Goal: Task Accomplishment & Management: Complete application form

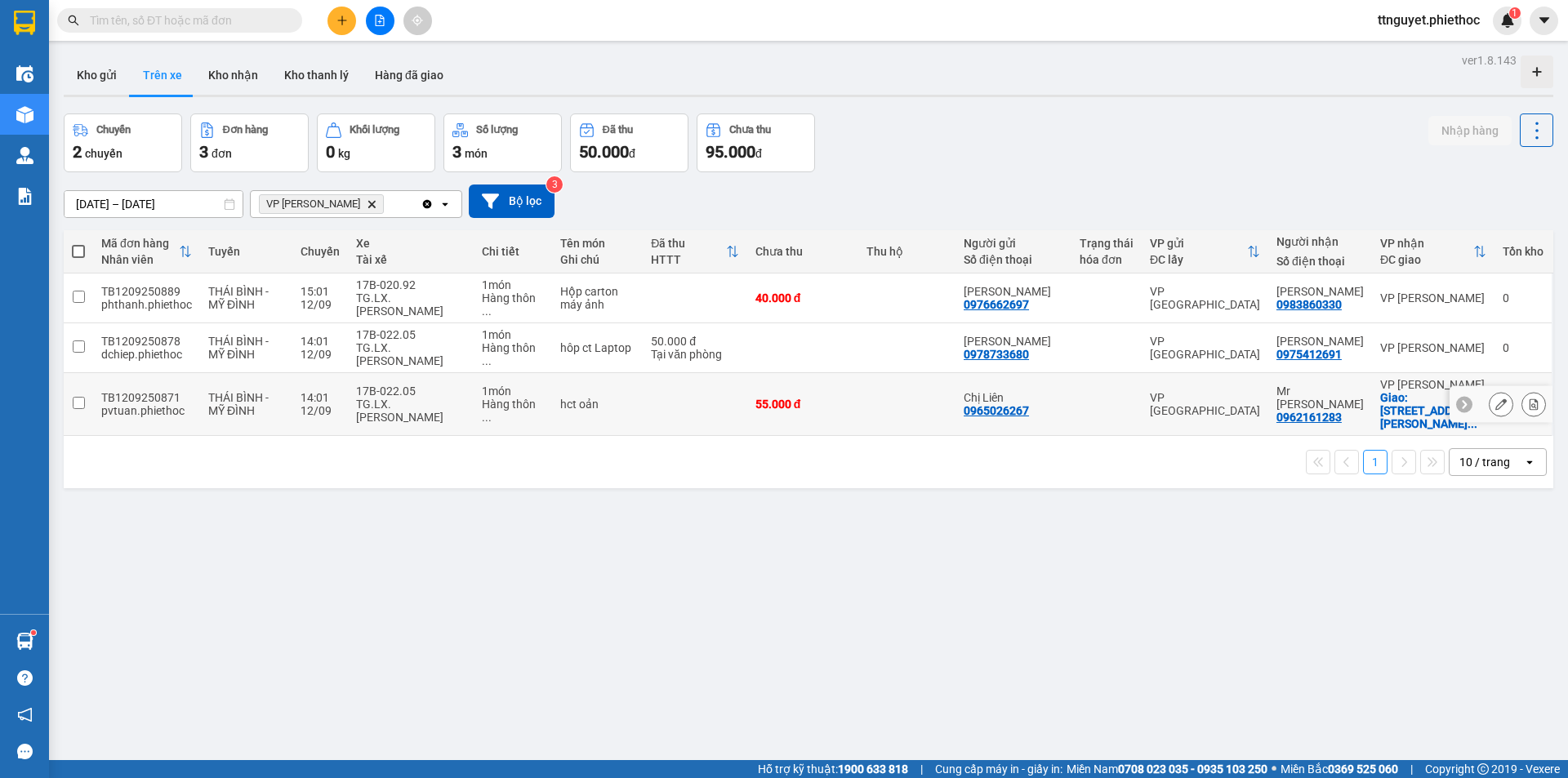
click at [277, 391] on div "THÁI BÌNH - MỸ ĐÌNH" at bounding box center [246, 404] width 76 height 26
checkbox input "true"
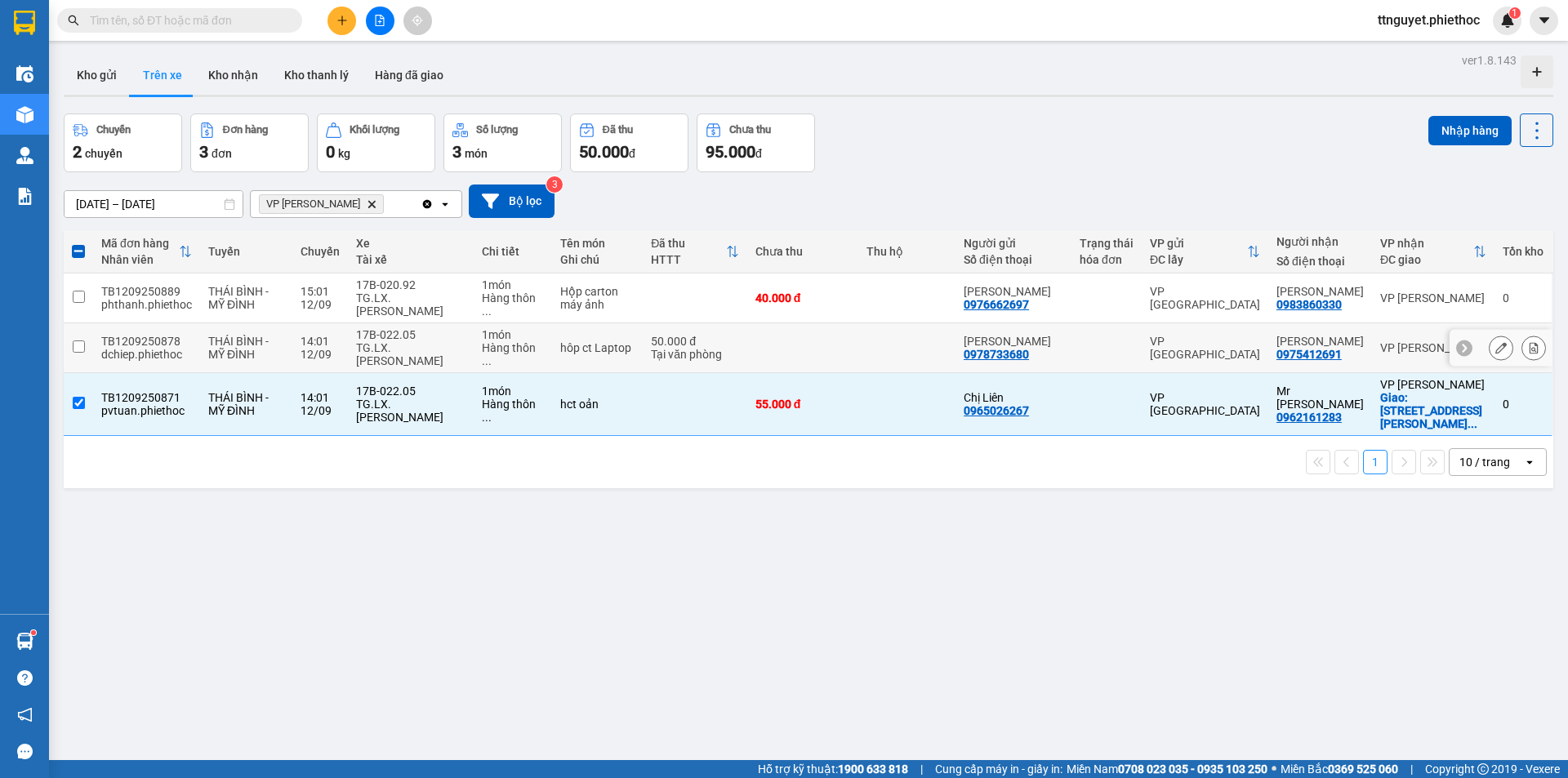
click at [270, 335] on div "THÁI BÌNH - MỸ ĐÌNH" at bounding box center [246, 348] width 76 height 26
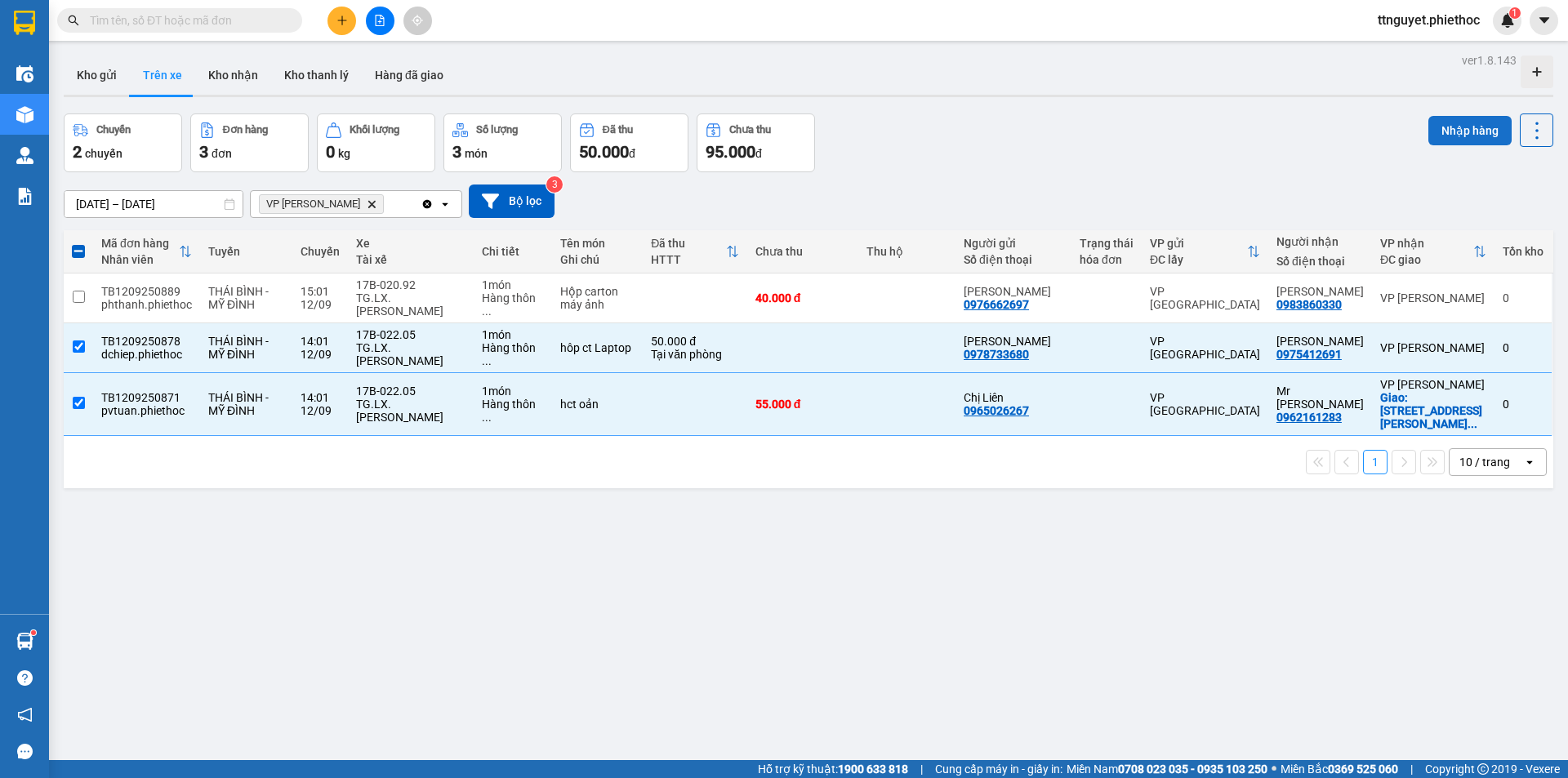
click at [1462, 129] on button "Nhập hàng" at bounding box center [1470, 130] width 83 height 29
checkbox input "false"
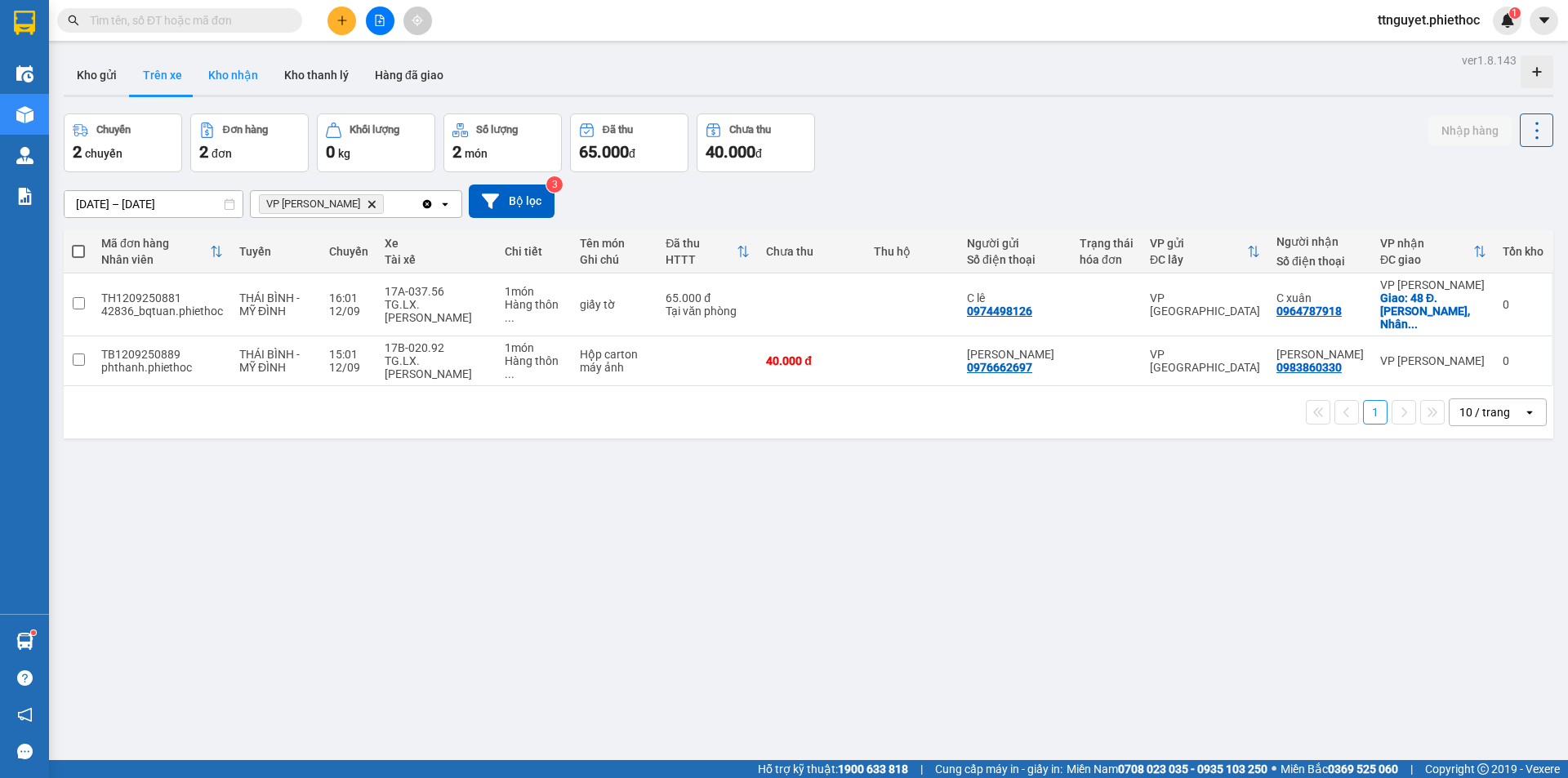
click at [228, 79] on button "Kho nhận" at bounding box center [234, 74] width 76 height 39
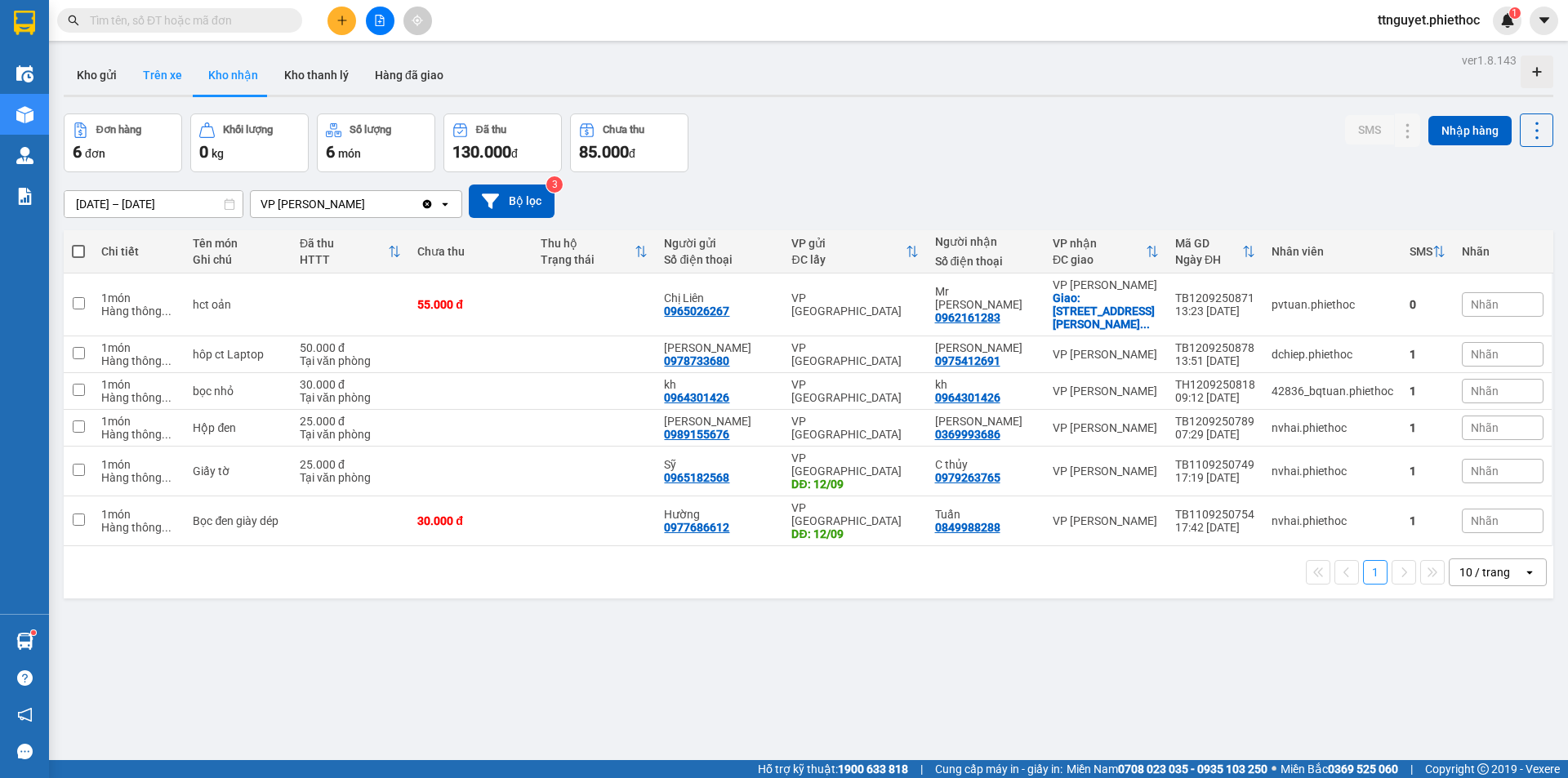
click at [149, 77] on button "Trên xe" at bounding box center [162, 74] width 65 height 39
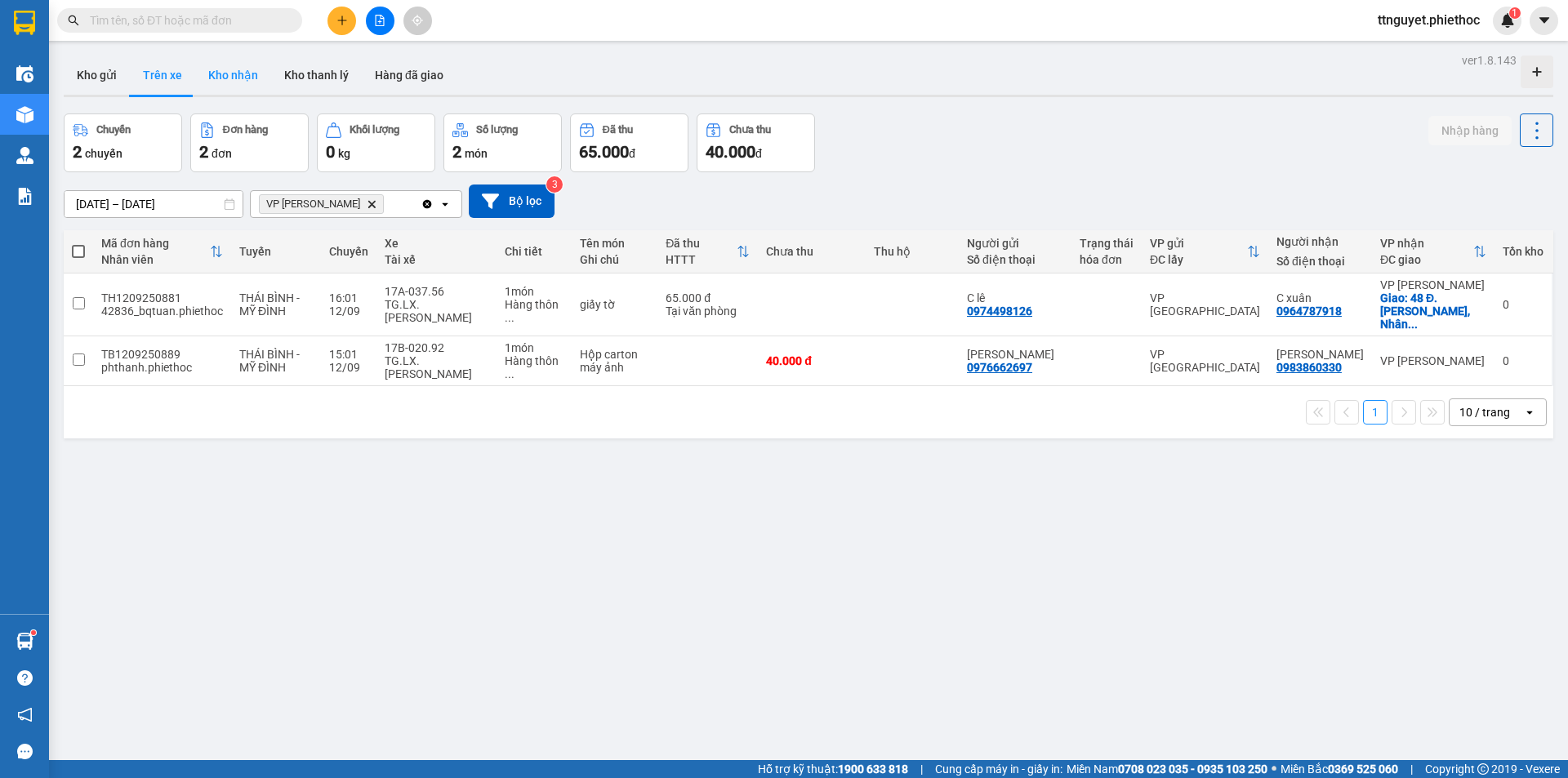
click at [231, 81] on button "Kho nhận" at bounding box center [234, 74] width 76 height 39
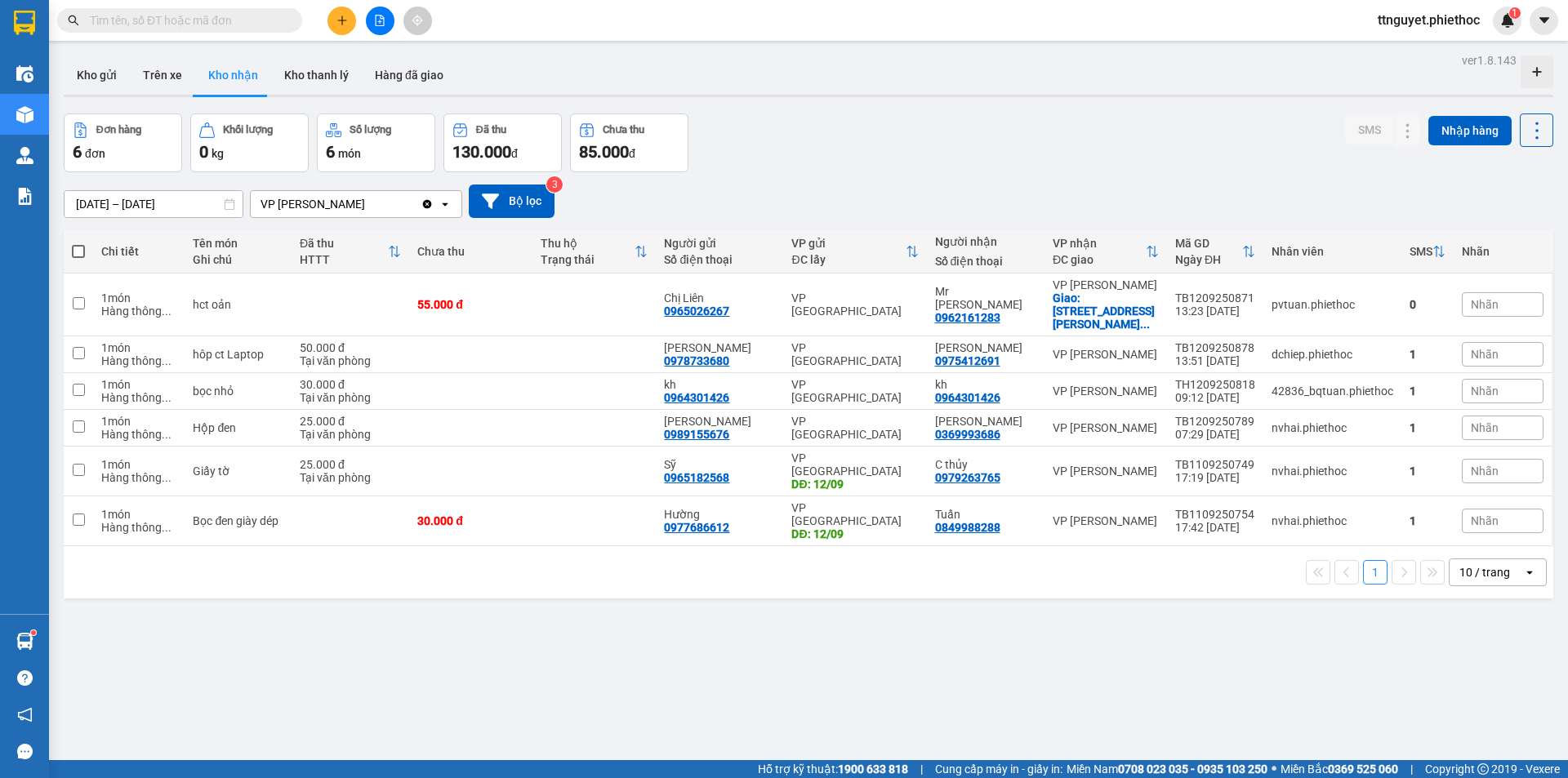
click at [228, 21] on input "text" at bounding box center [186, 21] width 193 height 18
click at [227, 21] on input "text" at bounding box center [186, 21] width 193 height 18
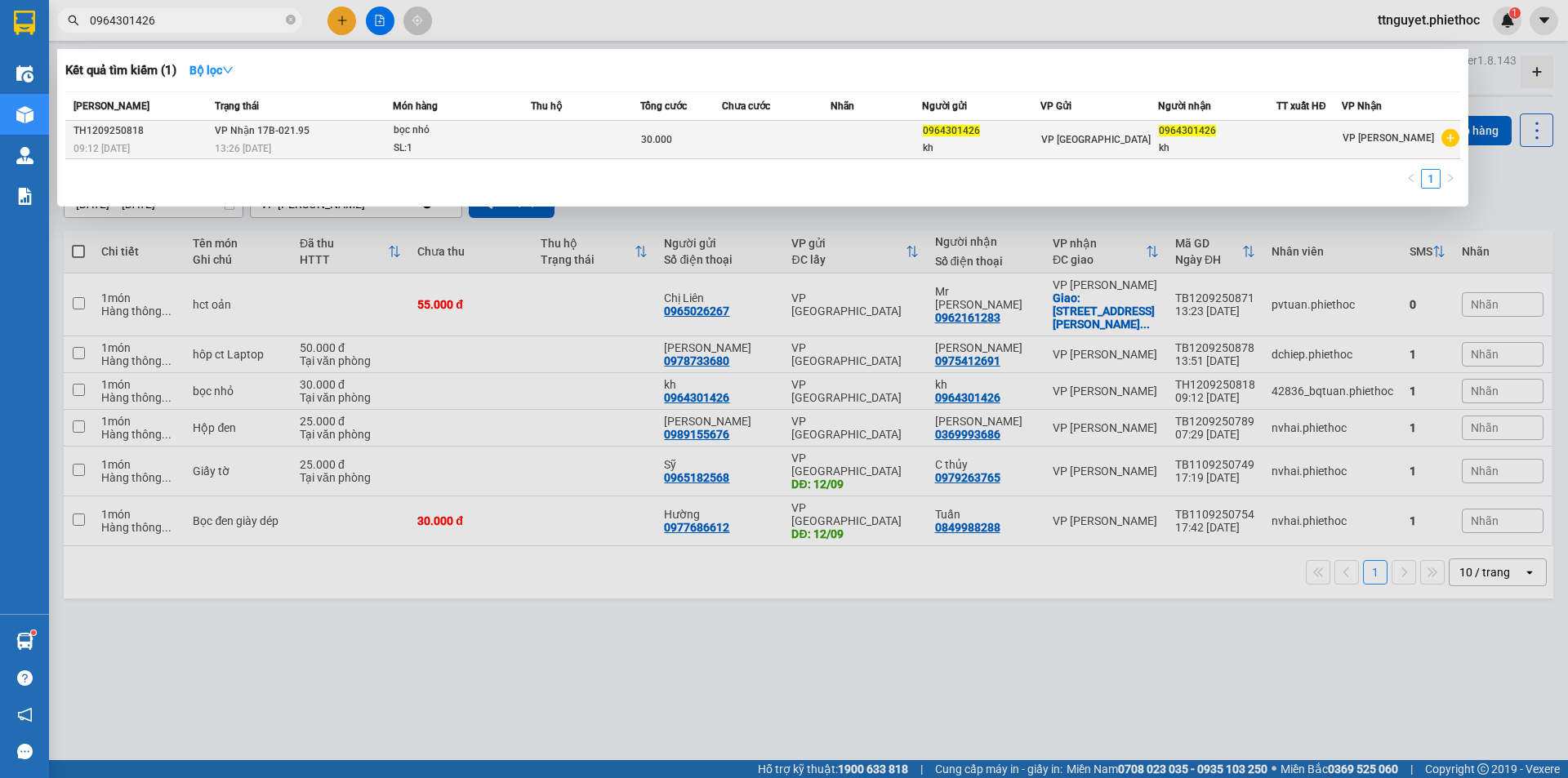
type input "0964301426"
click at [382, 133] on td "VP Nhận 17B-021.95 13:26 [DATE]" at bounding box center [302, 139] width 182 height 38
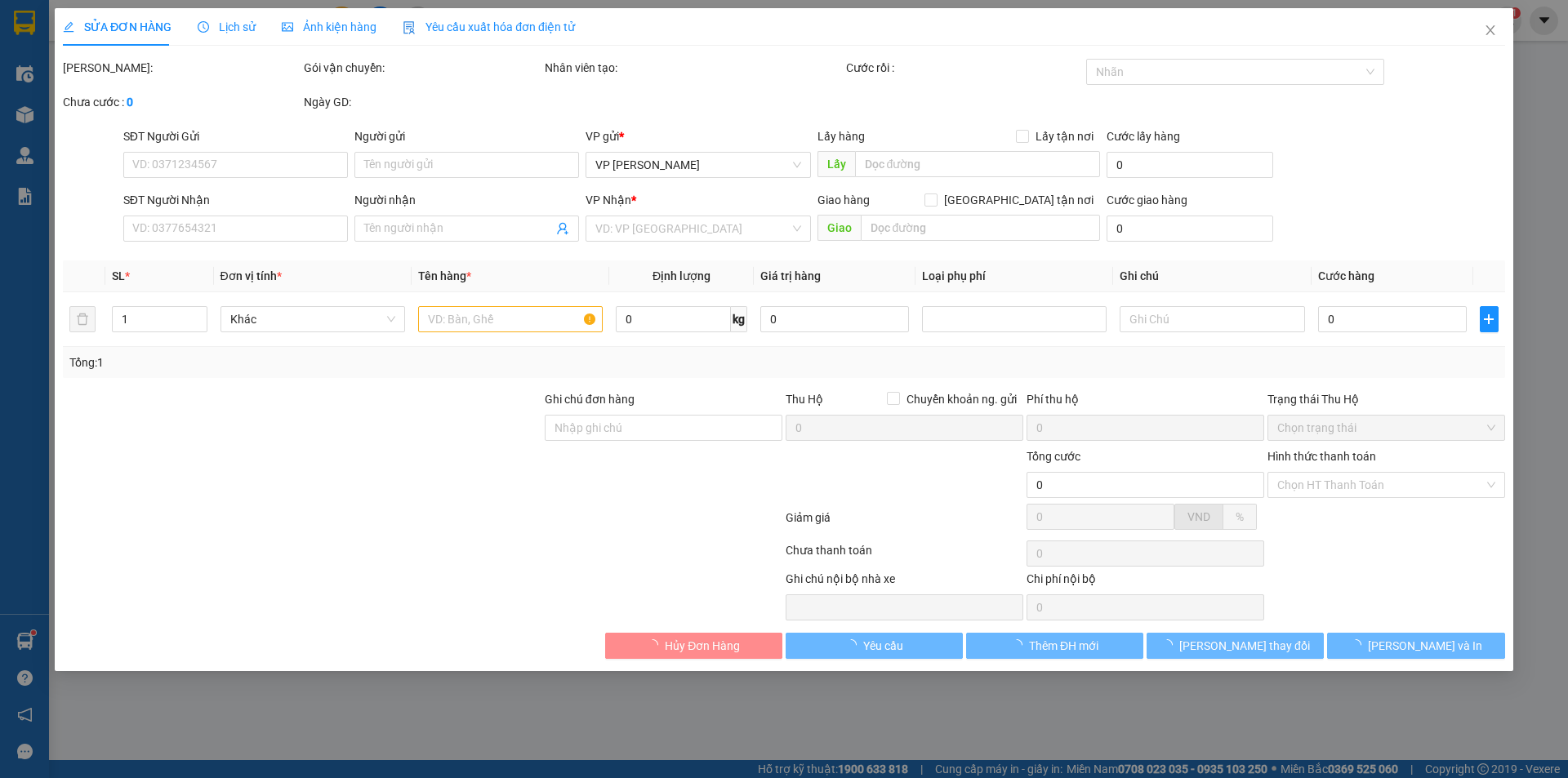
type input "0964301426"
type input "kh"
type input "0964301426"
type input "kh"
type input "30.000"
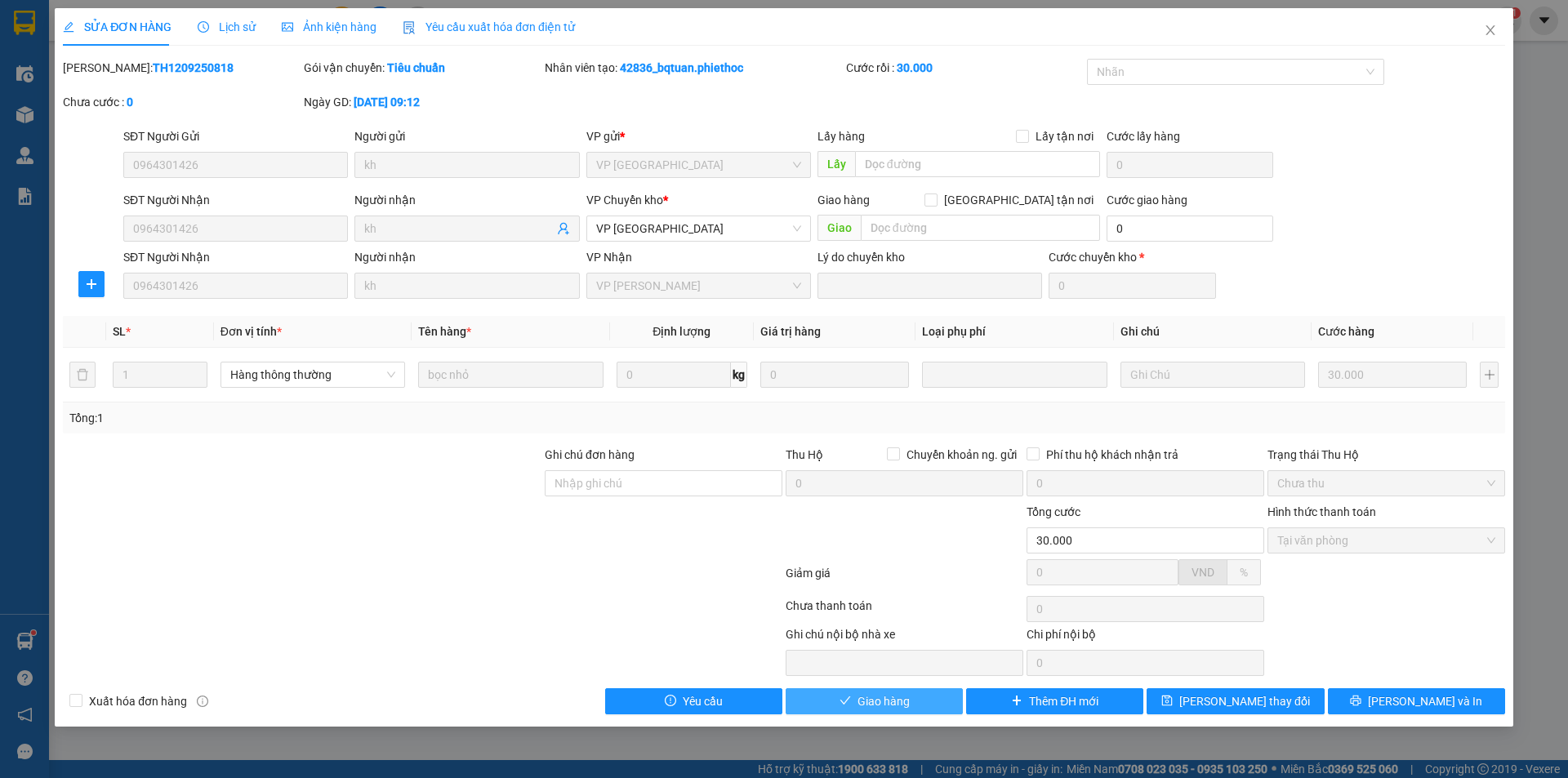
click at [918, 695] on button "Giao hàng" at bounding box center [874, 701] width 178 height 26
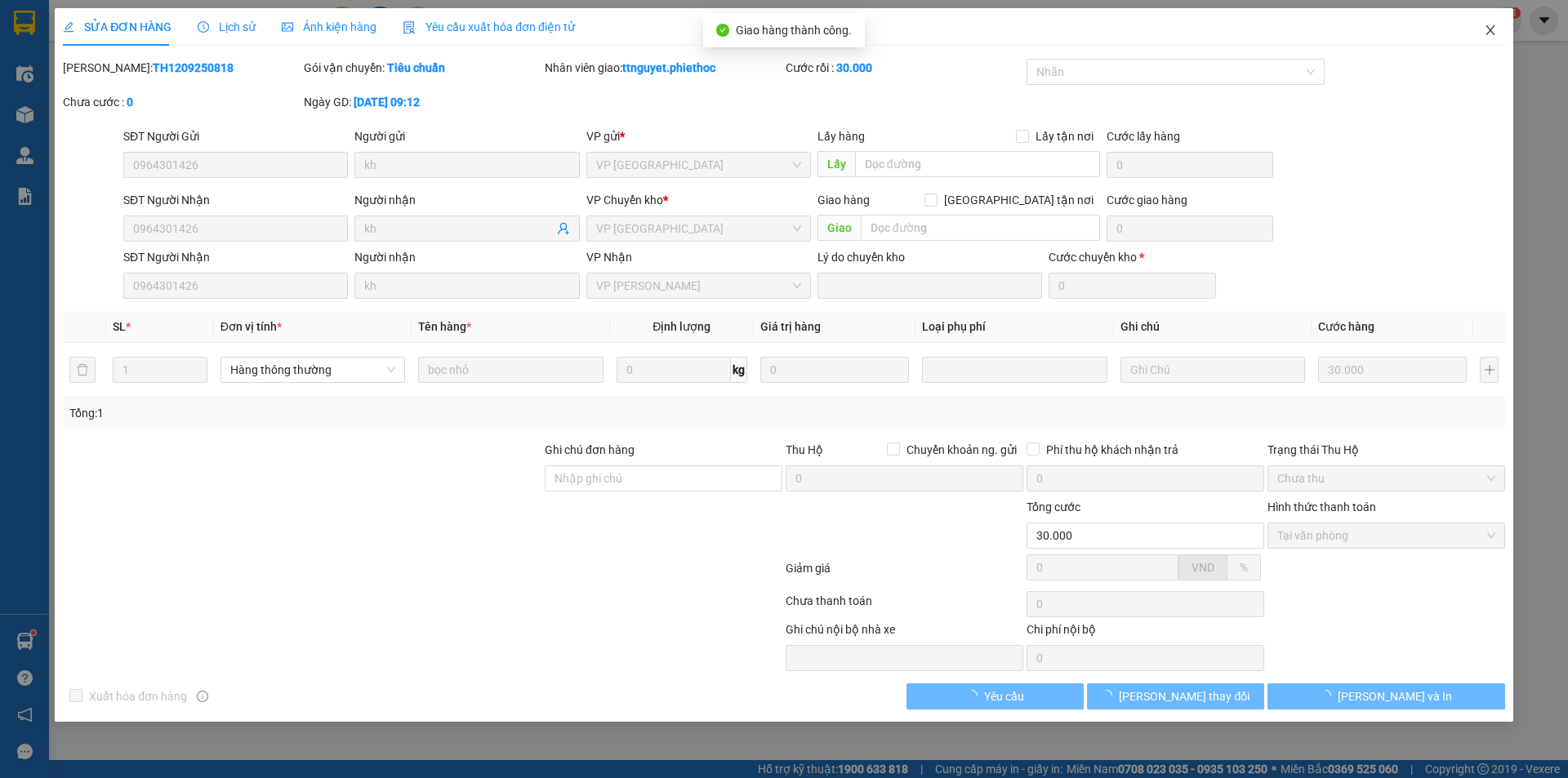
click at [1483, 24] on span "Close" at bounding box center [1490, 31] width 45 height 45
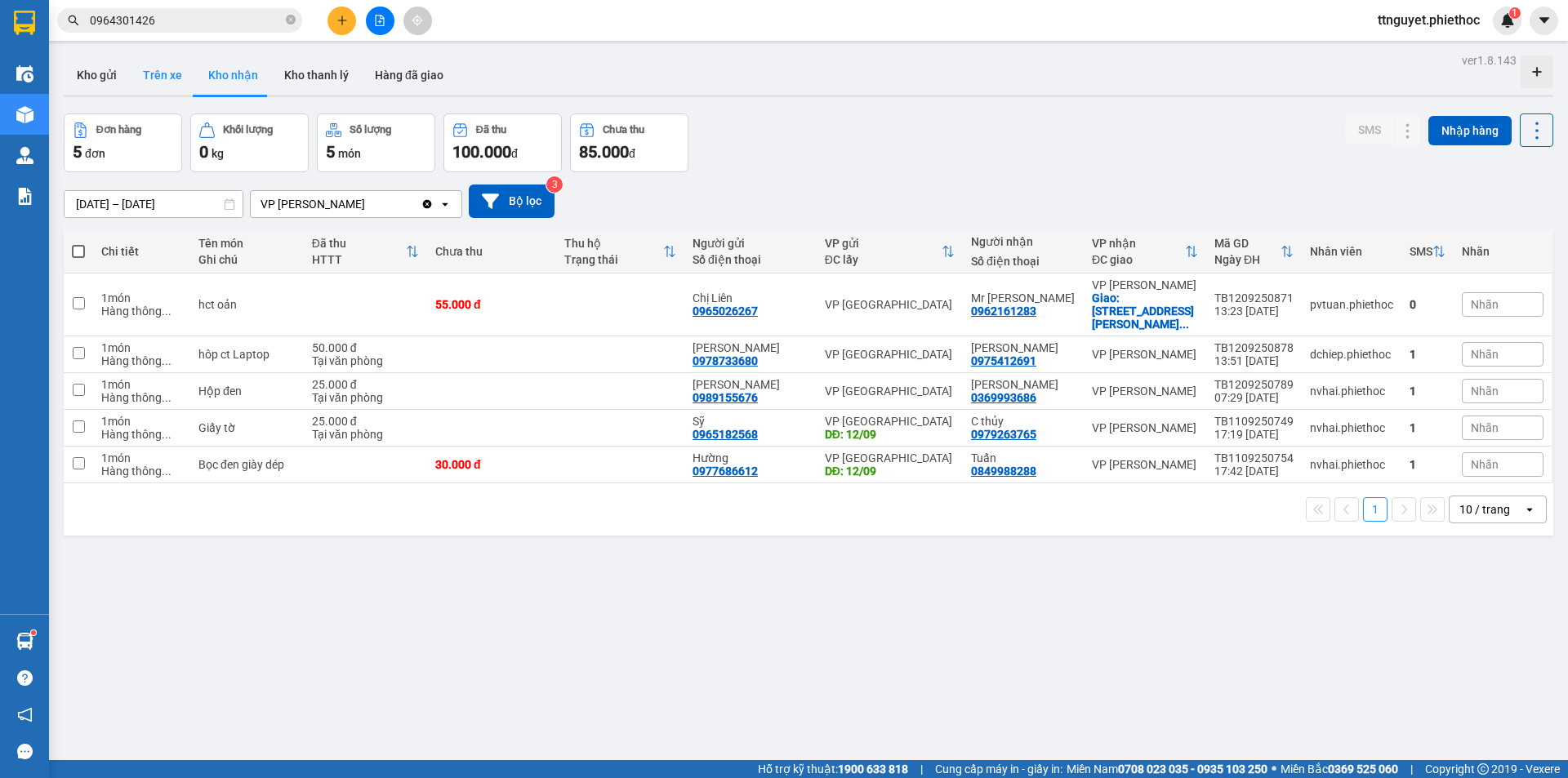
click at [162, 62] on button "Trên xe" at bounding box center [162, 74] width 65 height 39
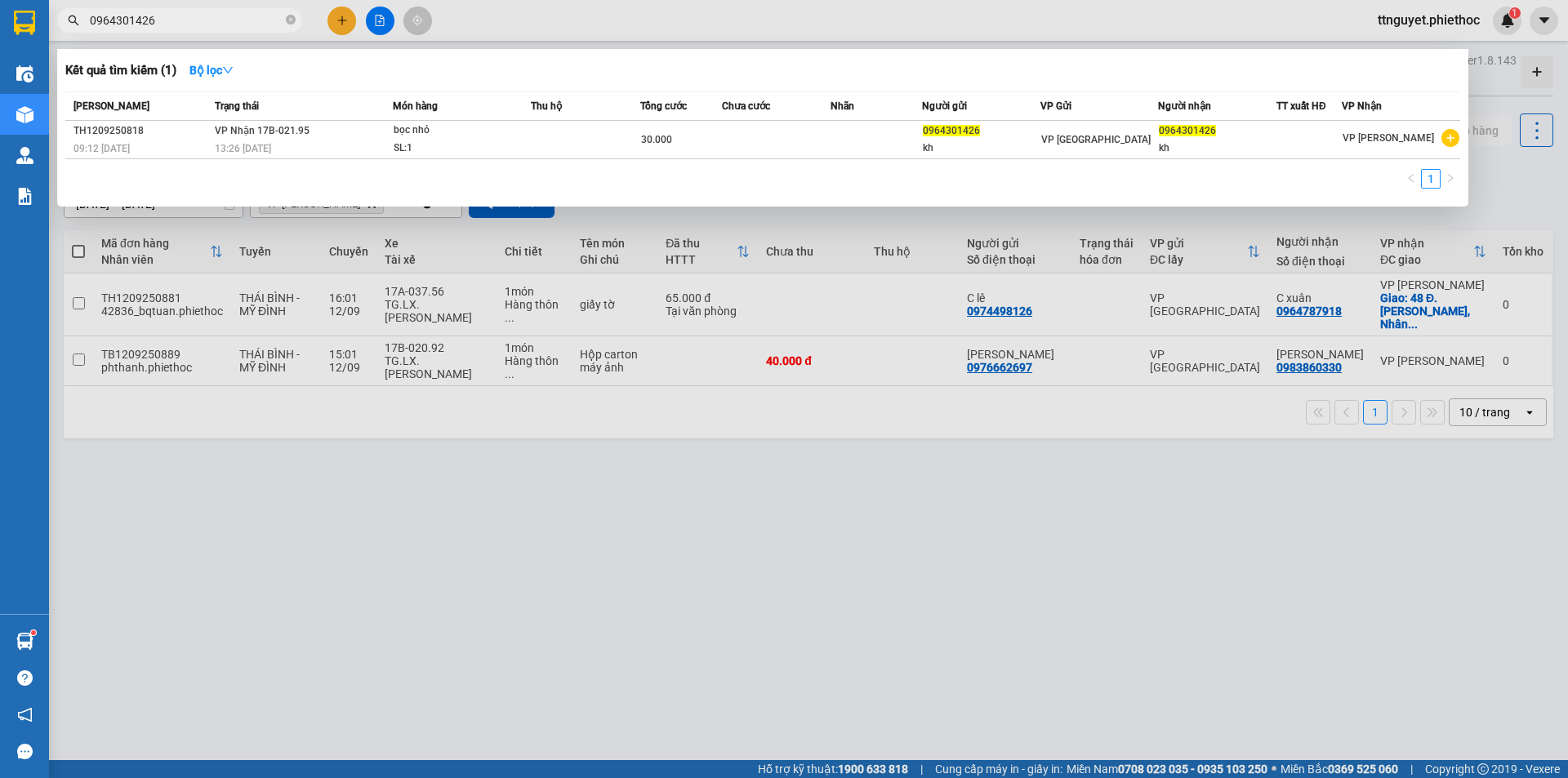
click at [167, 22] on input "0964301426" at bounding box center [186, 21] width 193 height 18
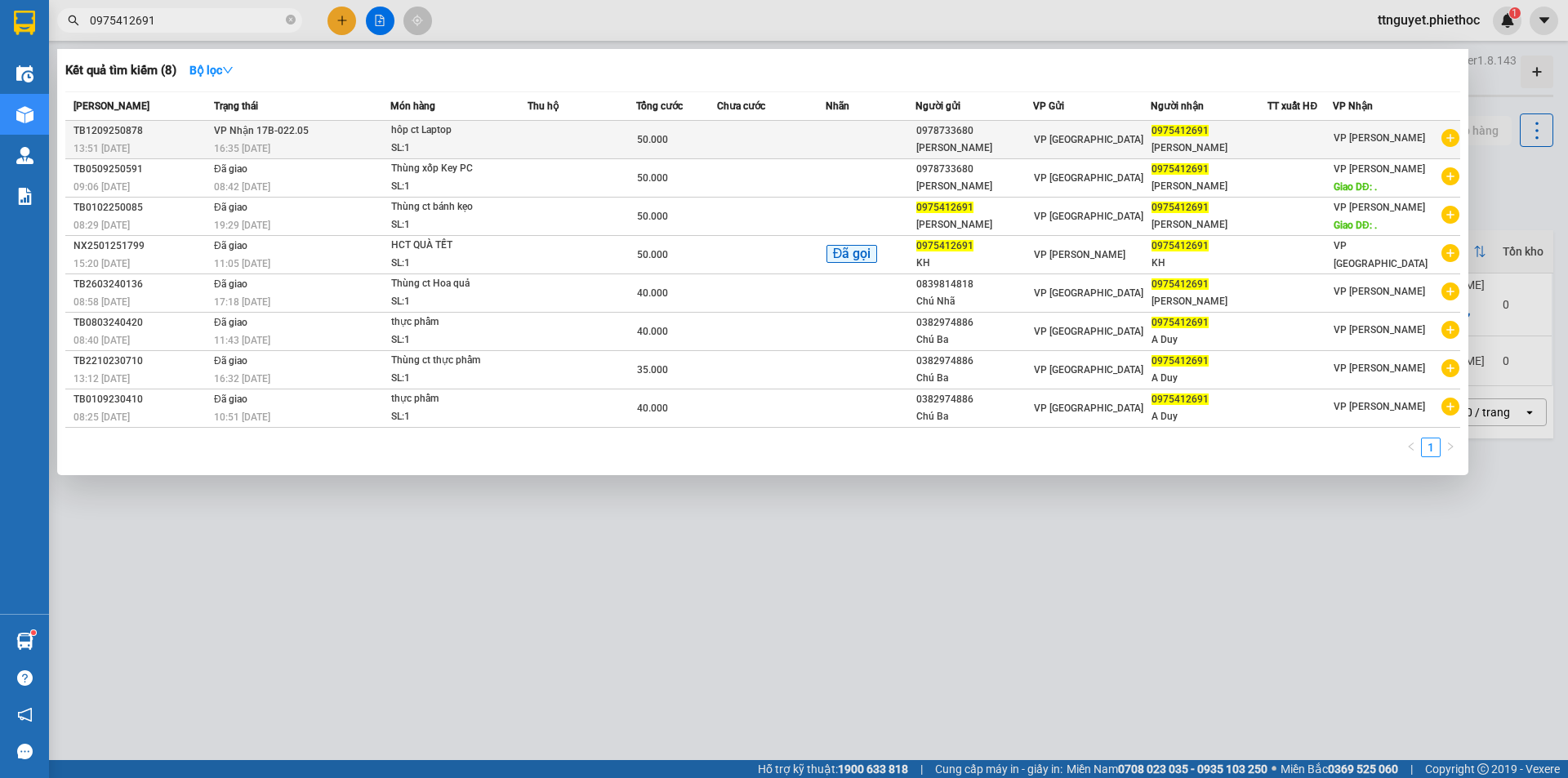
type input "0975412691"
click at [448, 134] on div "hôp ct Laptop" at bounding box center [452, 130] width 122 height 18
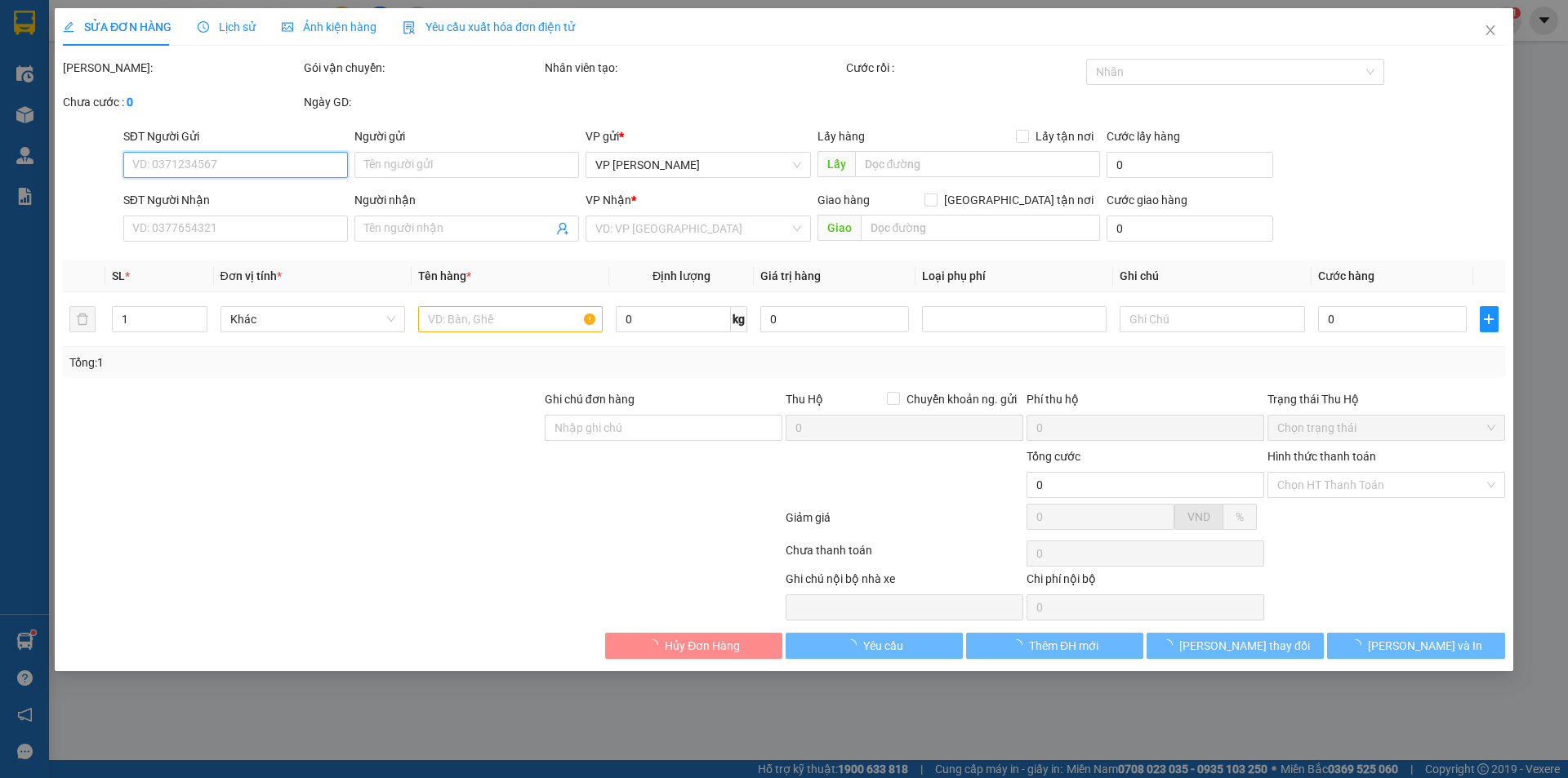
type input "0978733680"
type input "[PERSON_NAME]"
type input "0975412691"
type input "[PERSON_NAME]"
type input "50.000"
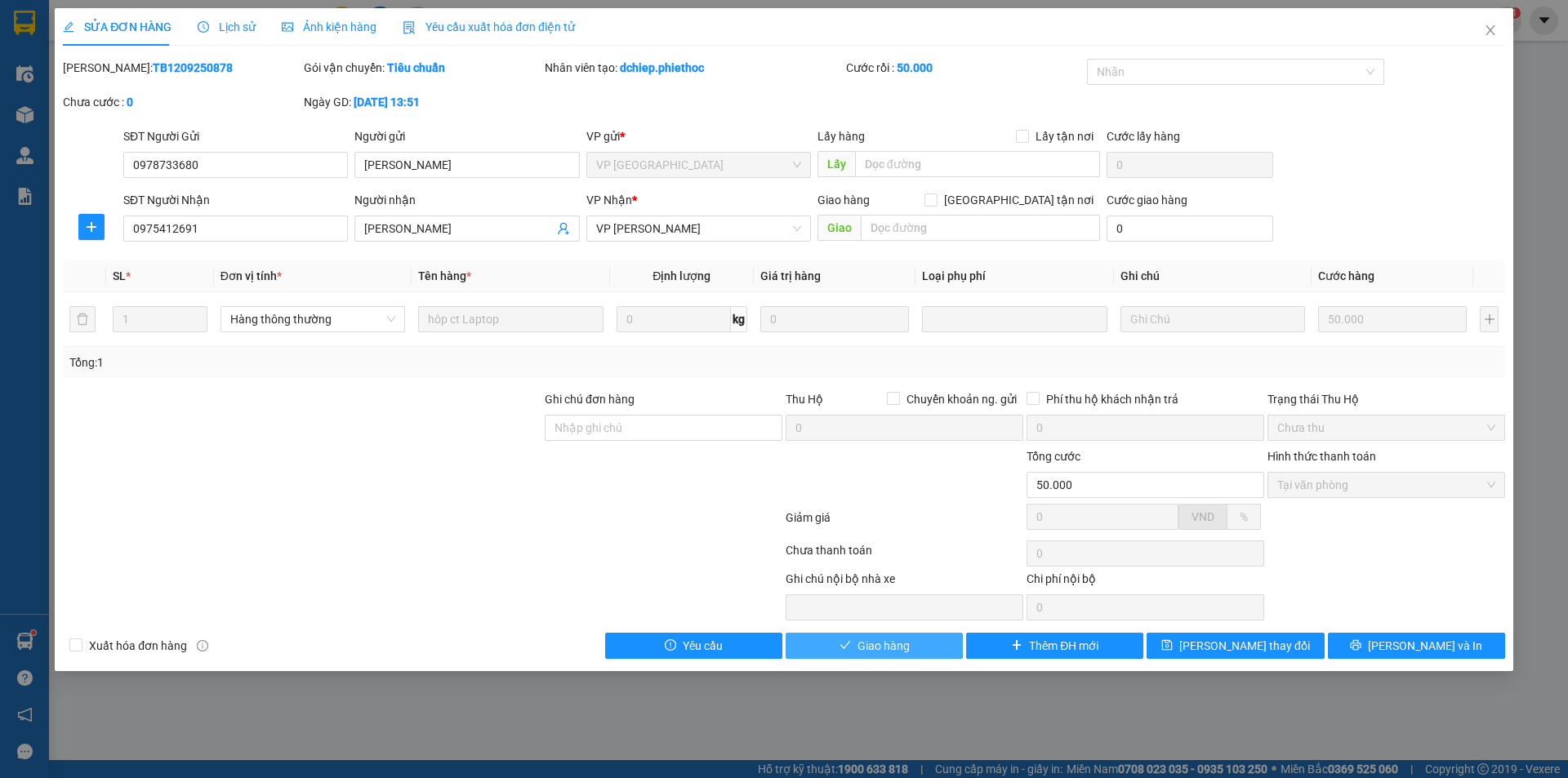
click at [891, 644] on span "Giao hàng" at bounding box center [884, 646] width 53 height 18
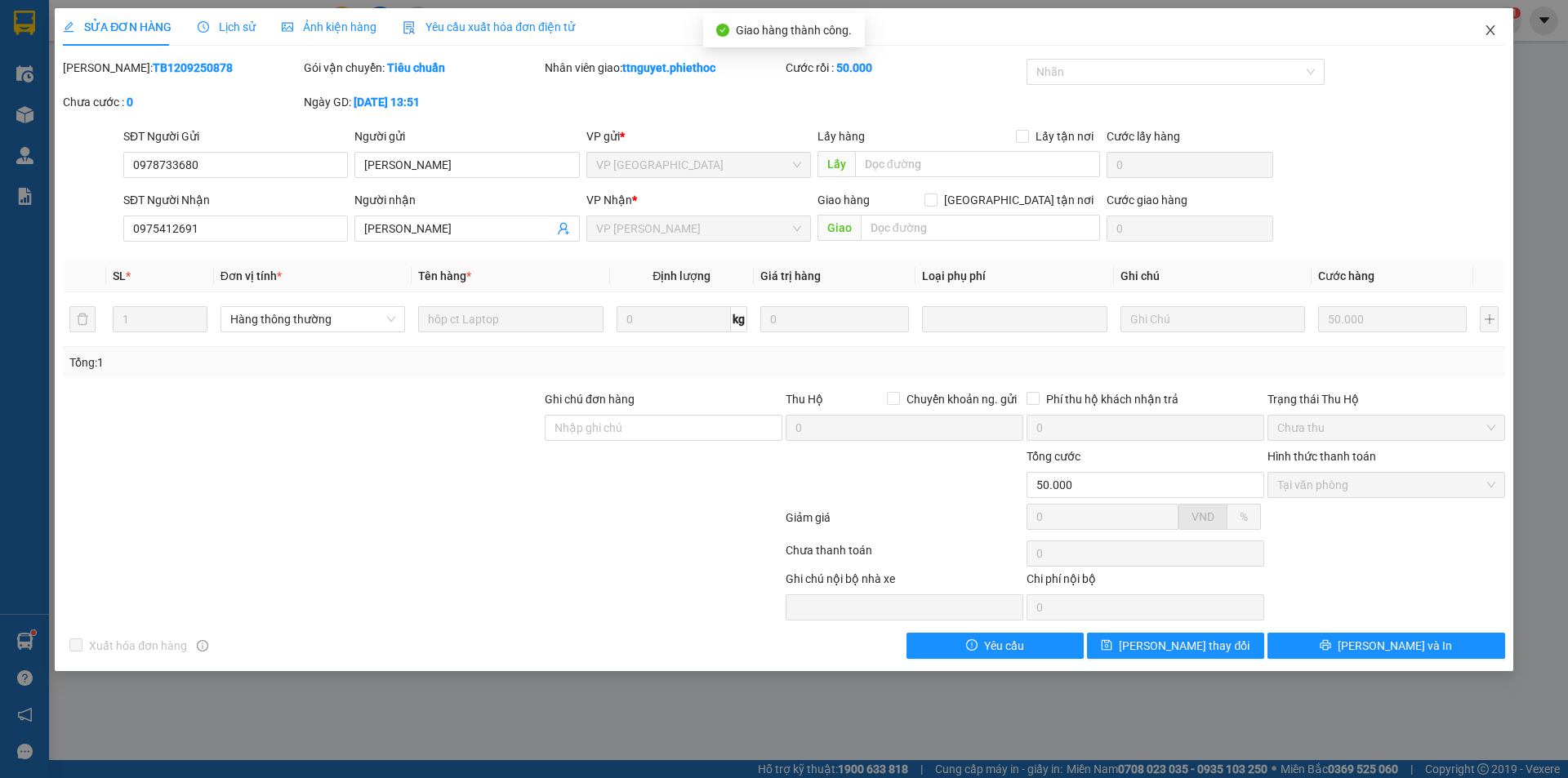
click at [1481, 27] on span "Close" at bounding box center [1490, 31] width 45 height 45
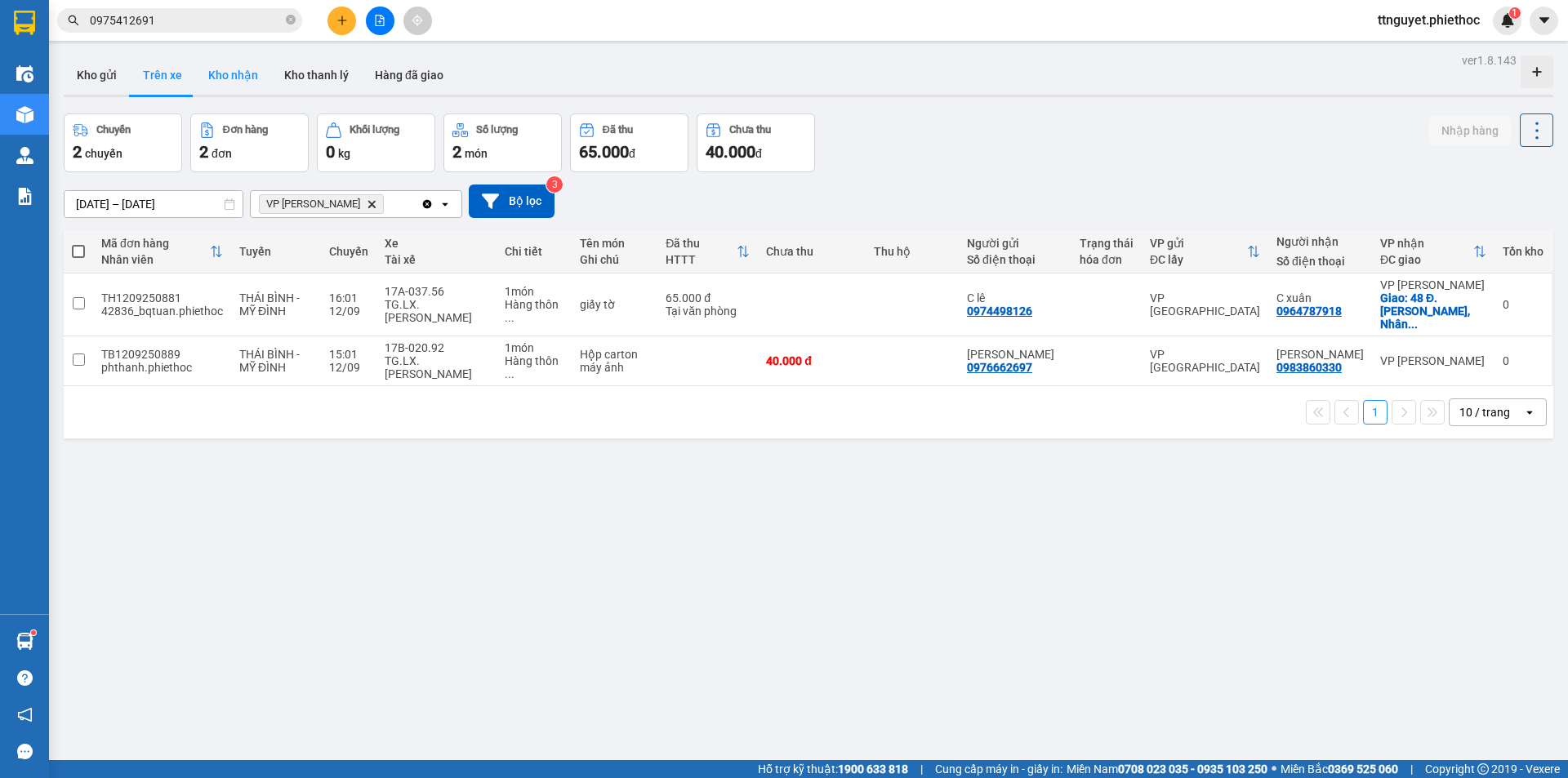
click at [229, 77] on button "Kho nhận" at bounding box center [234, 74] width 76 height 39
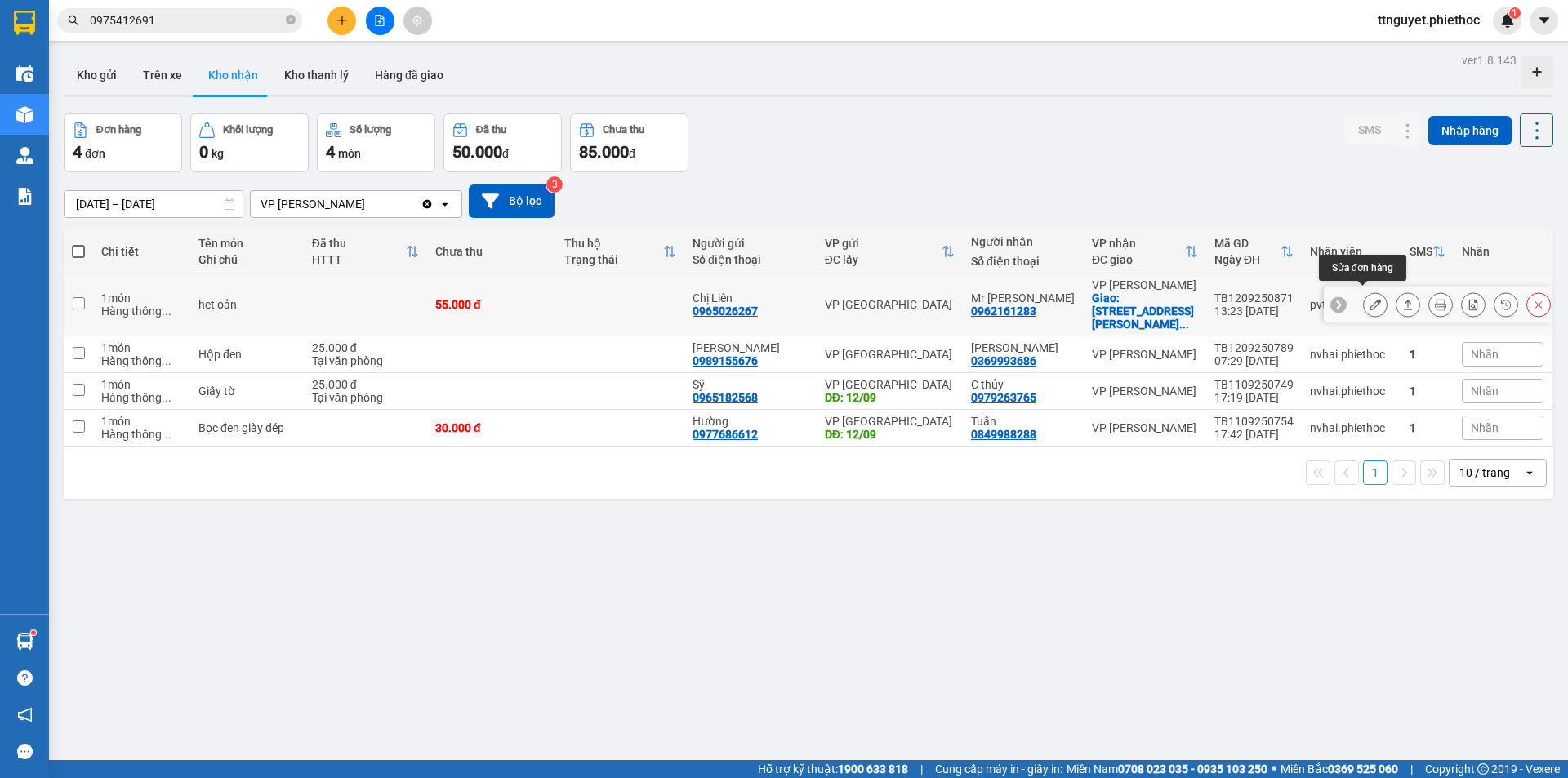
click at [1370, 301] on icon at bounding box center [1375, 304] width 12 height 12
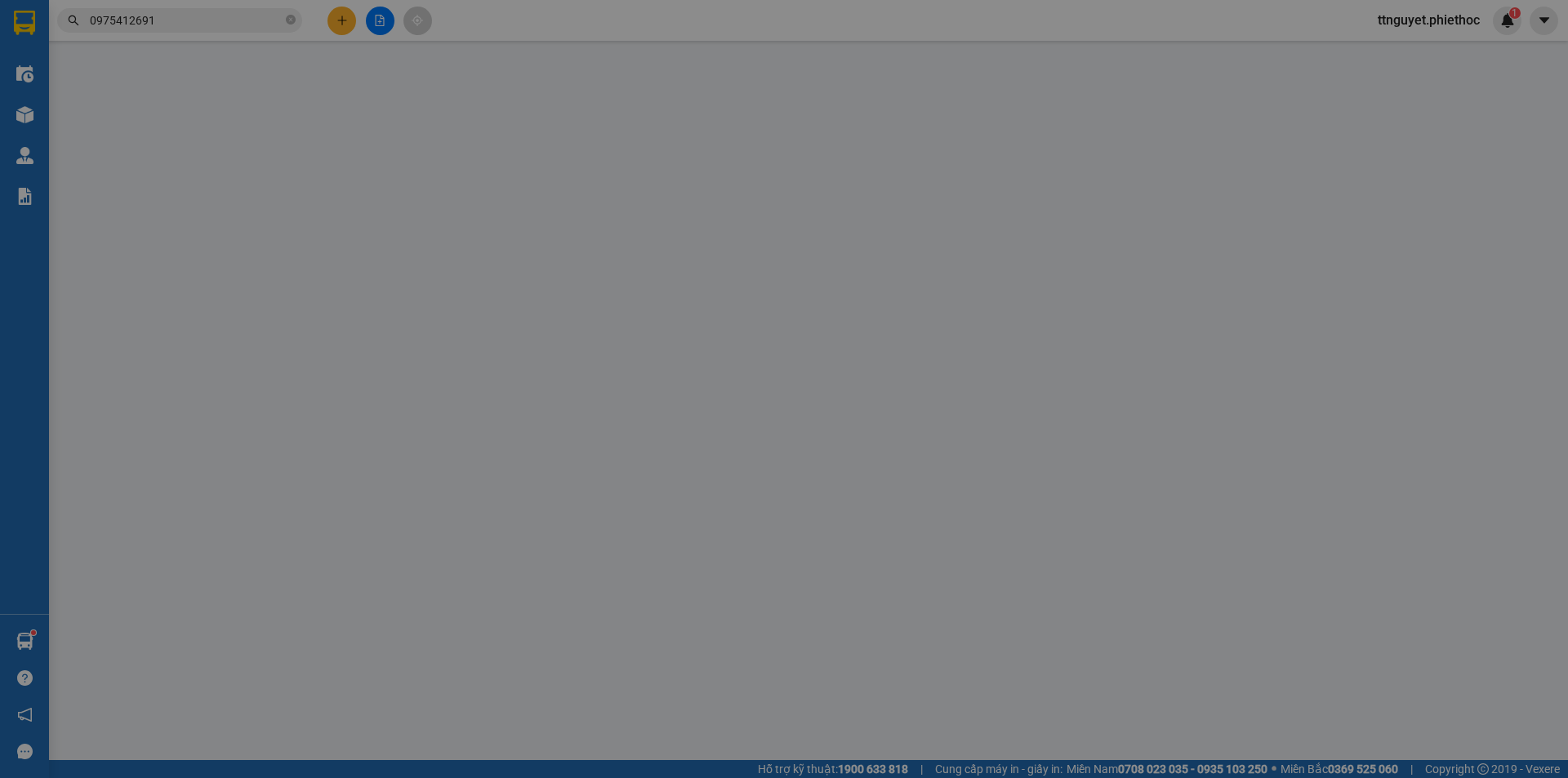
type input "0965026267"
type input "Chị Liên"
type input "0962161283"
type input "Mr [PERSON_NAME]"
checkbox input "true"
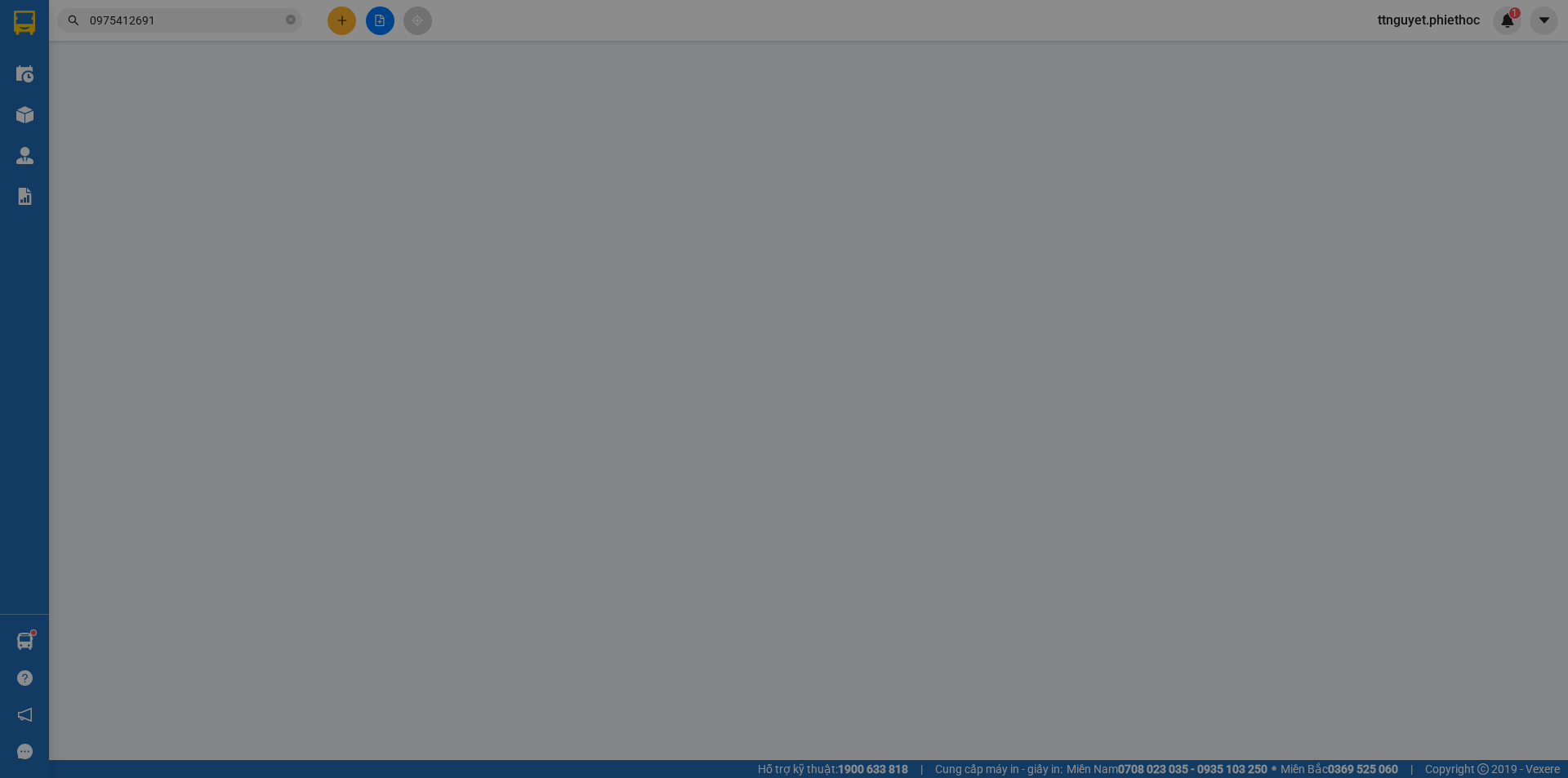
type input "62 [PERSON_NAME], [GEOGRAPHIC_DATA], [GEOGRAPHIC_DATA], [GEOGRAPHIC_DATA], [GEO…"
type input "55.000"
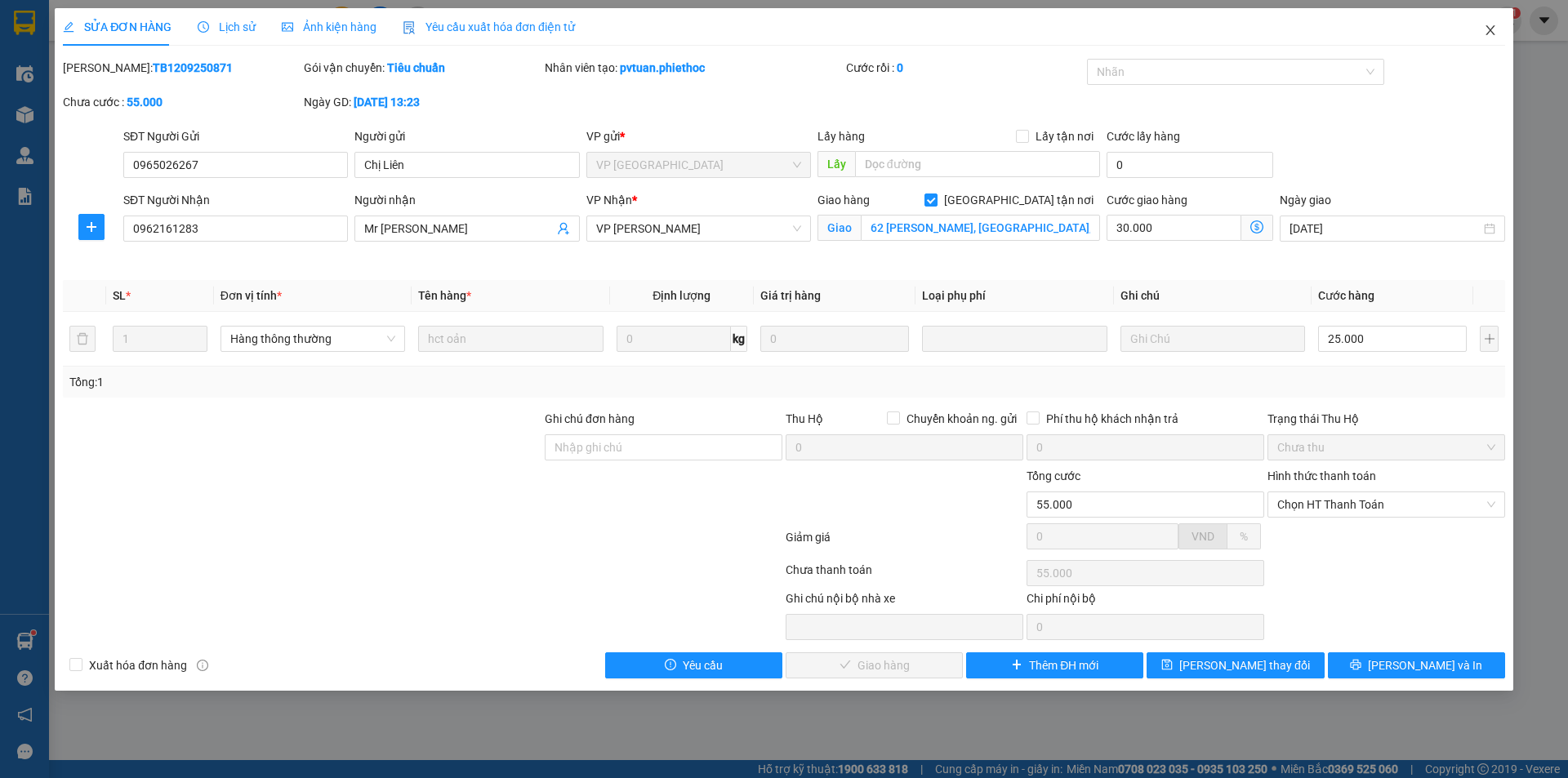
click at [1480, 34] on span "Close" at bounding box center [1490, 31] width 45 height 45
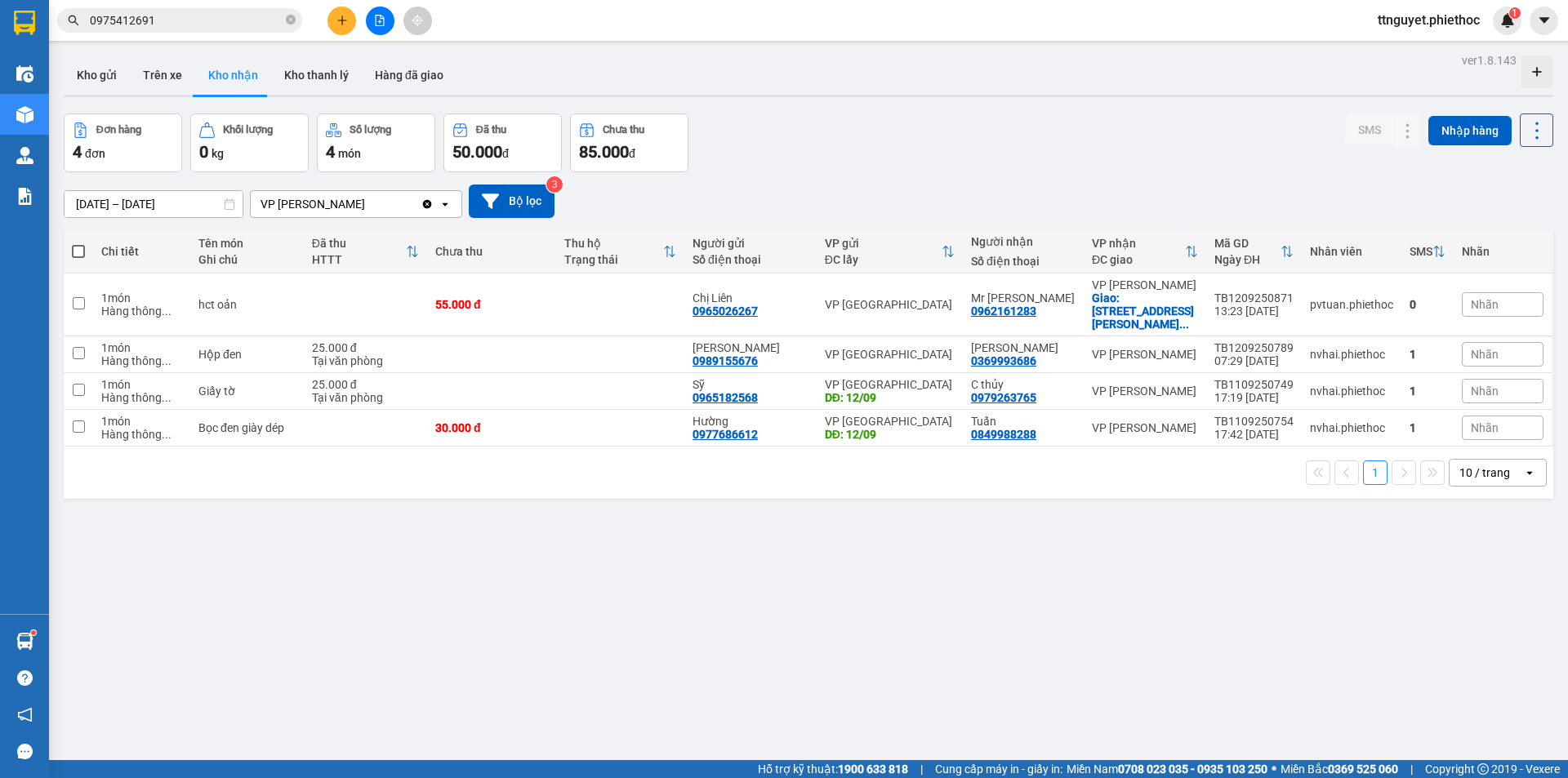
click at [1496, 297] on div "Nhãn" at bounding box center [1503, 304] width 82 height 24
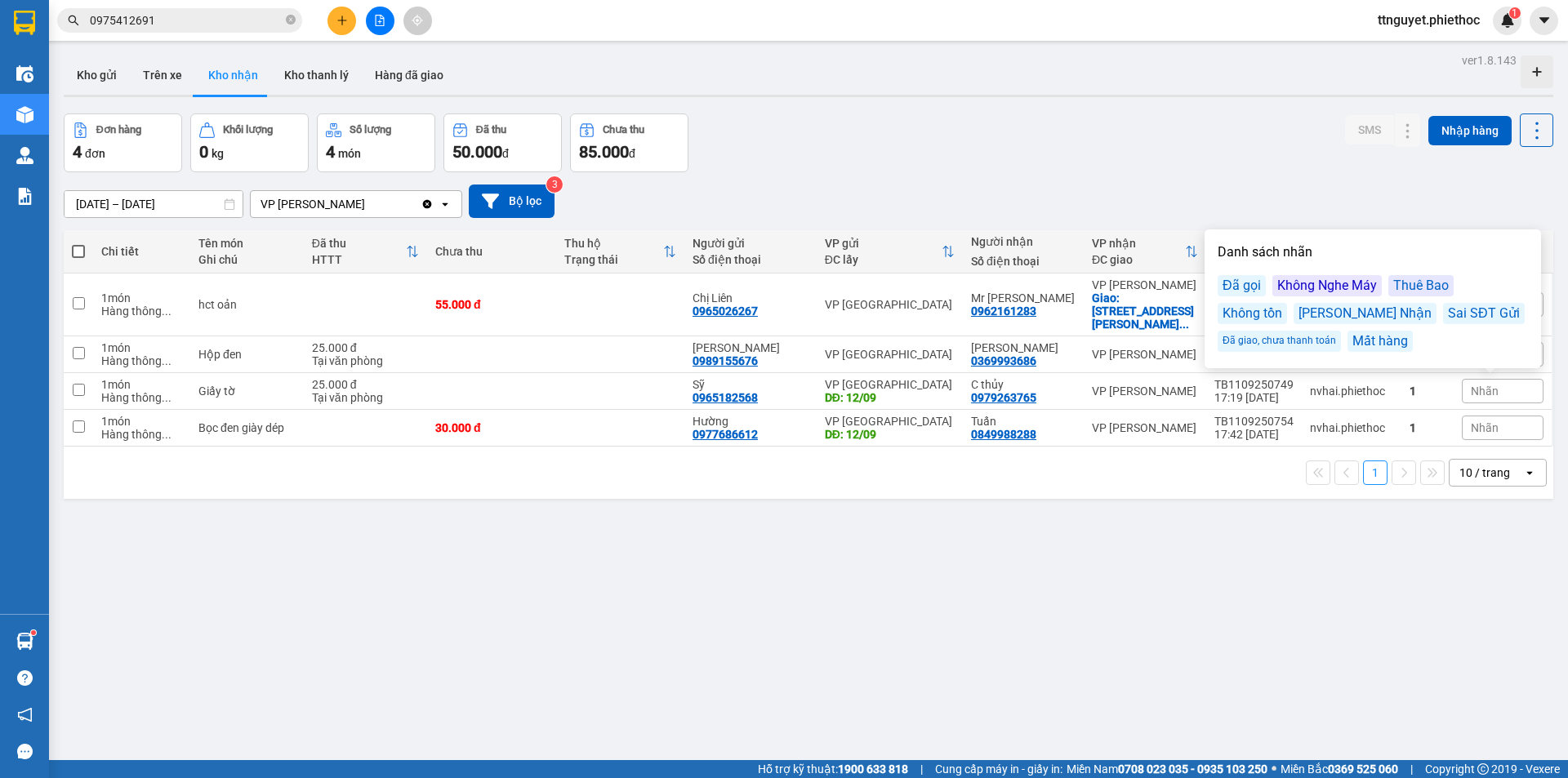
click at [1342, 286] on div "Không Nghe Máy" at bounding box center [1327, 285] width 110 height 21
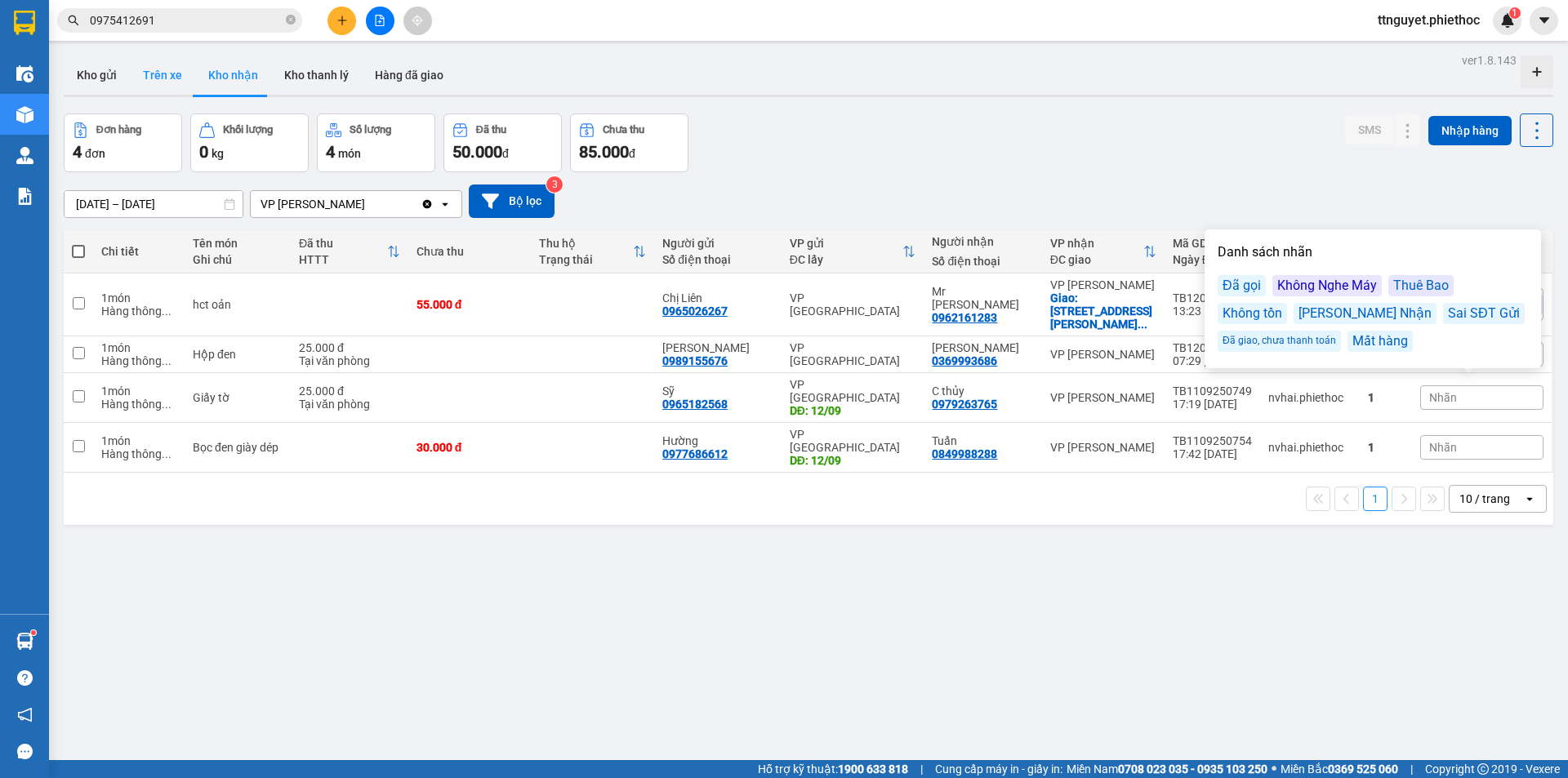
click at [149, 79] on button "Trên xe" at bounding box center [162, 74] width 65 height 39
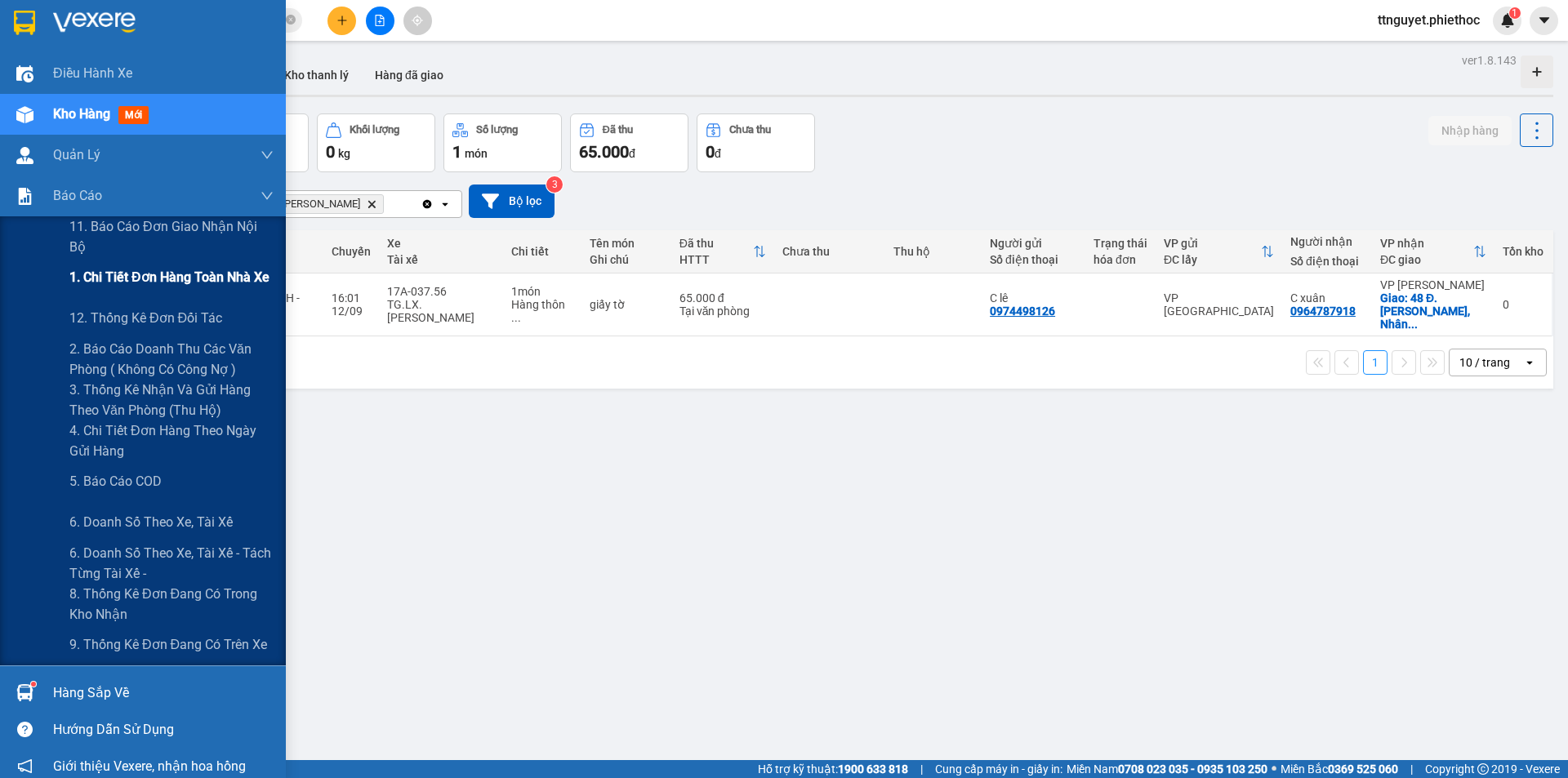
click at [129, 283] on span "1. Chi tiết đơn hàng toàn nhà xe" at bounding box center [169, 277] width 200 height 21
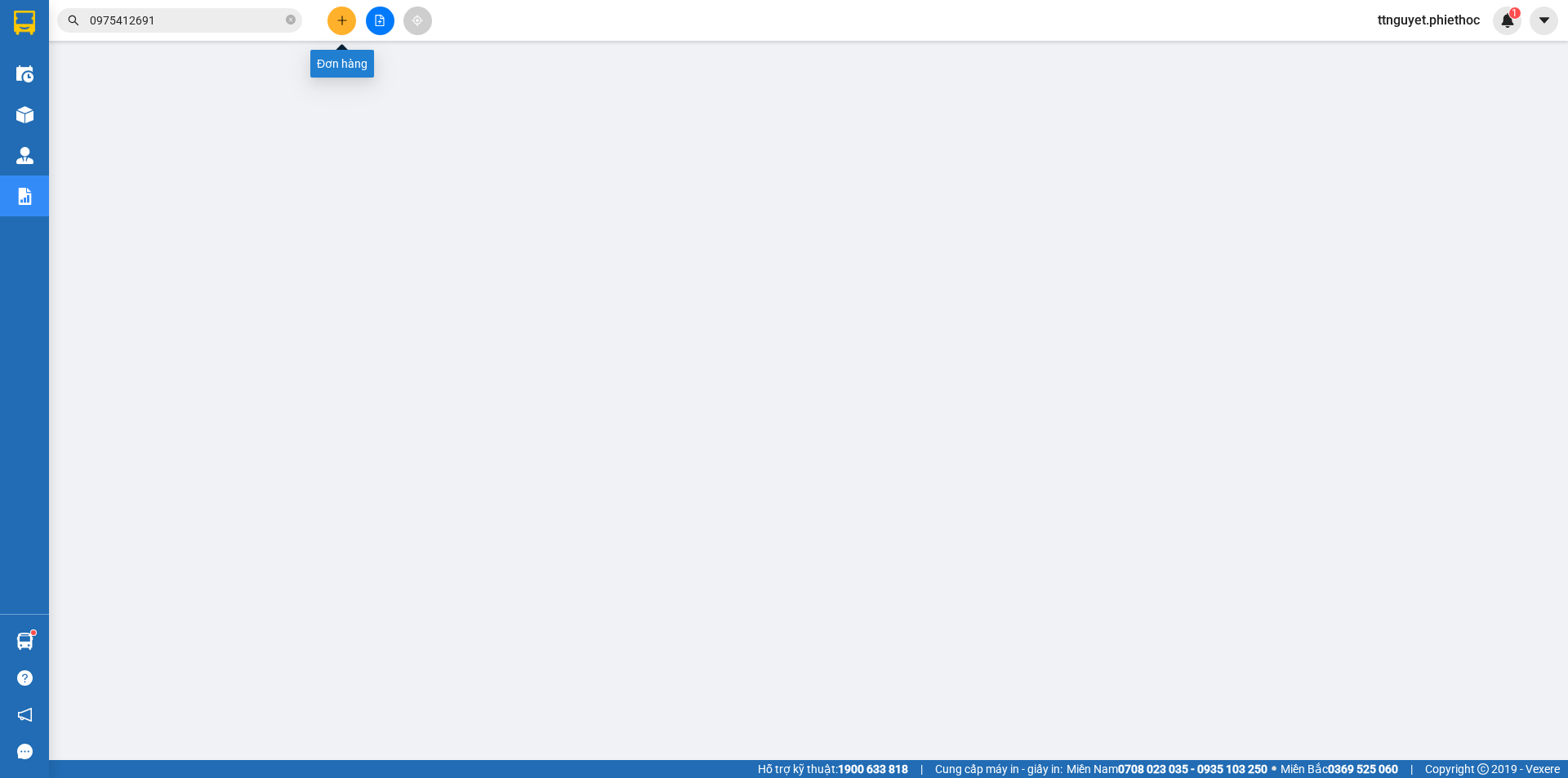
click at [345, 22] on icon "plus" at bounding box center [341, 20] width 12 height 12
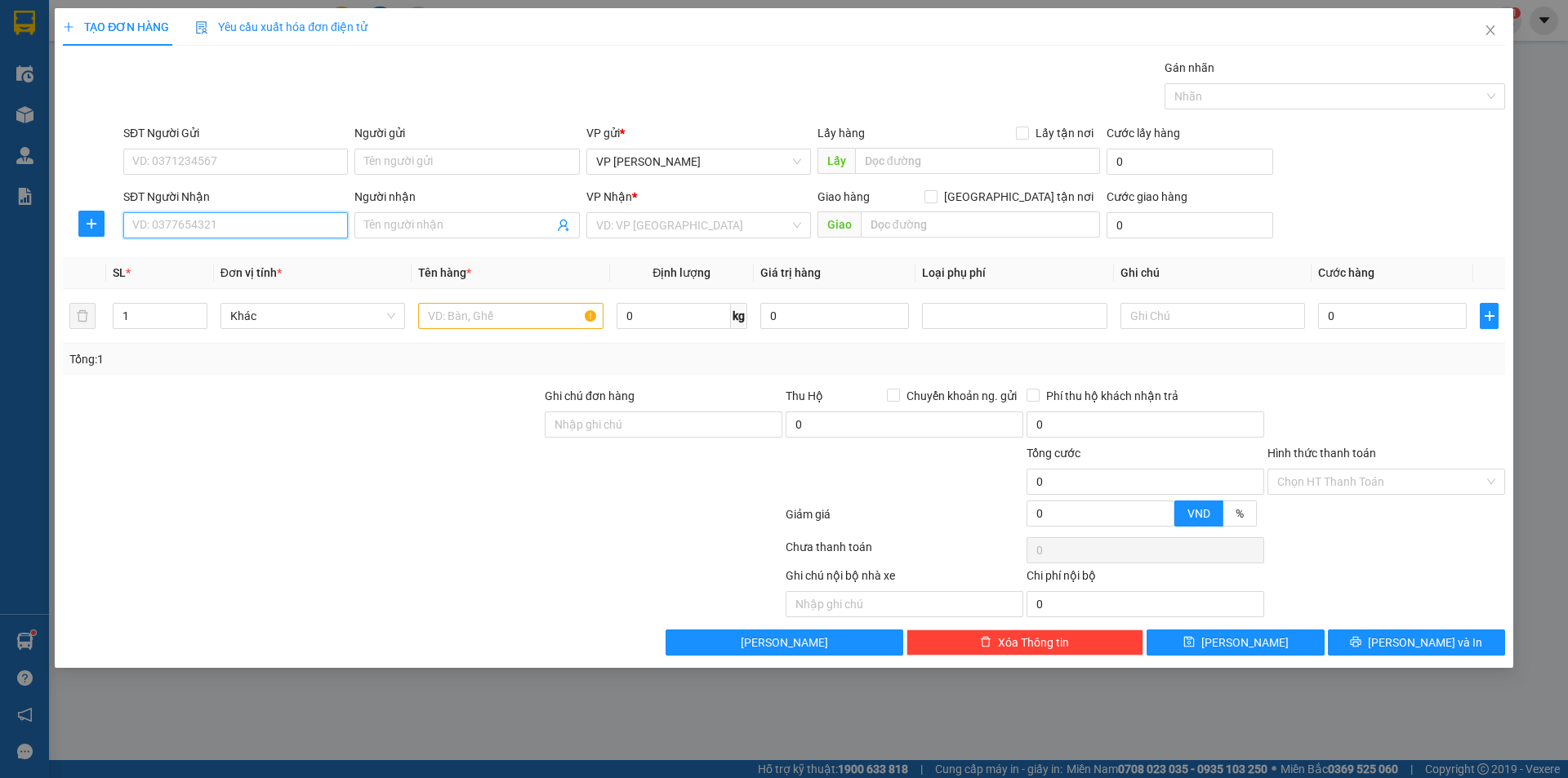
click at [247, 227] on input "SĐT Người Nhận" at bounding box center [236, 225] width 225 height 26
click at [251, 260] on div "0988999729 - ANH NGHĨA" at bounding box center [236, 258] width 205 height 18
type input "0988999729"
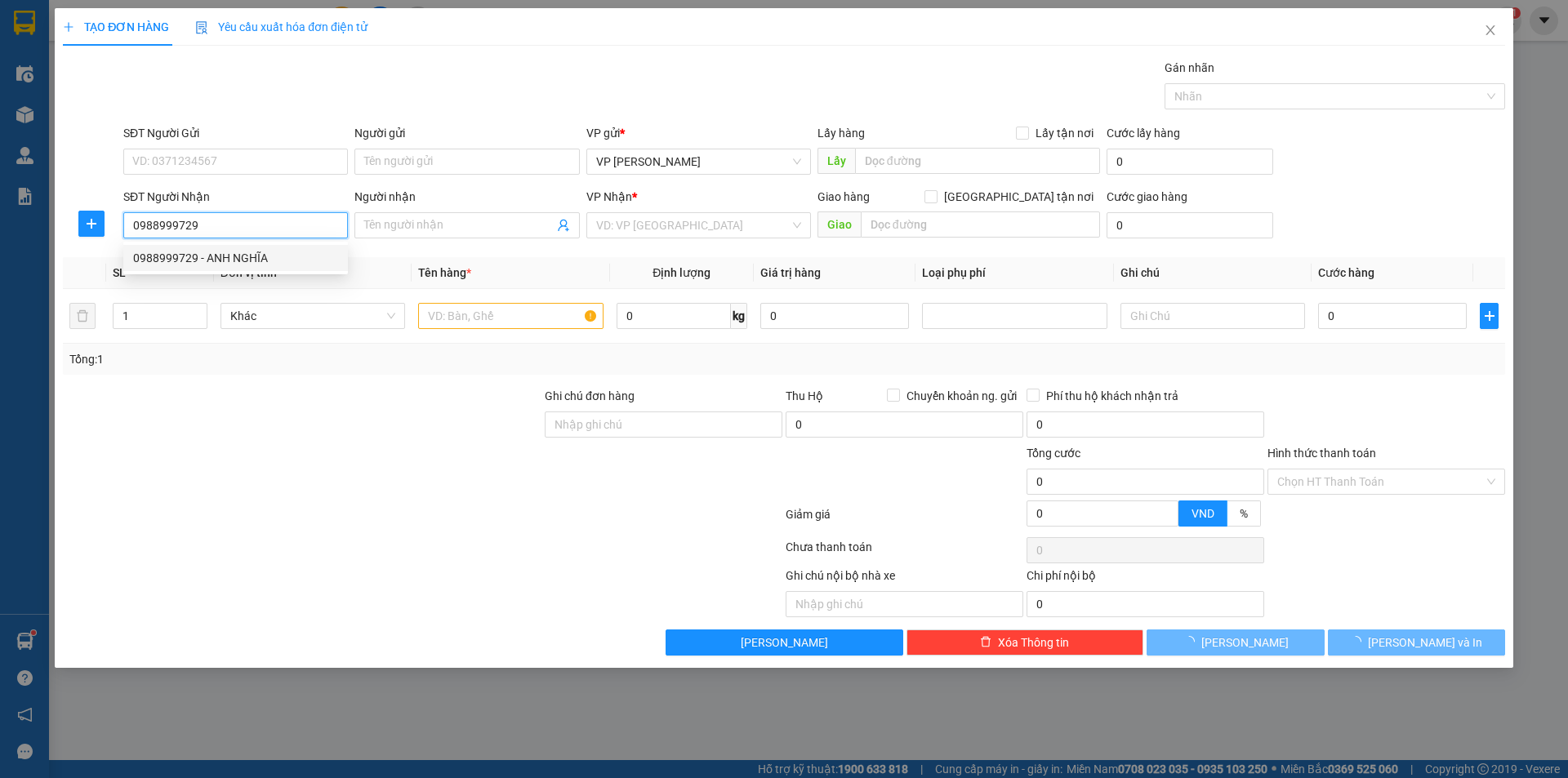
type input "ANH NGHĨA"
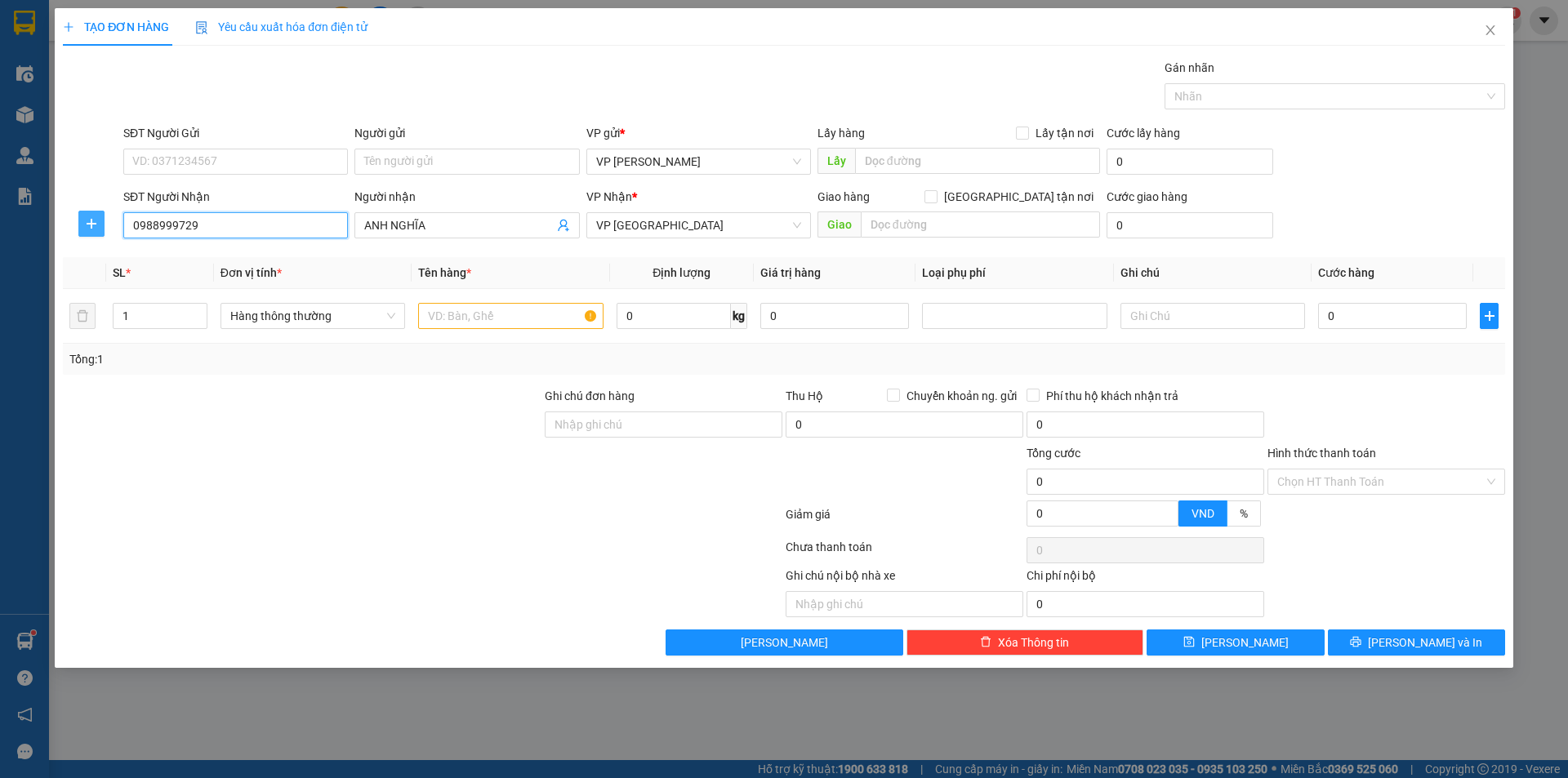
type input "0988999729"
click at [90, 220] on icon "plus" at bounding box center [91, 224] width 13 height 13
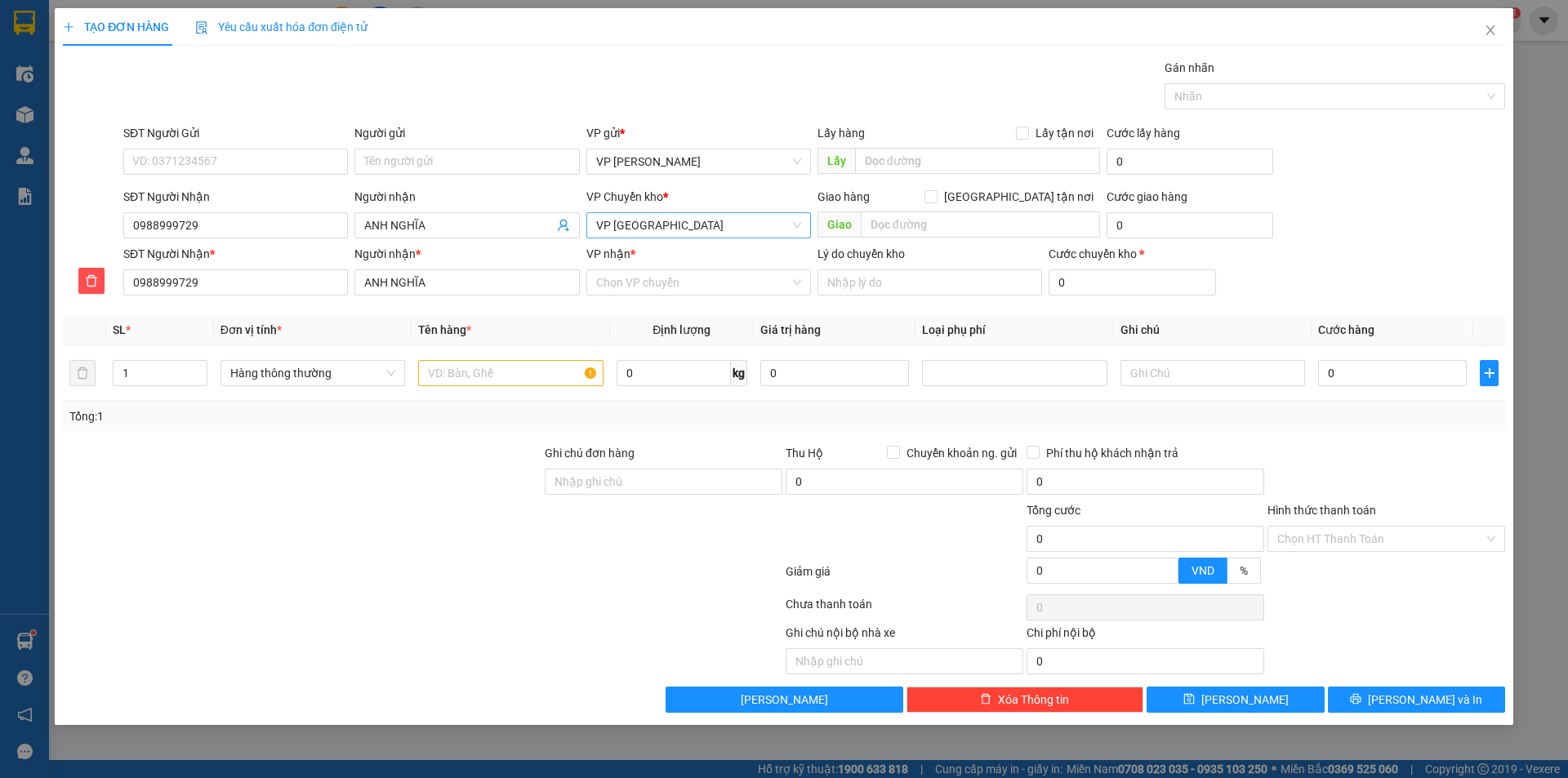
click at [683, 229] on span "VP [GEOGRAPHIC_DATA]" at bounding box center [698, 225] width 205 height 24
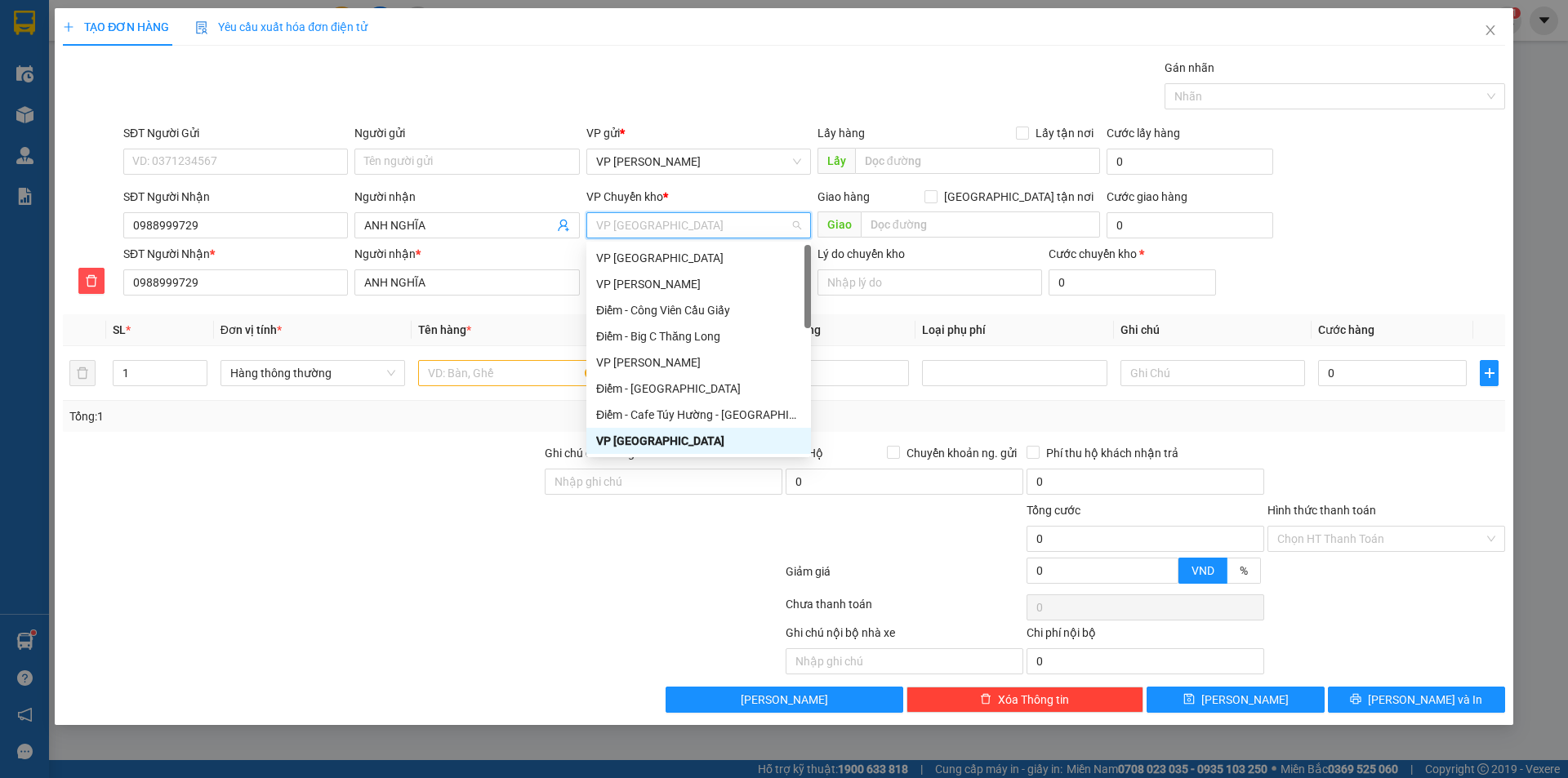
click at [666, 245] on body "Kết quả tìm kiếm ( 8 ) Bộ lọc Mã ĐH Trạng thái Món hàng Thu hộ Tổng cước Chưa c…" at bounding box center [784, 389] width 1568 height 778
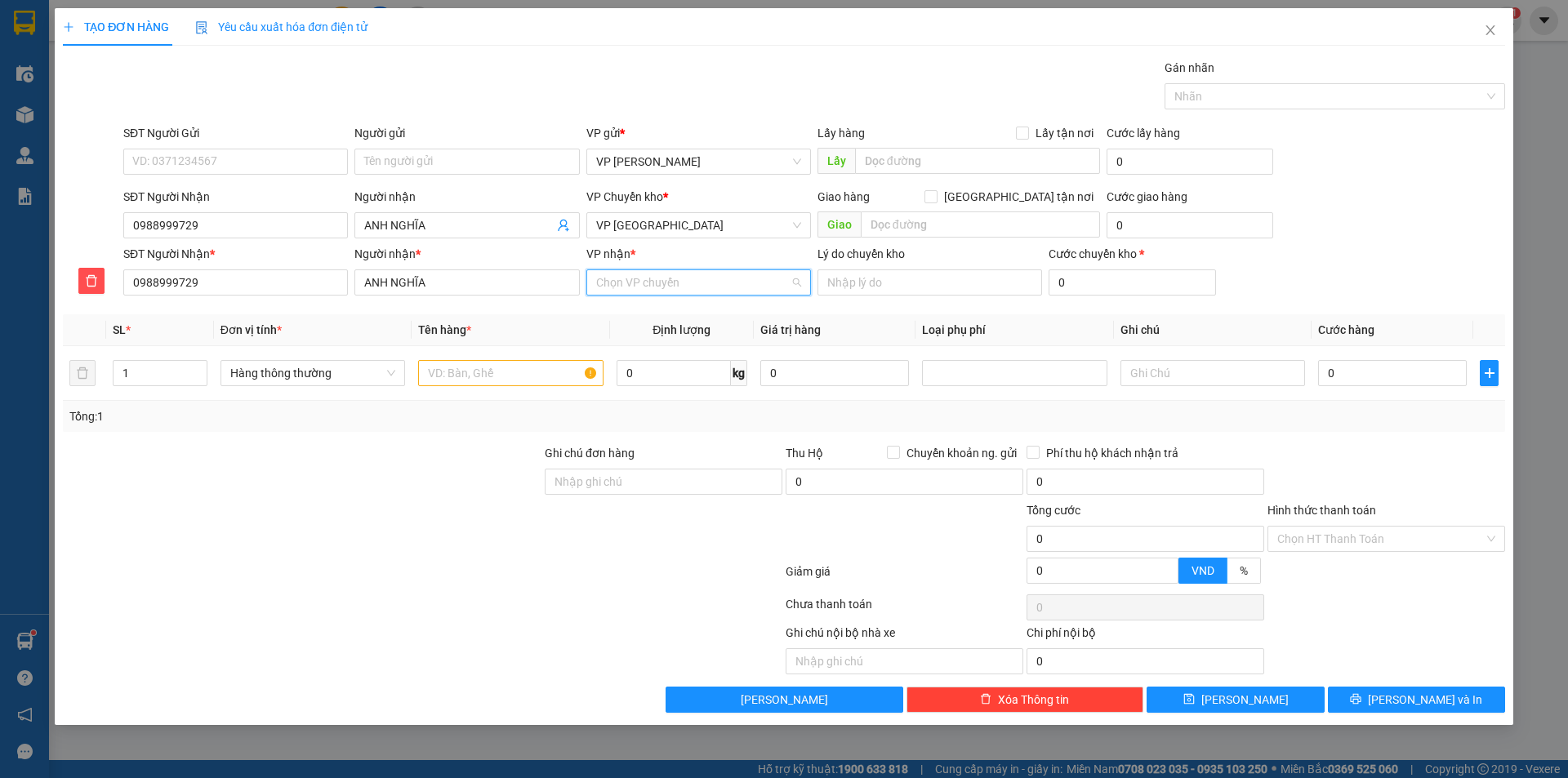
click at [651, 284] on input "VP nhận *" at bounding box center [693, 282] width 194 height 24
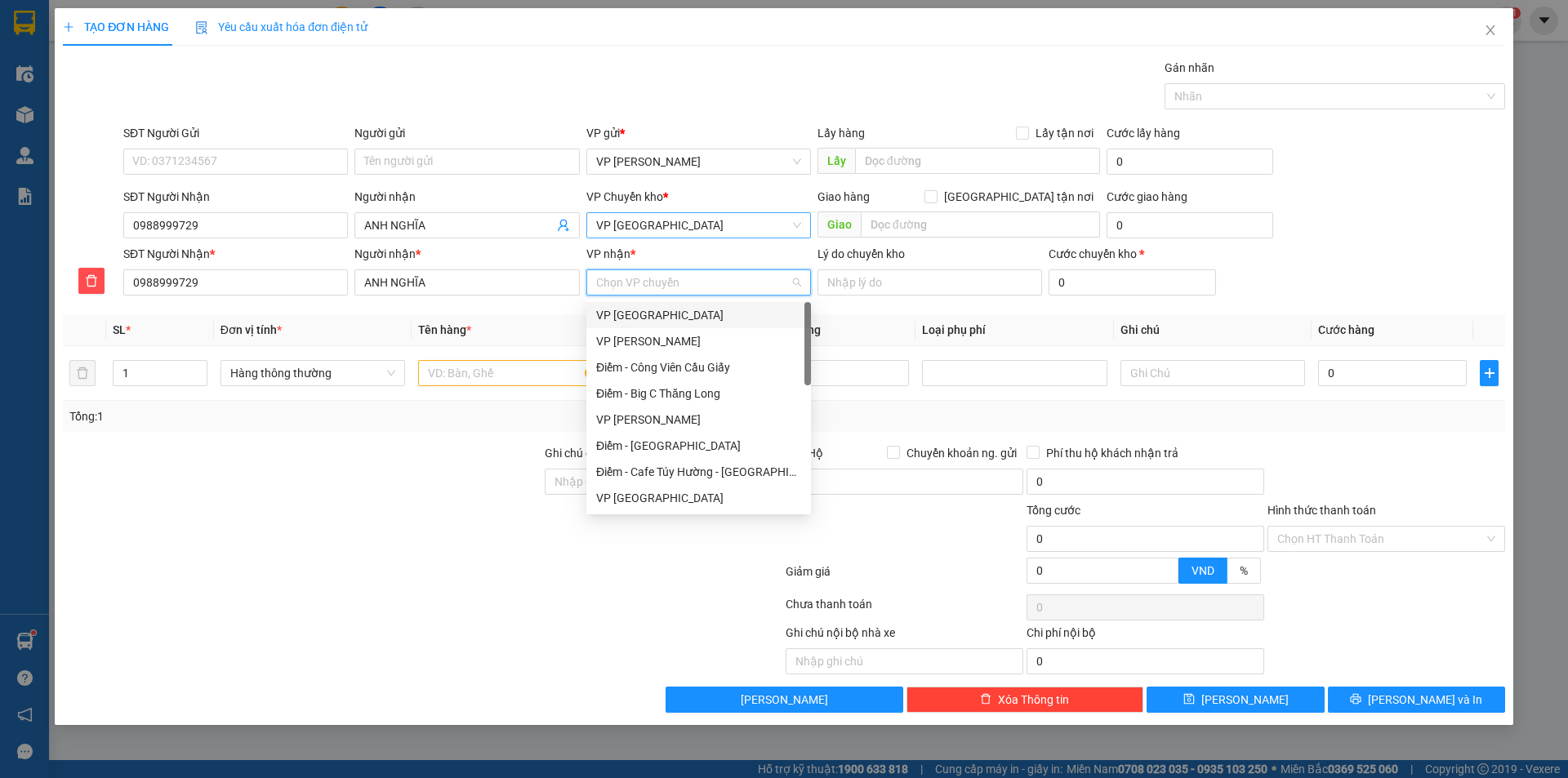
click at [679, 216] on span "VP [GEOGRAPHIC_DATA]" at bounding box center [698, 225] width 205 height 24
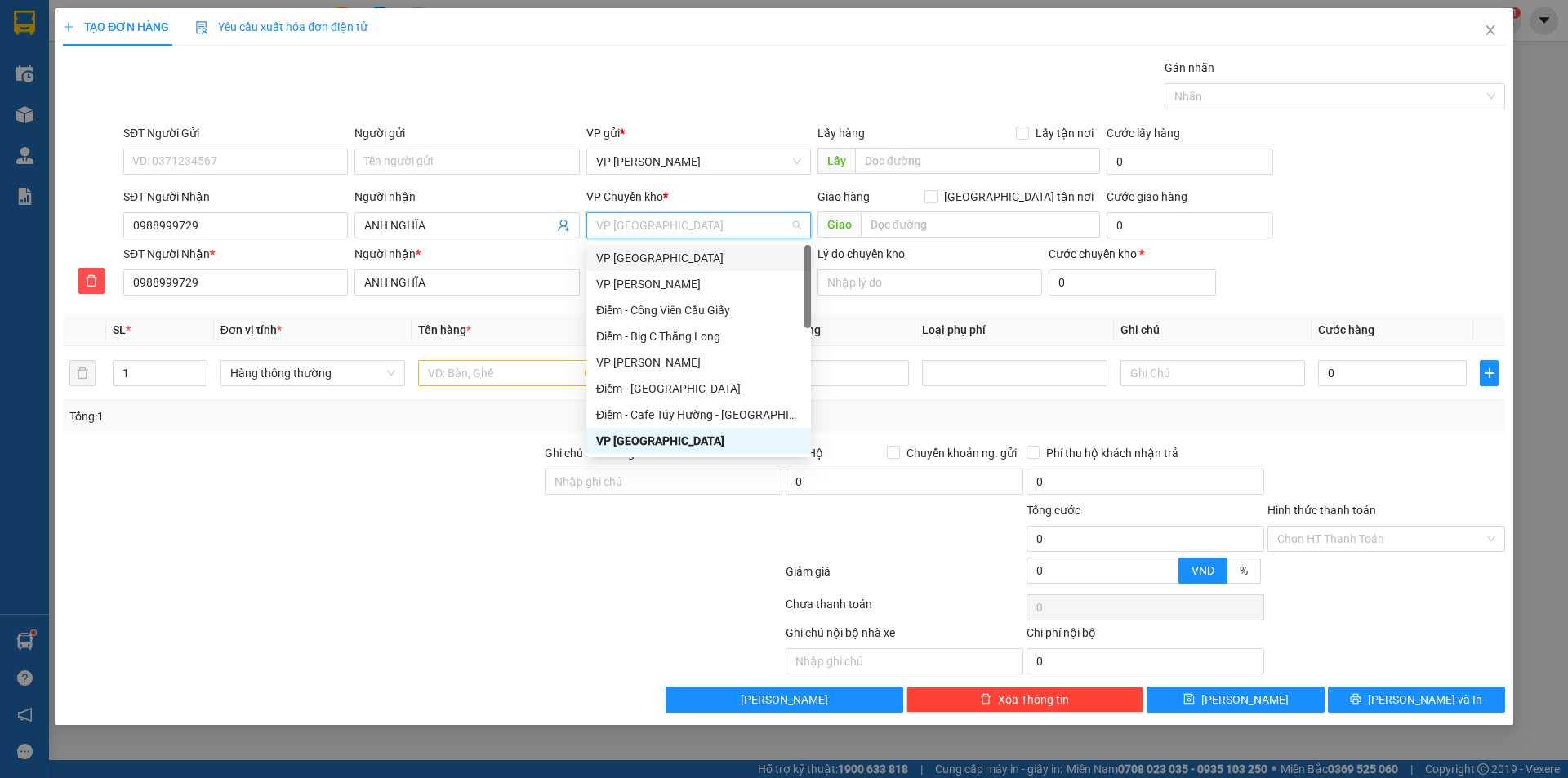
click at [661, 261] on div "VP [GEOGRAPHIC_DATA]" at bounding box center [698, 258] width 205 height 18
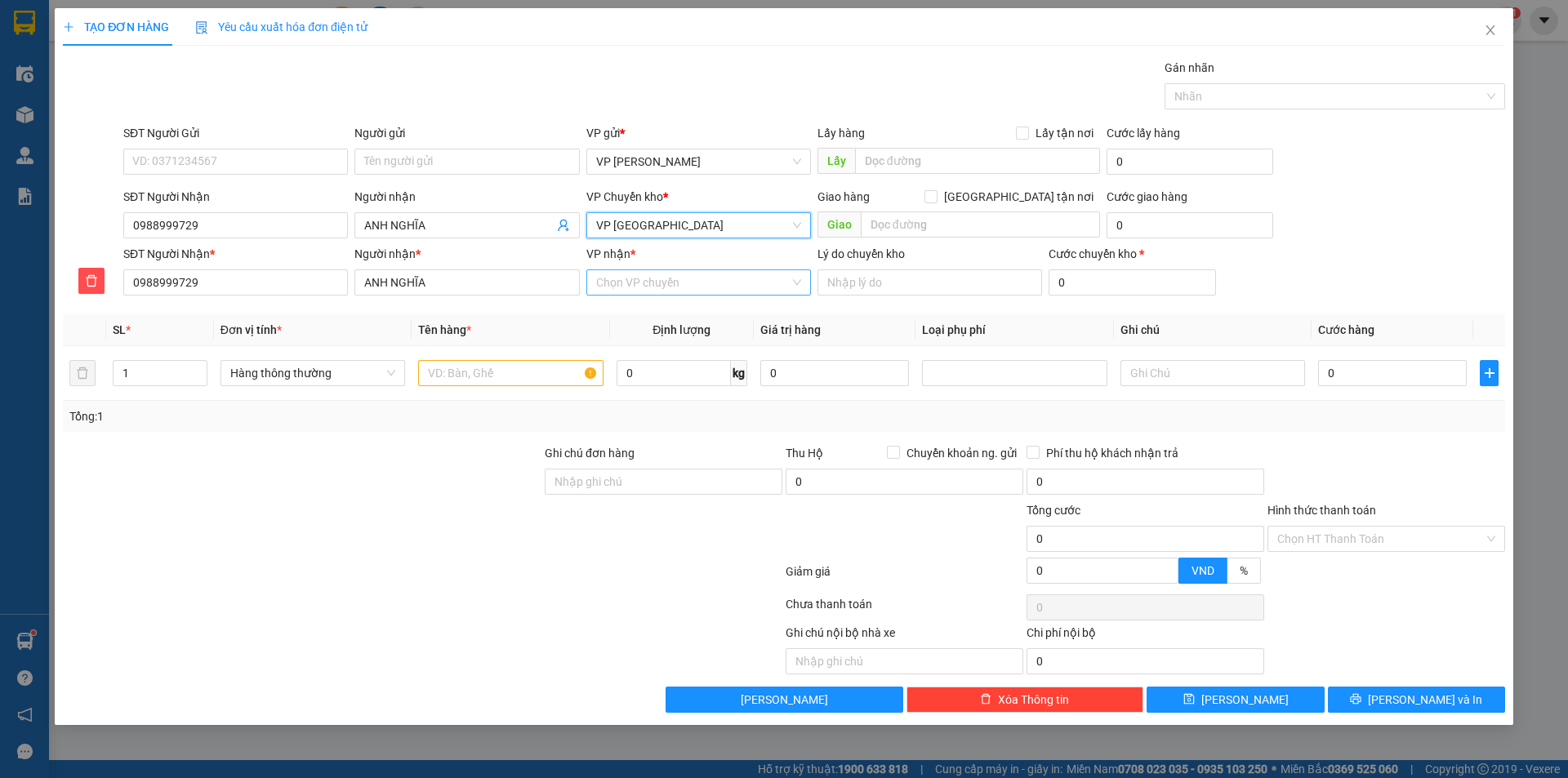
click at [662, 278] on input "VP nhận *" at bounding box center [693, 282] width 194 height 24
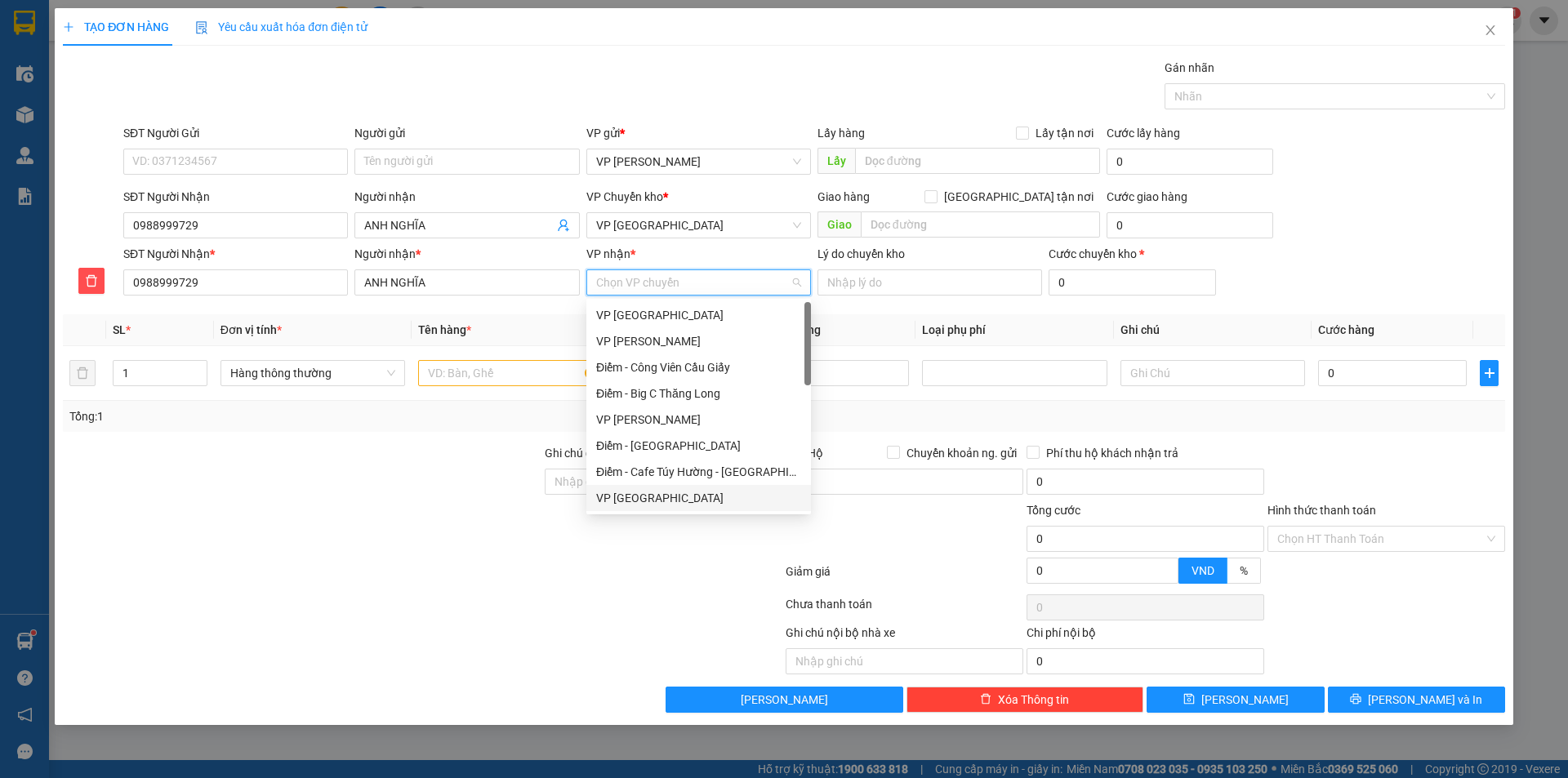
drag, startPoint x: 646, startPoint y: 500, endPoint x: 517, endPoint y: 360, distance: 190.4
click at [646, 499] on div "VP [GEOGRAPHIC_DATA]" at bounding box center [698, 498] width 205 height 18
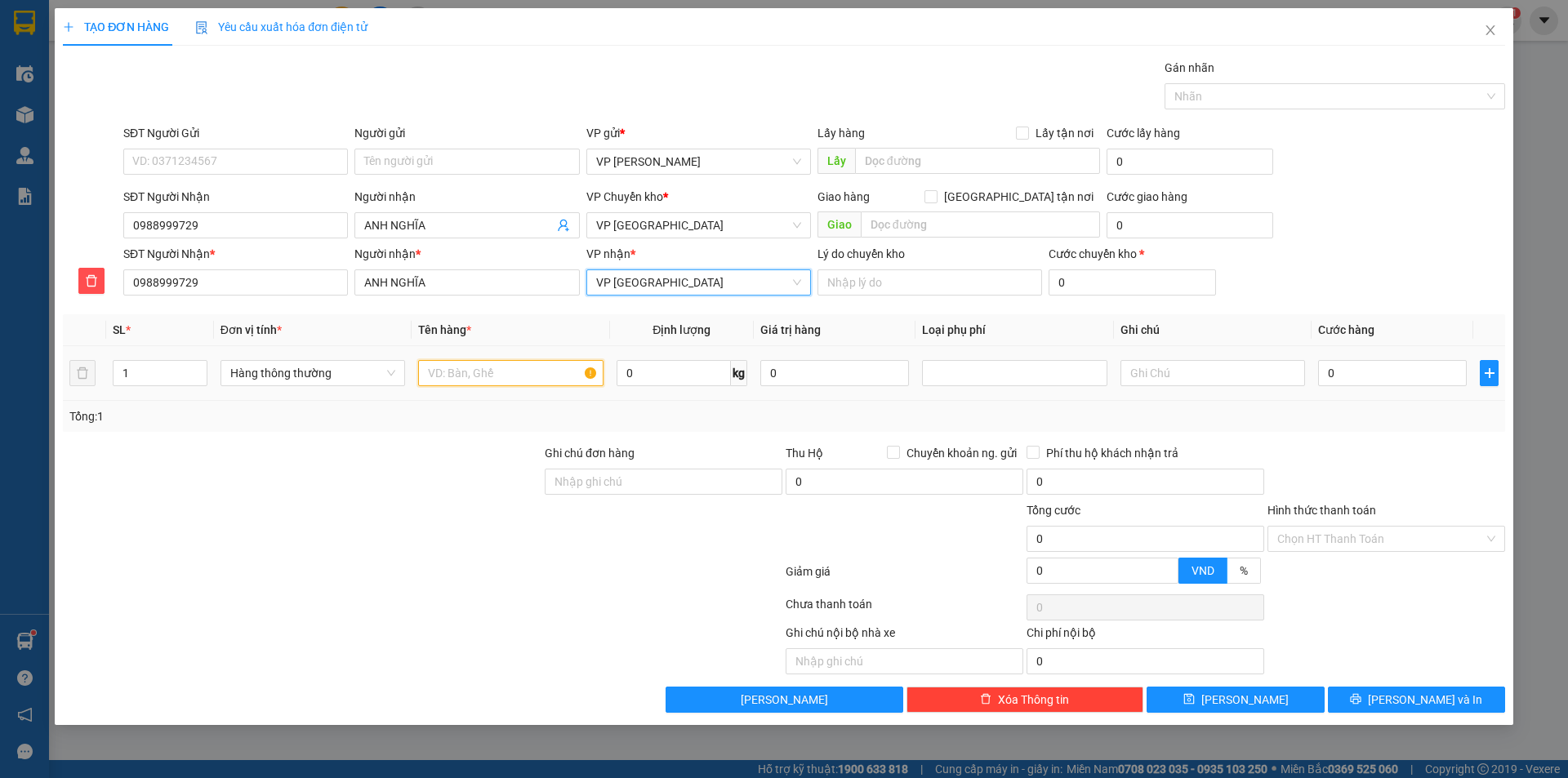
click at [515, 375] on input "text" at bounding box center [511, 373] width 185 height 26
type input "HCT"
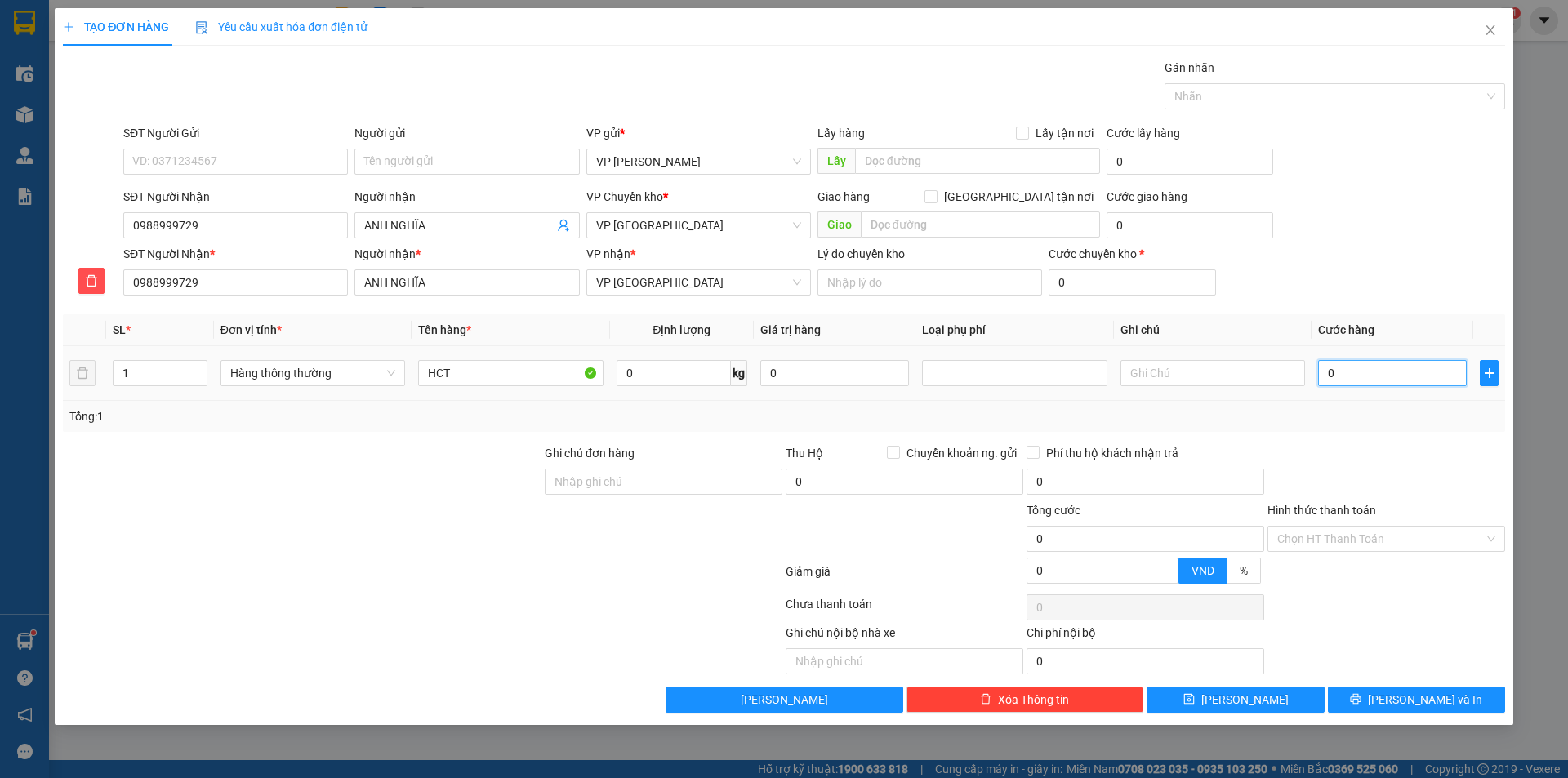
click at [1345, 374] on input "0" at bounding box center [1392, 373] width 149 height 26
type input "03"
type input "3"
type input "030"
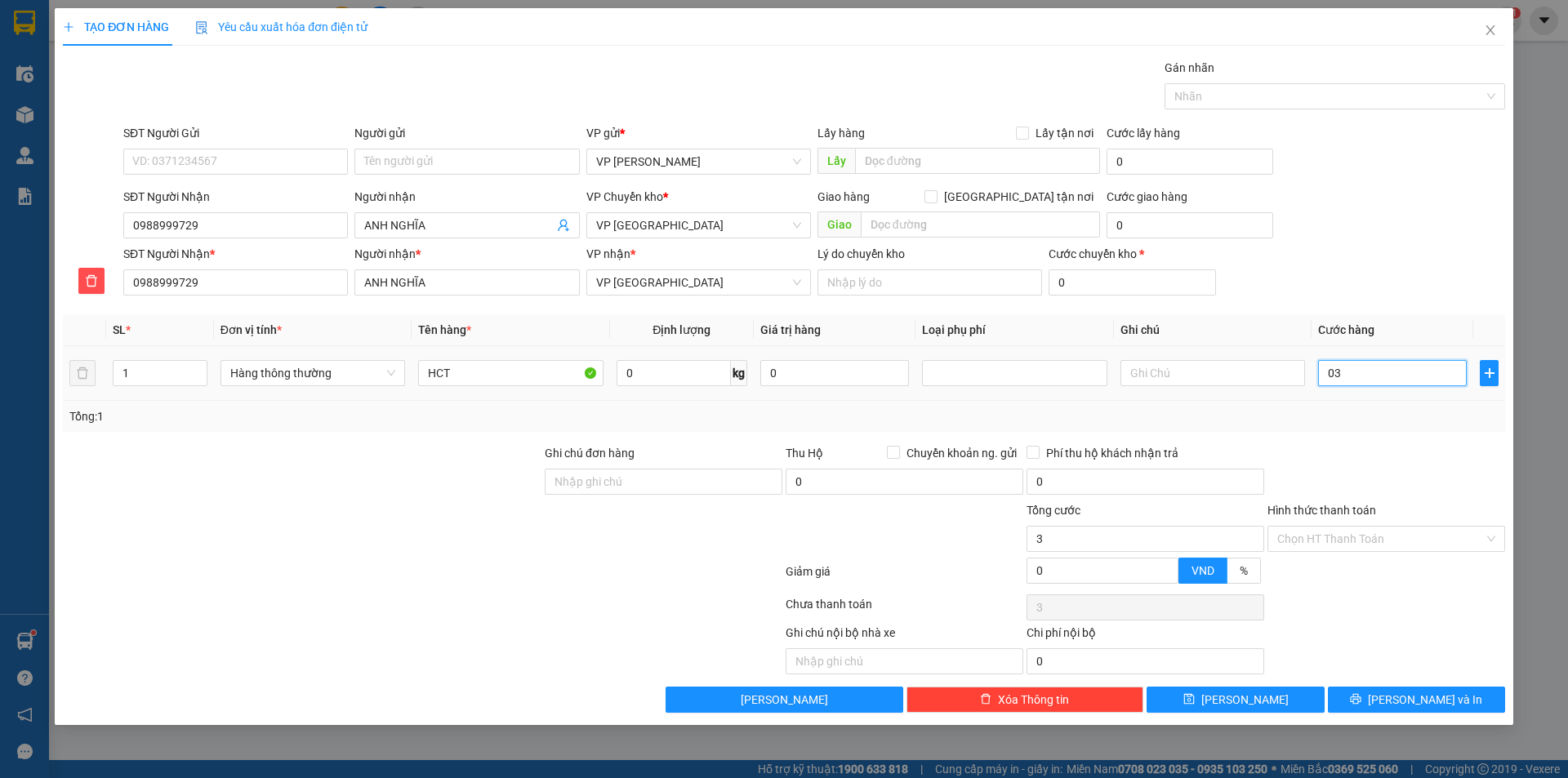
type input "30"
type input "30.000"
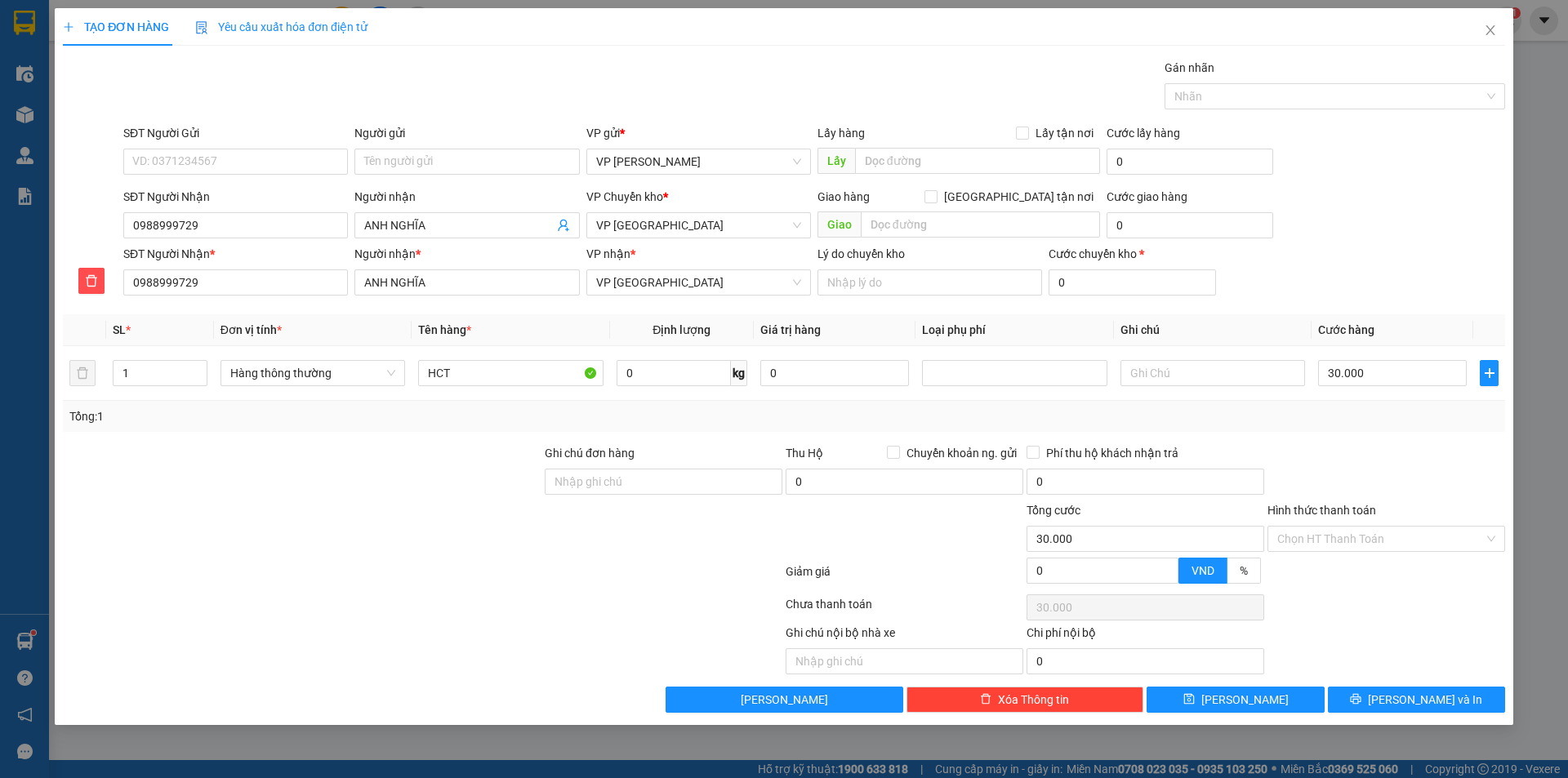
click at [1359, 442] on div "Transit Pickup Surcharge Ids Transit Deliver Surcharge Ids Transit Deliver Surc…" at bounding box center [784, 386] width 1442 height 654
click at [1365, 705] on button "[PERSON_NAME] và In" at bounding box center [1417, 699] width 178 height 26
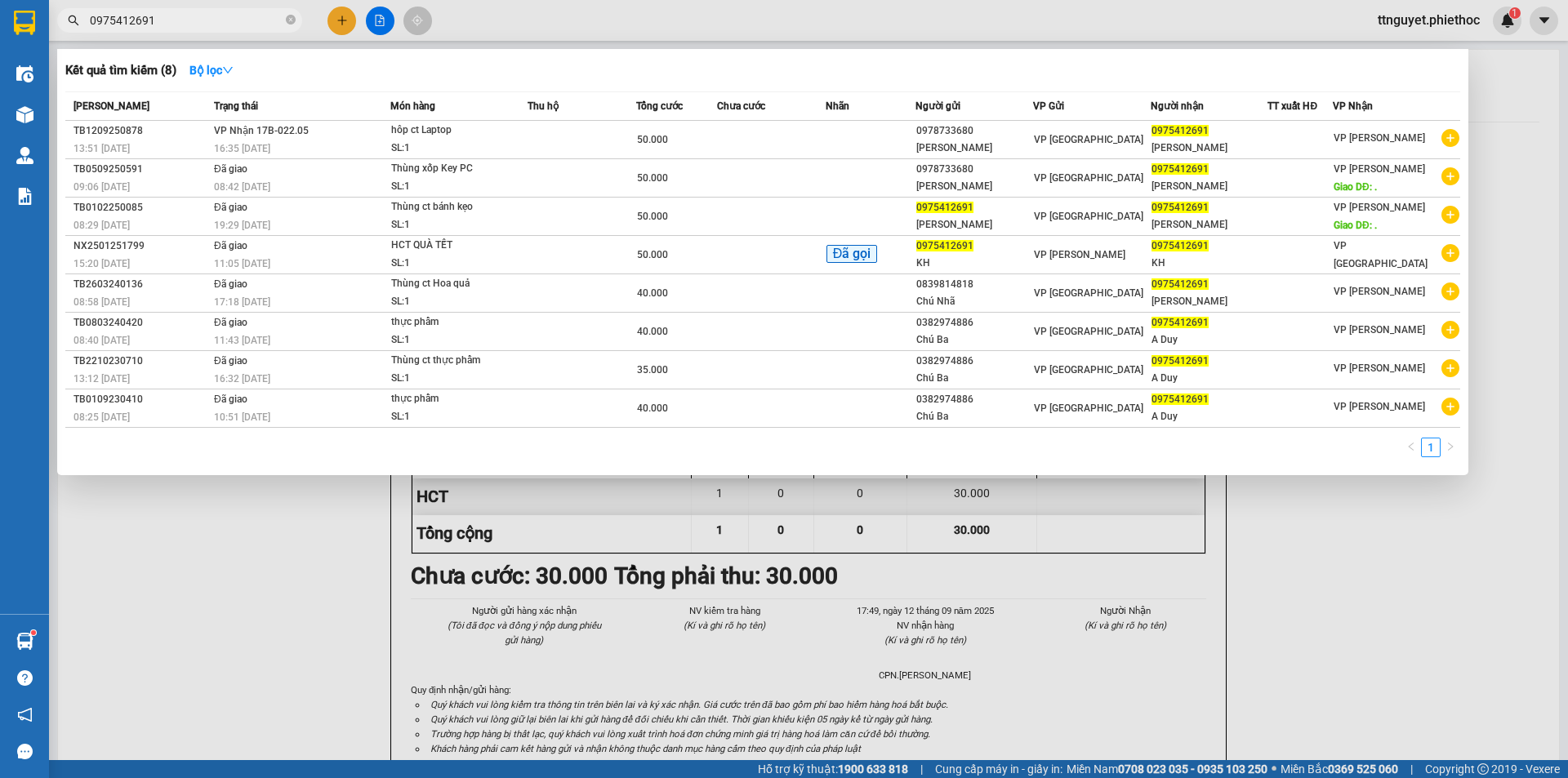
click at [222, 24] on input "0975412691" at bounding box center [186, 21] width 193 height 18
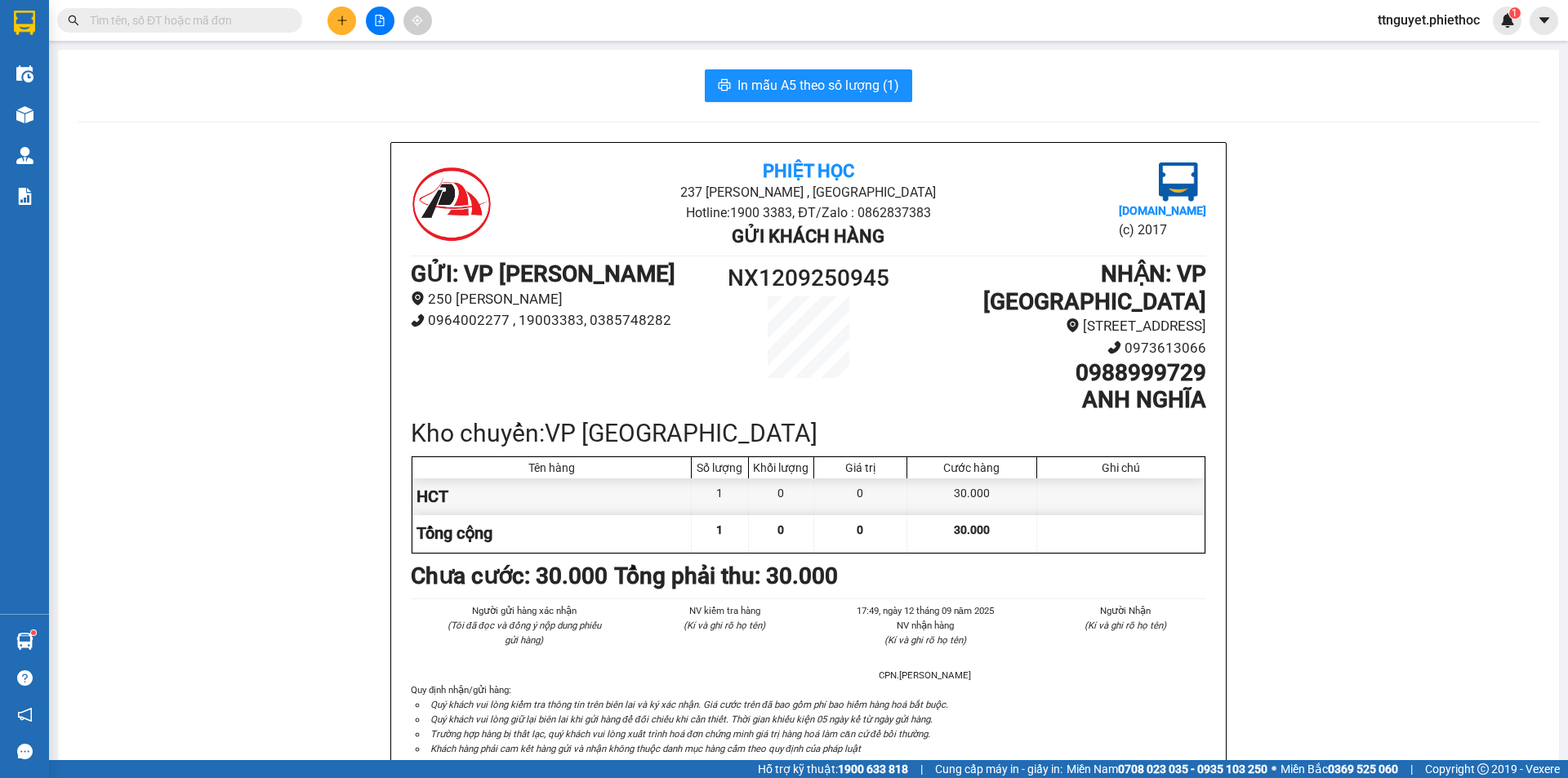
click at [182, 21] on input "text" at bounding box center [186, 21] width 193 height 18
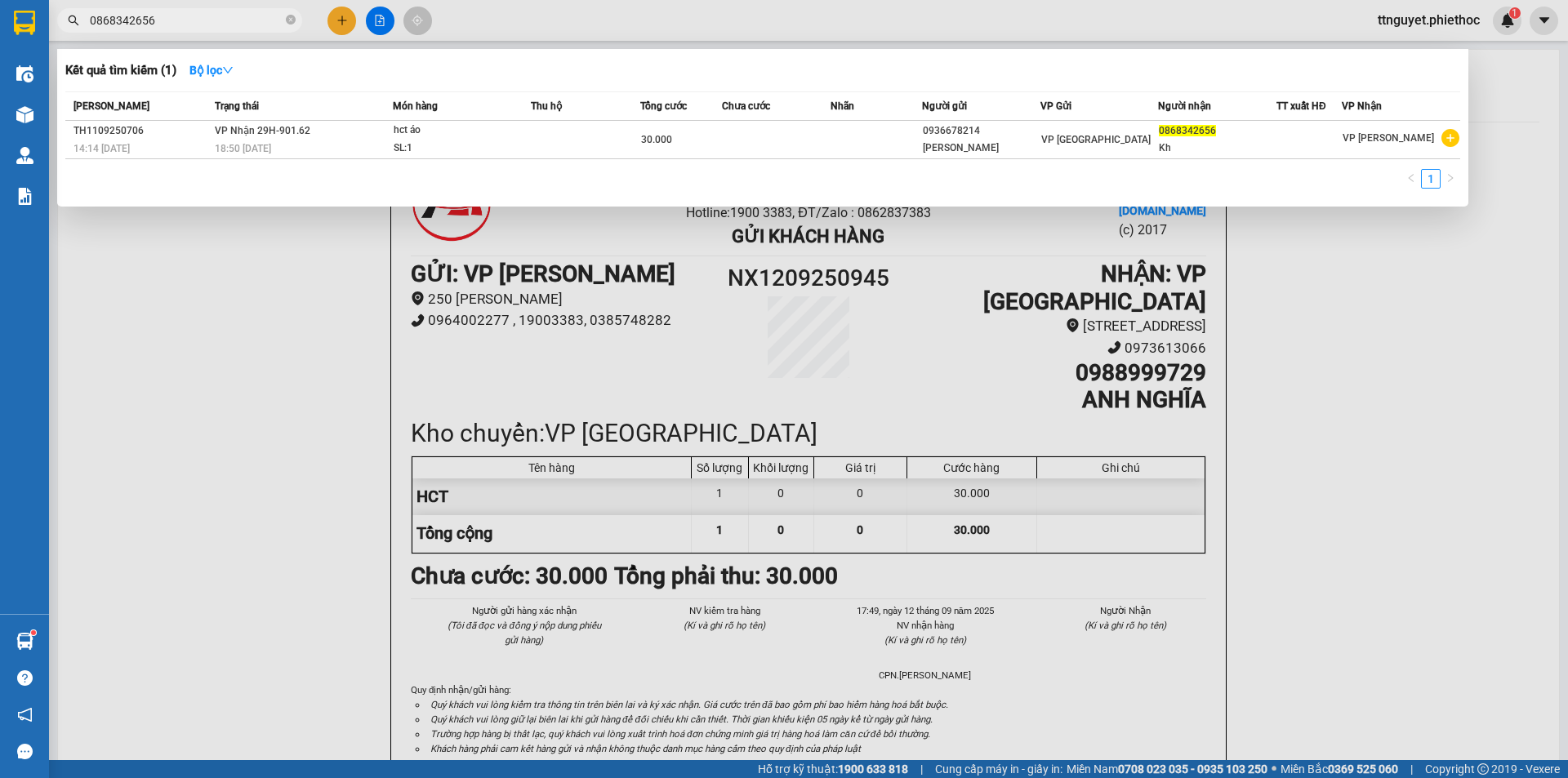
type input "0868342656"
click at [263, 120] on th "Trạng thái" at bounding box center [302, 107] width 182 height 29
click at [259, 131] on span "VP Nhận 29H-901.62" at bounding box center [262, 130] width 95 height 12
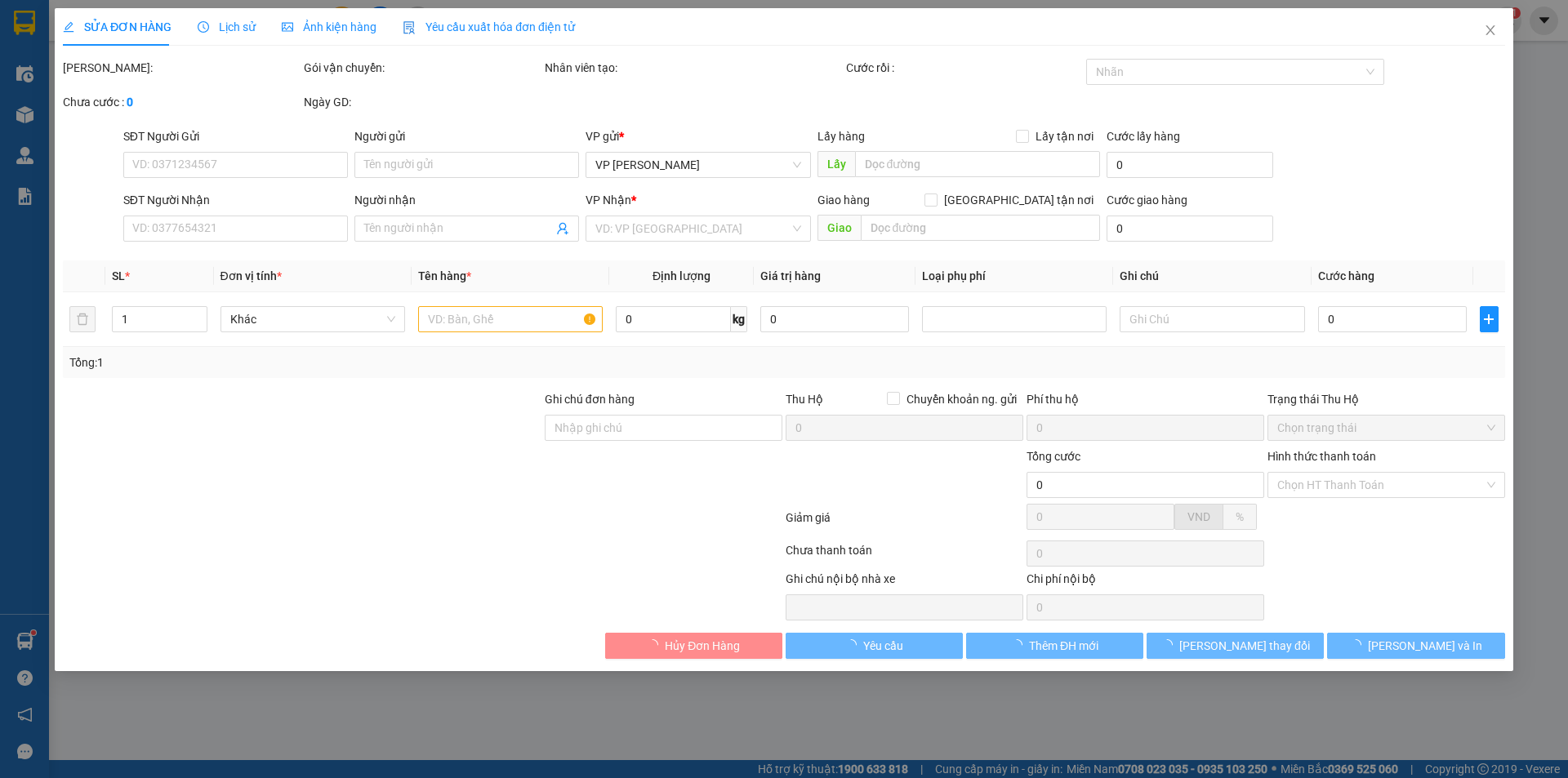
type input "0936678214"
type input "[PERSON_NAME]"
type input "0868342656"
type input "Kh"
type input "30.000"
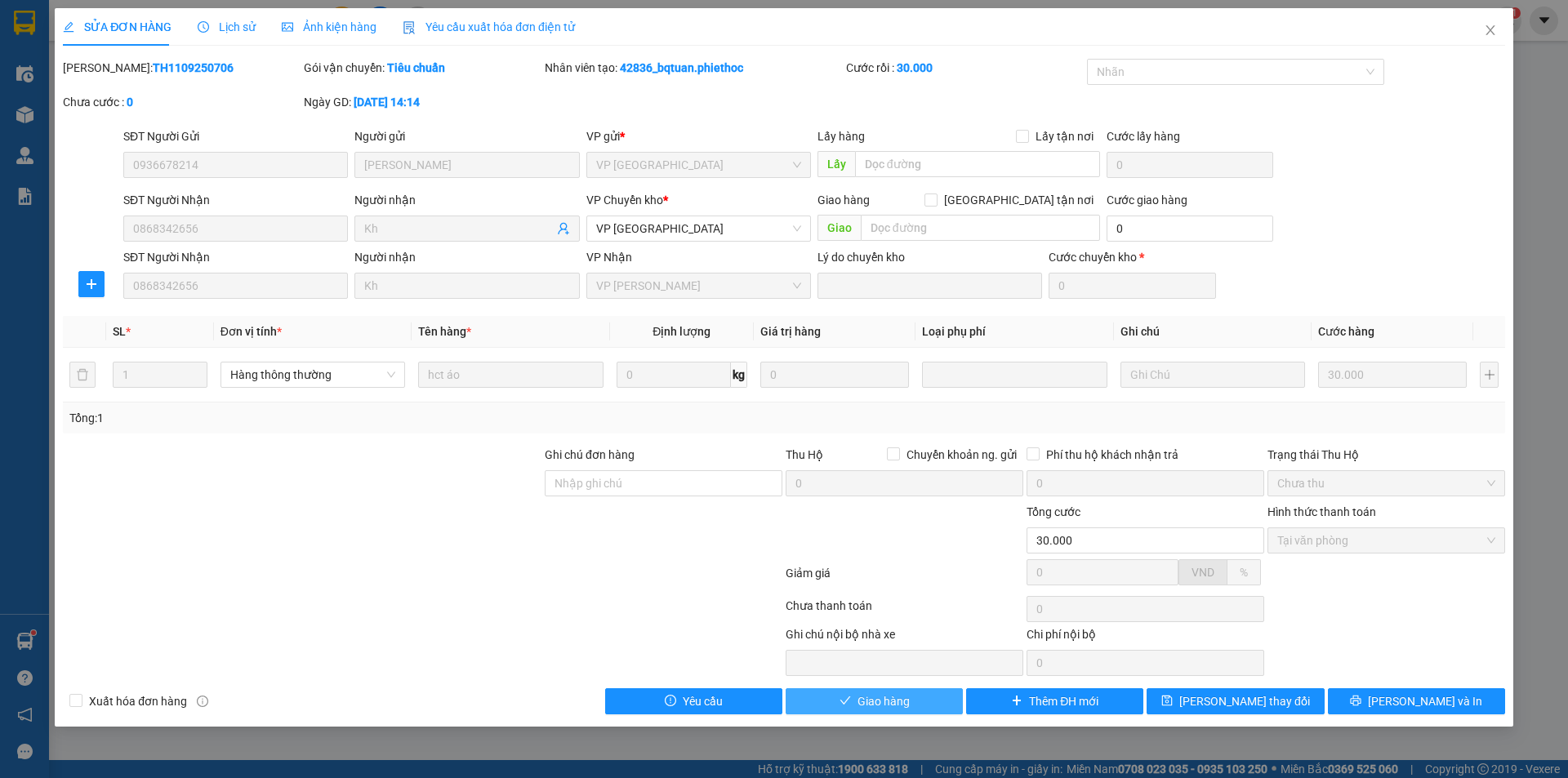
click at [884, 697] on span "Giao hàng" at bounding box center [884, 702] width 53 height 18
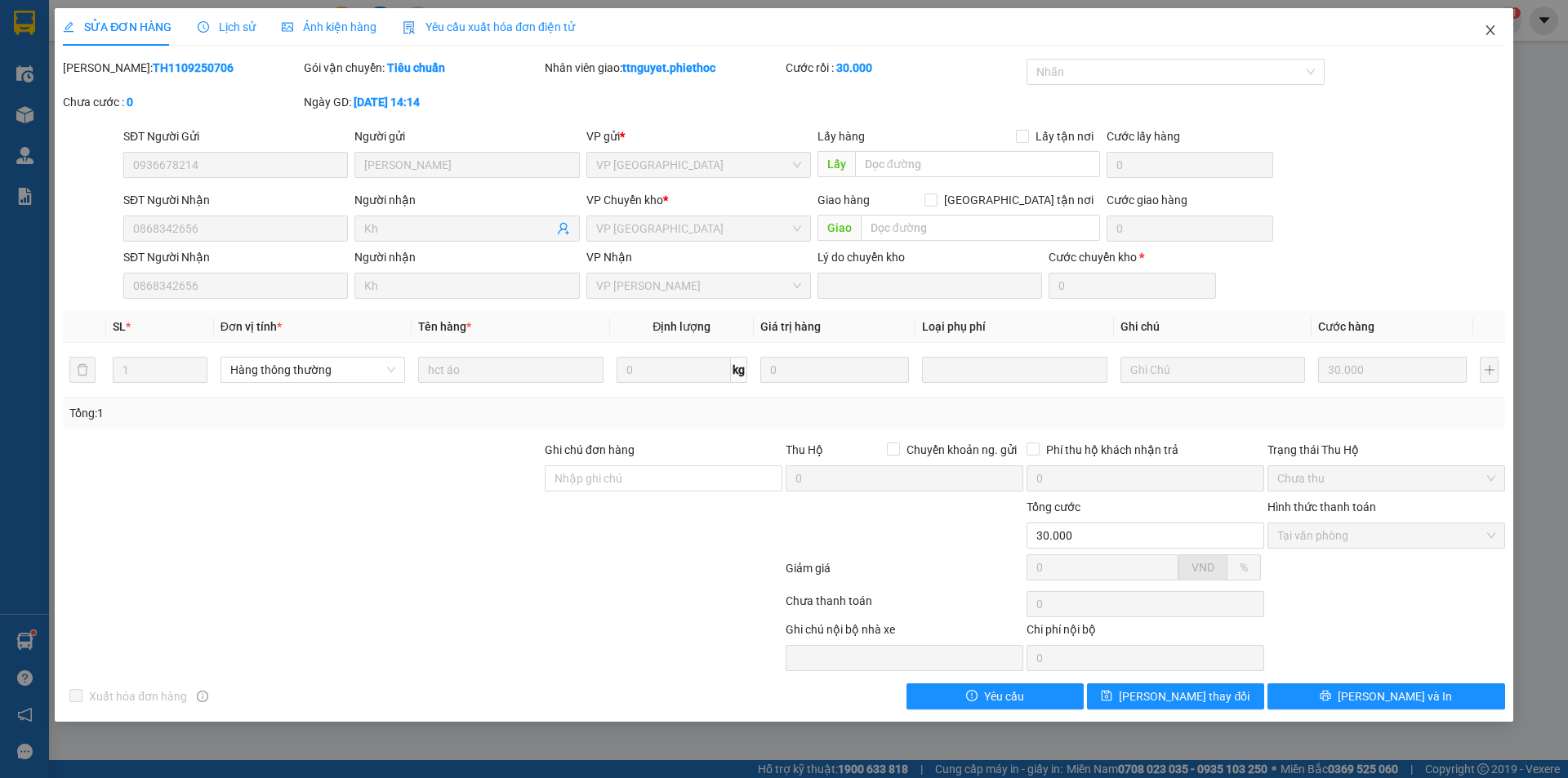
click at [1486, 31] on icon "close" at bounding box center [1490, 30] width 13 height 13
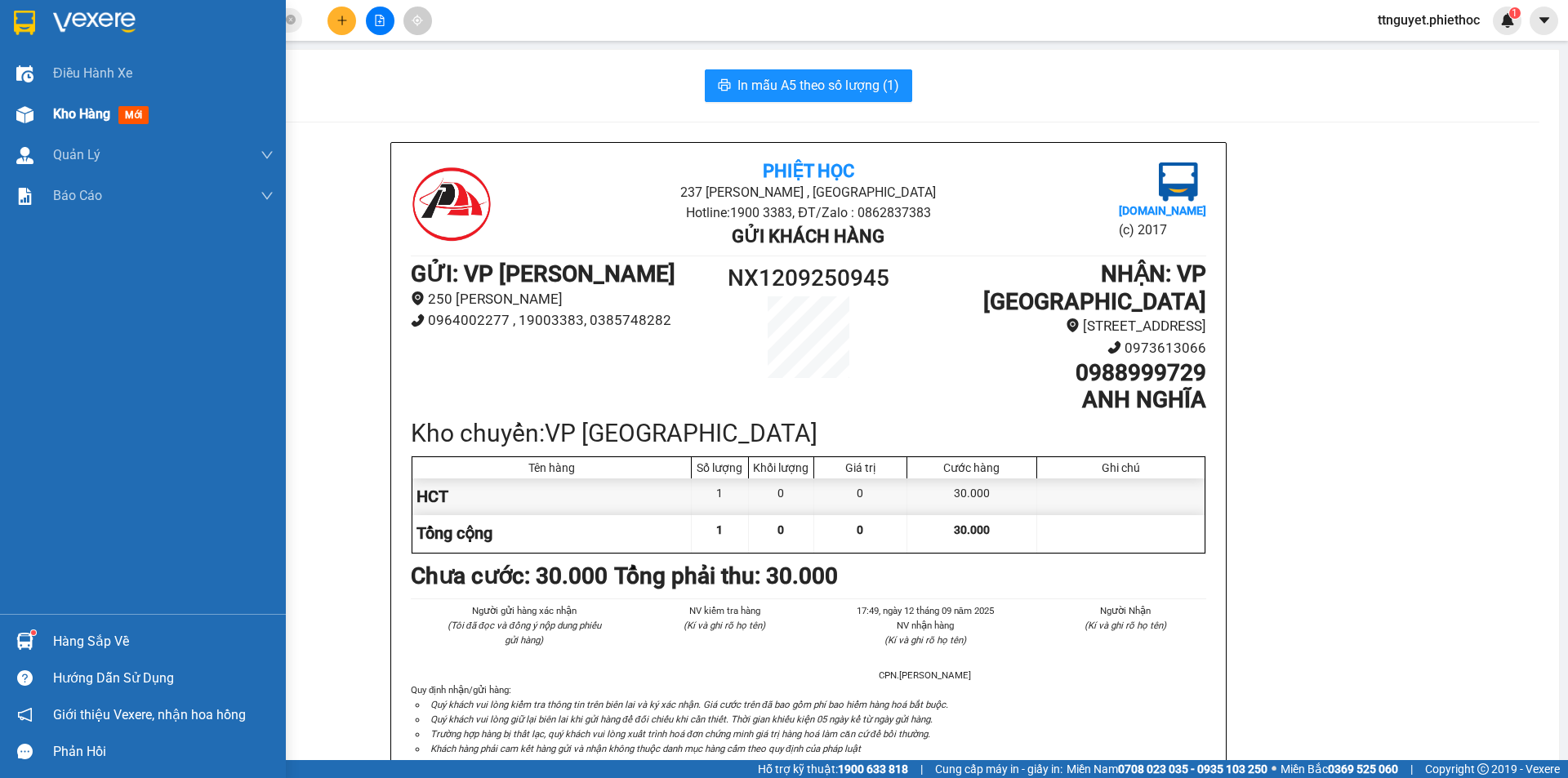
click at [40, 115] on div "Kho hàng mới" at bounding box center [143, 114] width 286 height 41
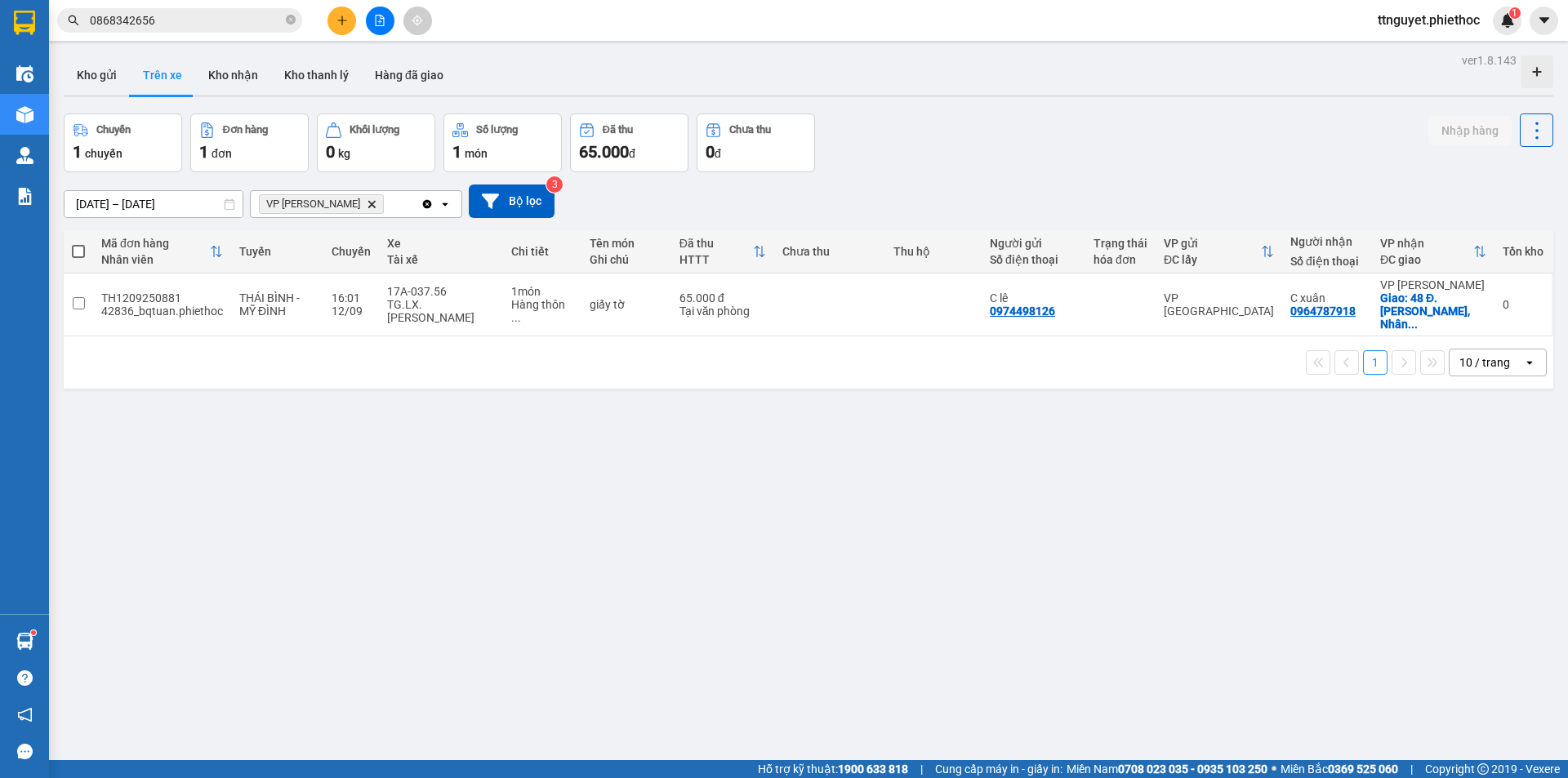
click at [83, 254] on span at bounding box center [78, 252] width 13 height 13
click at [79, 244] on input "checkbox" at bounding box center [79, 244] width 0 height 0
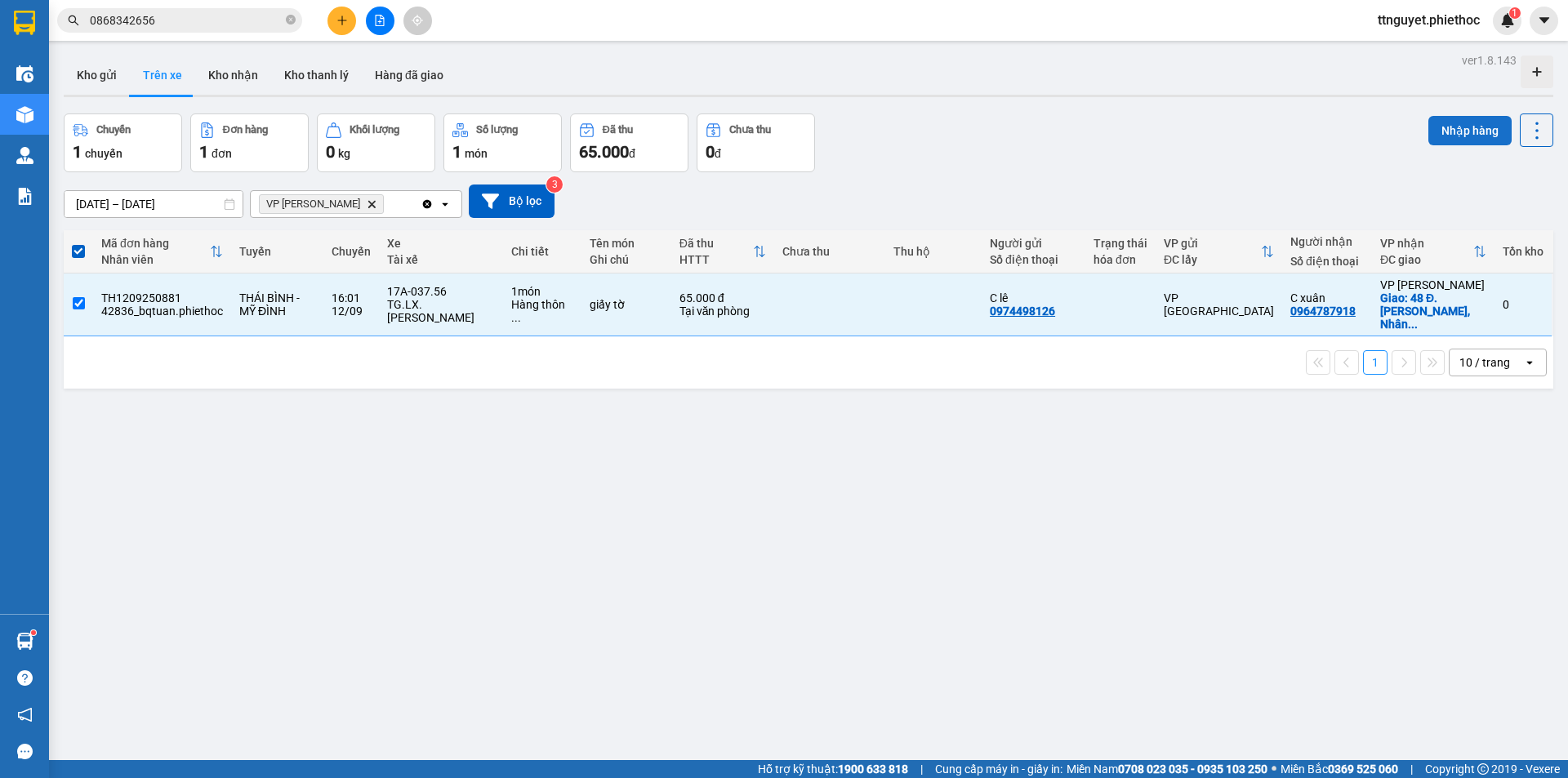
click at [1440, 130] on button "Nhập hàng" at bounding box center [1470, 130] width 83 height 29
checkbox input "false"
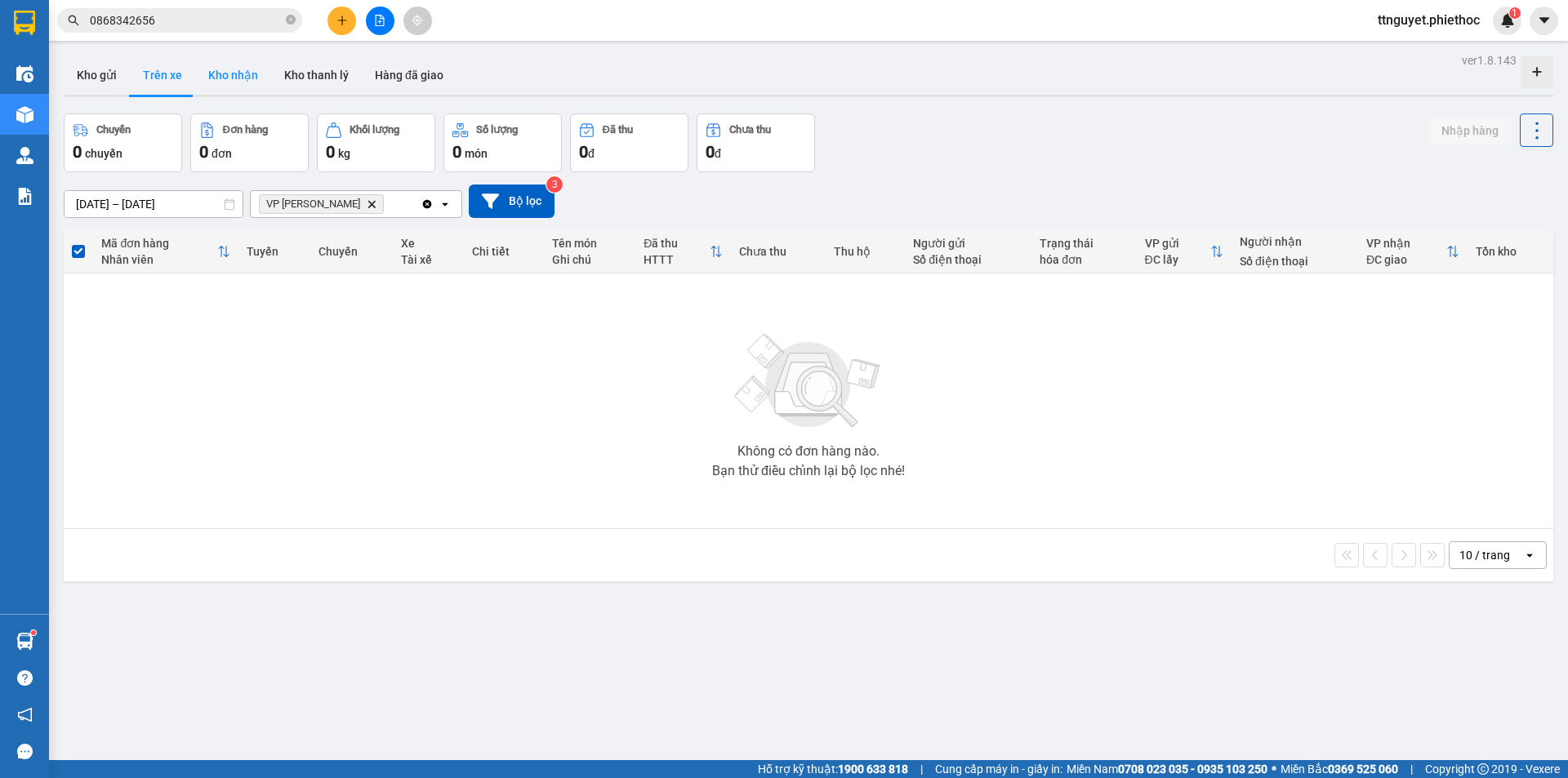
click at [228, 76] on button "Kho nhận" at bounding box center [234, 74] width 76 height 39
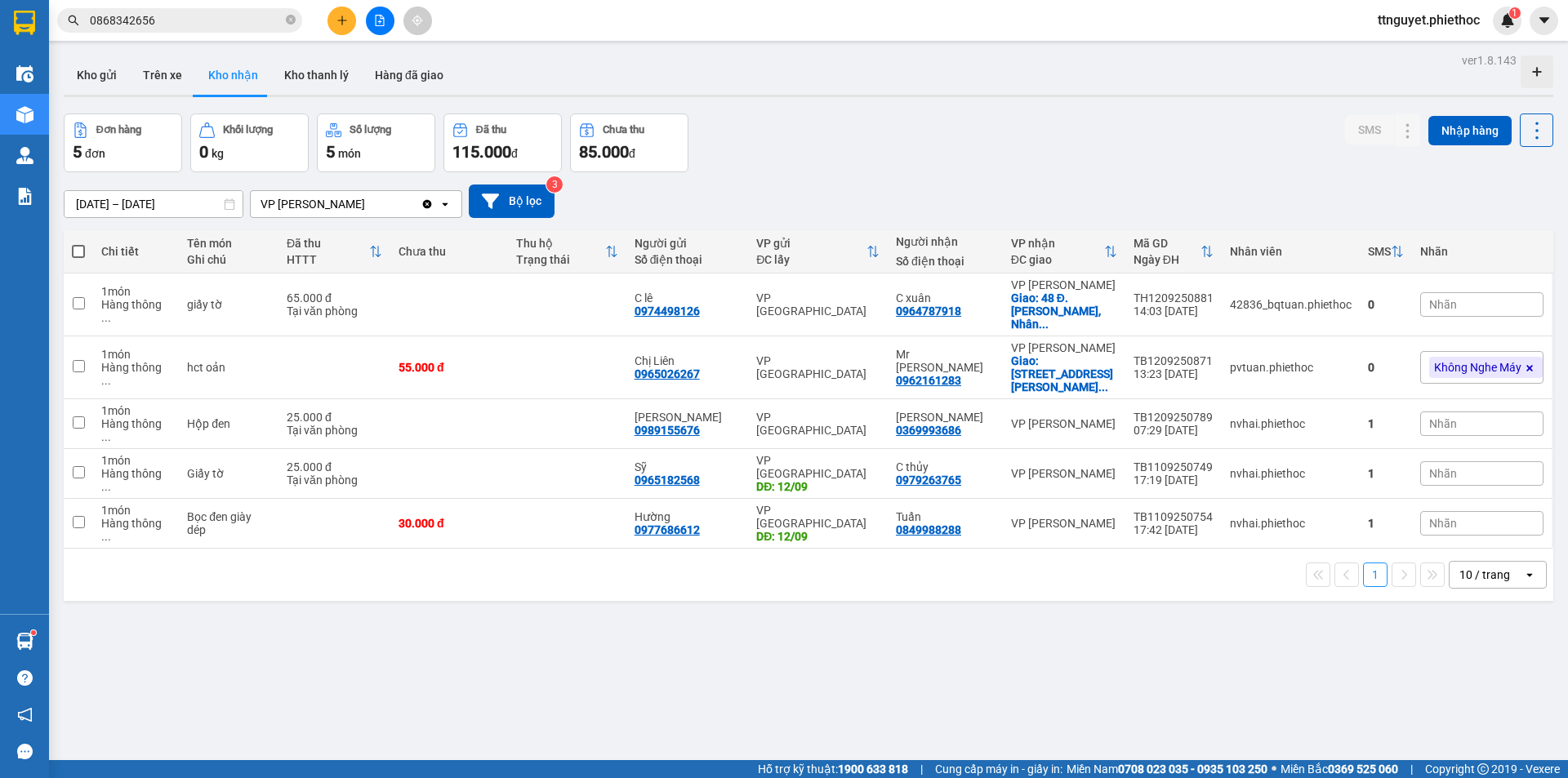
click at [1444, 303] on div "Nhãn" at bounding box center [1482, 304] width 123 height 24
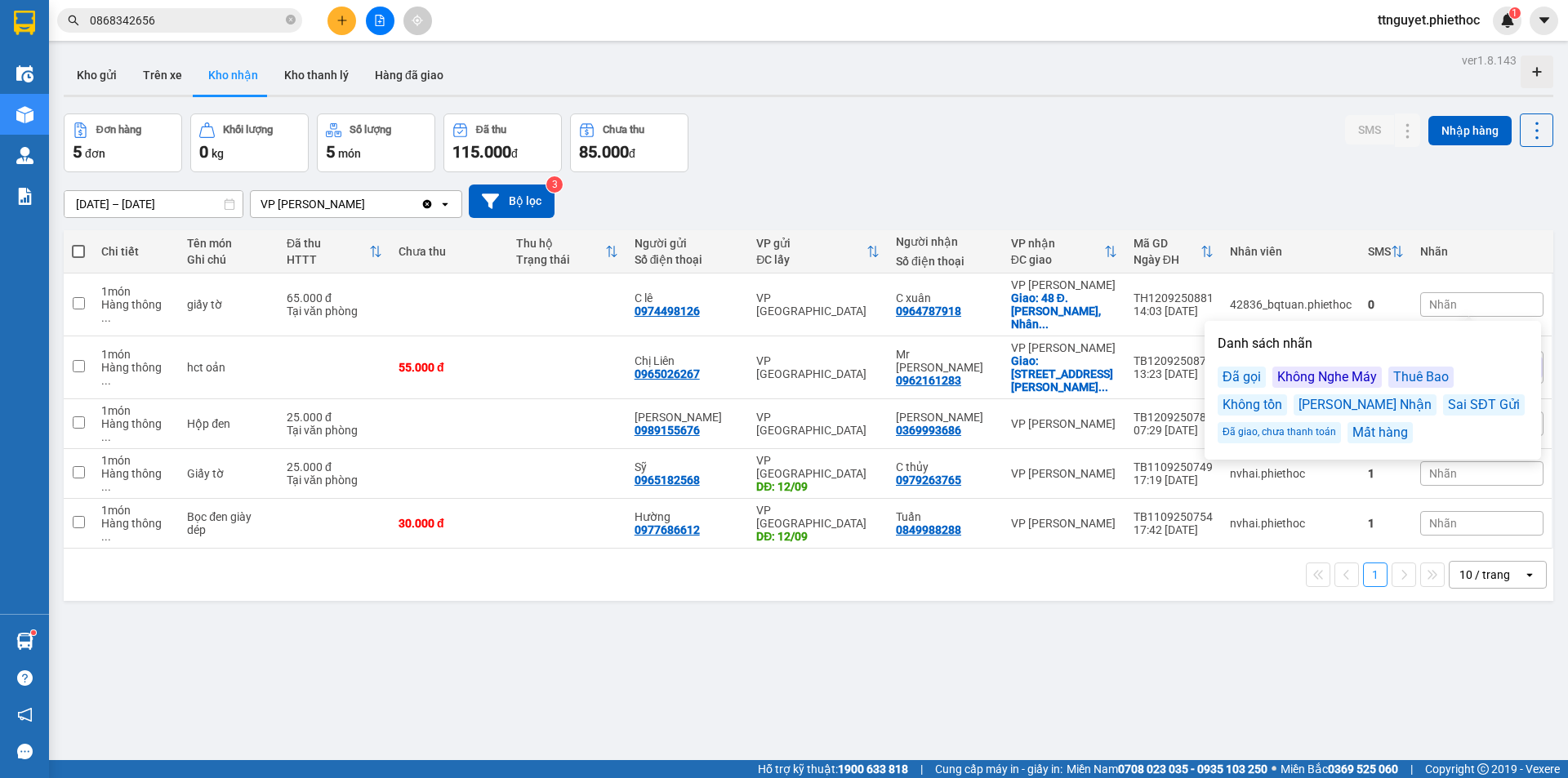
click at [1250, 375] on div "Đã gọi" at bounding box center [1241, 377] width 48 height 21
click at [1224, 138] on div "Đơn hàng 5 đơn Khối lượng 0 kg Số lượng 5 món Đã thu 115.000 đ Chưa thu 85.000 …" at bounding box center [808, 142] width 1490 height 59
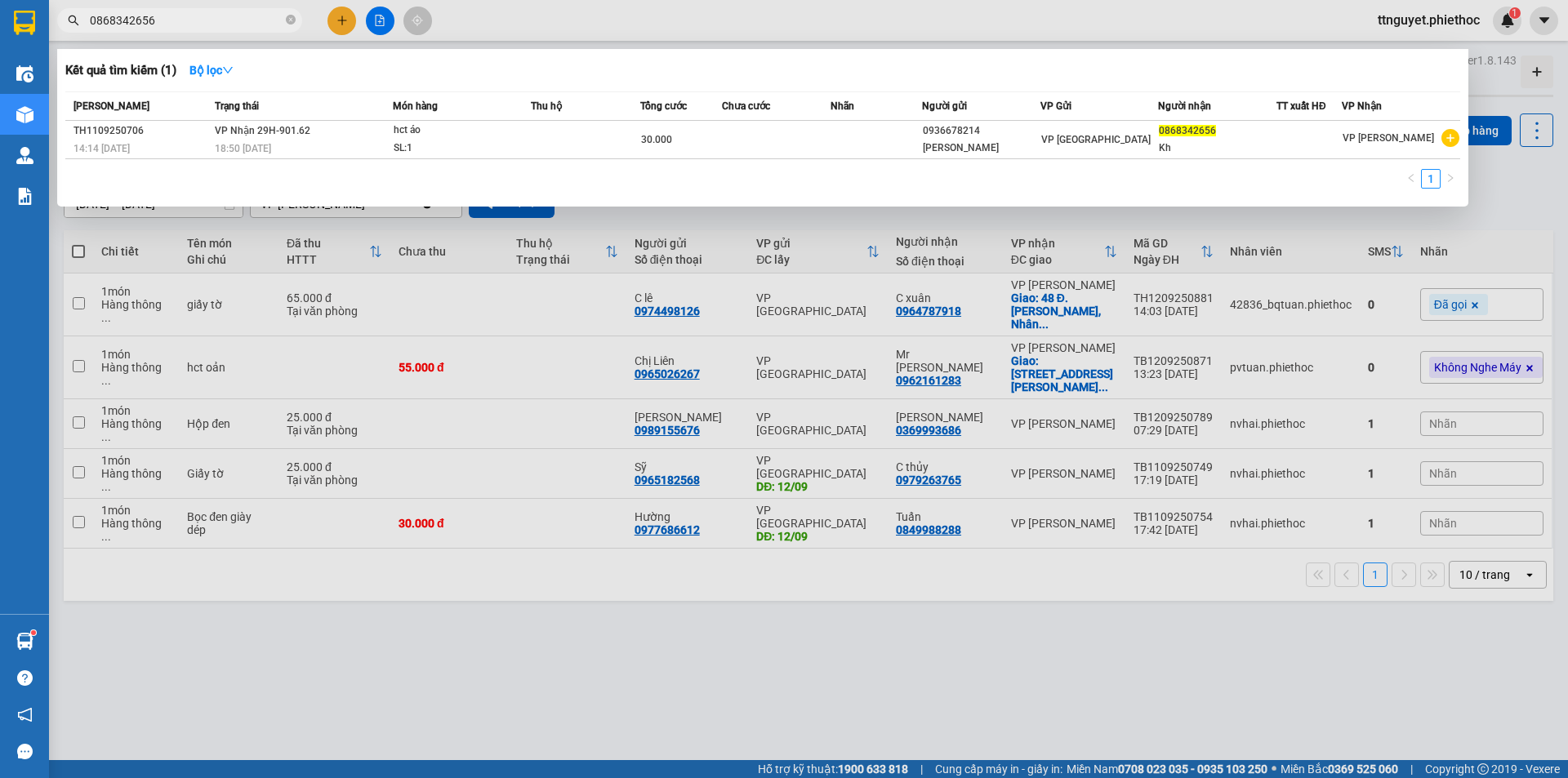
click at [175, 27] on input "0868342656" at bounding box center [186, 21] width 193 height 18
click at [176, 23] on input "0868342656" at bounding box center [186, 21] width 193 height 18
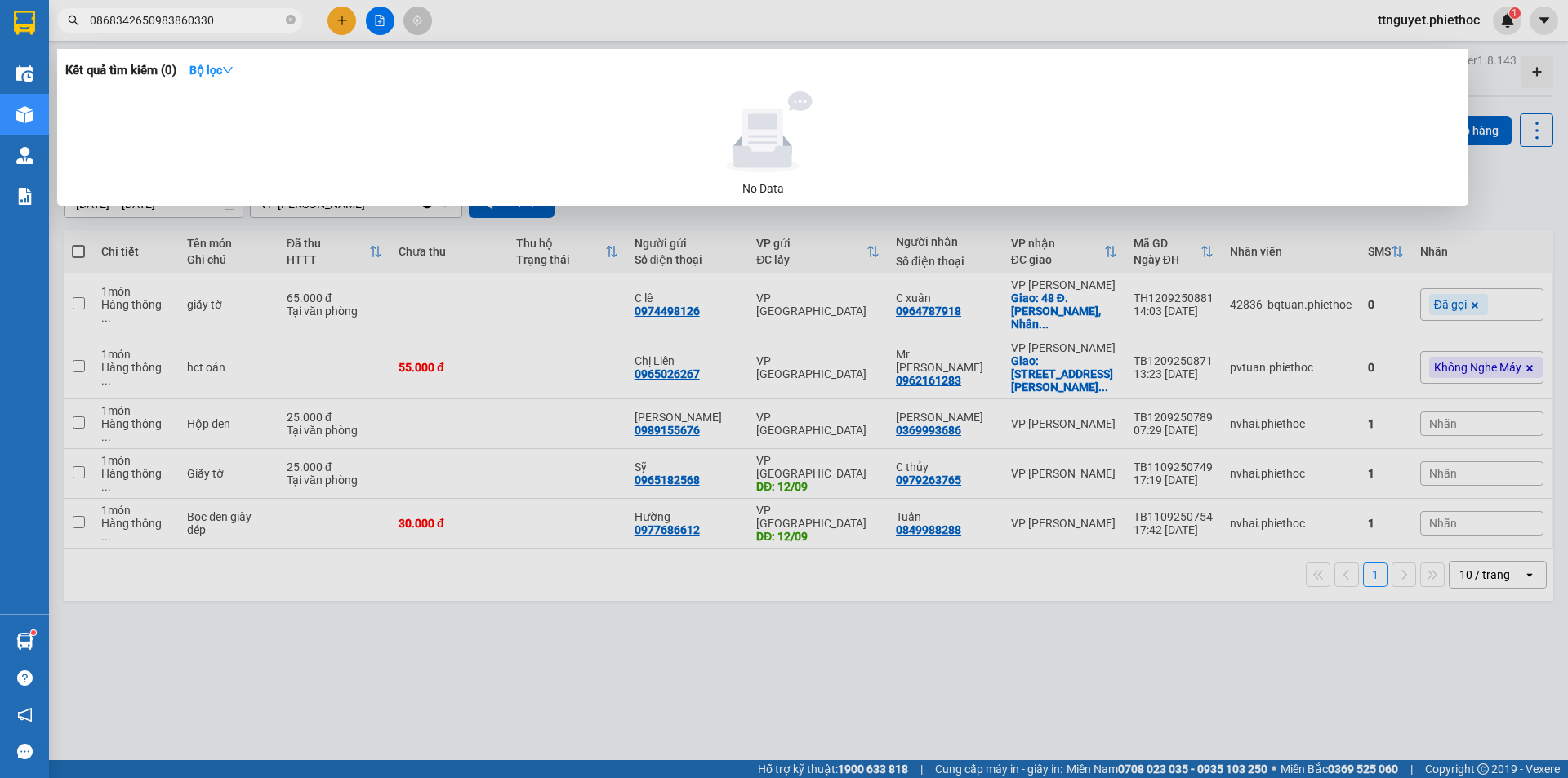
click at [236, 21] on input "0868342650983860330" at bounding box center [186, 21] width 193 height 18
type input "0"
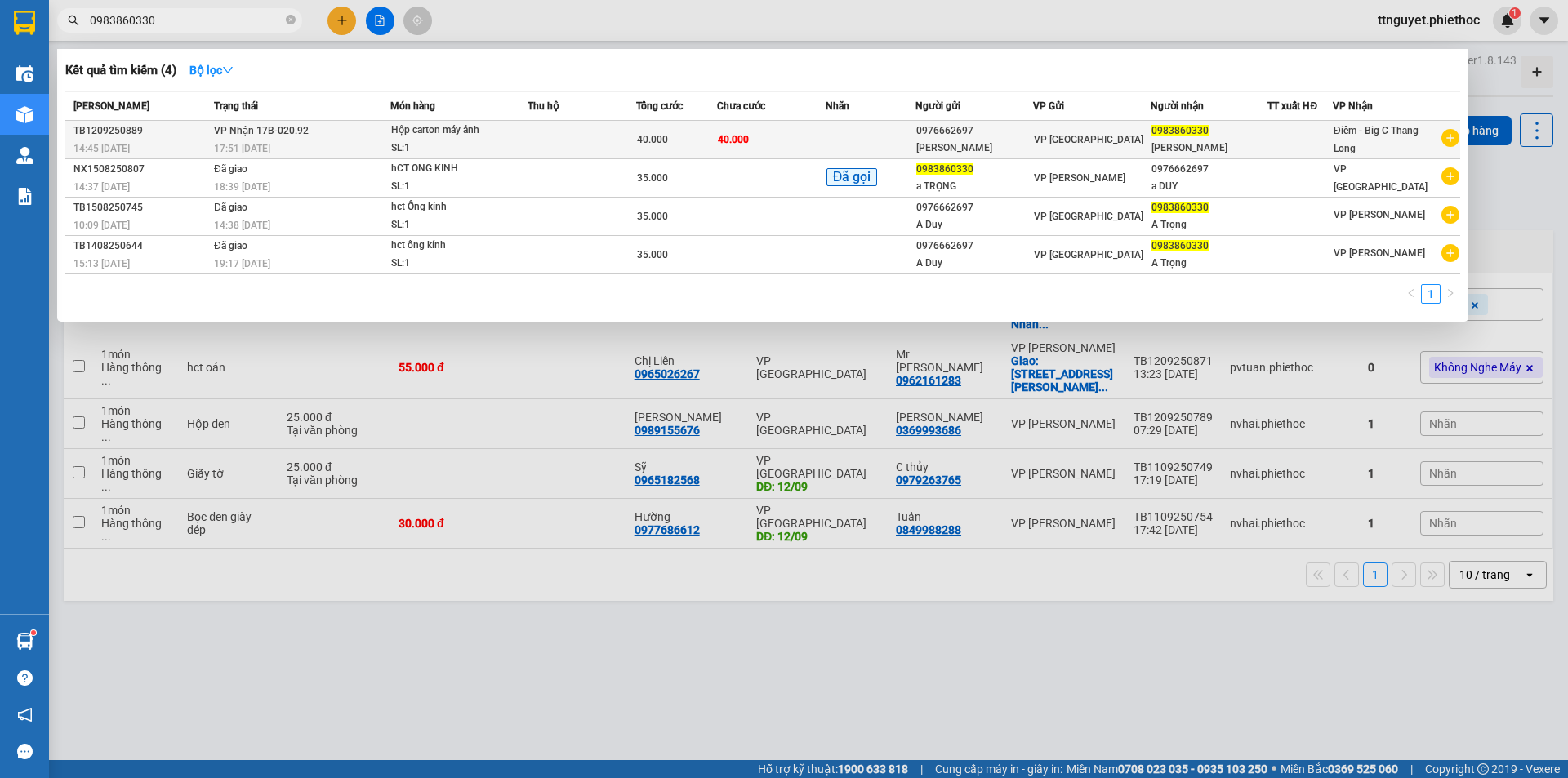
type input "0983860330"
click at [517, 136] on span "Hộp carton máy ảnh SL: 1" at bounding box center [459, 139] width 136 height 35
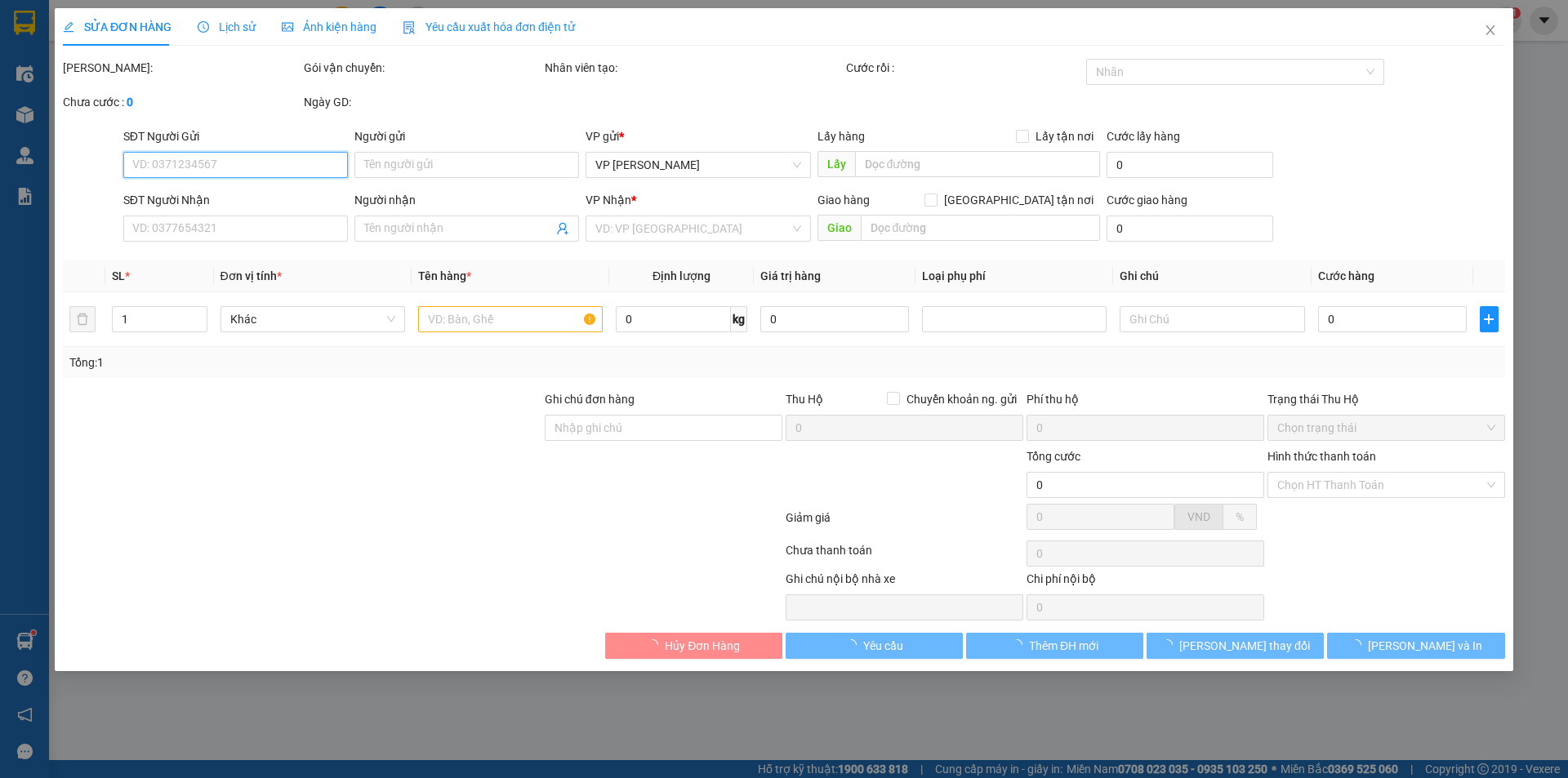
type input "0976662697"
type input "[PERSON_NAME]"
type input "0983860330"
type input "[PERSON_NAME]"
type input "40.000"
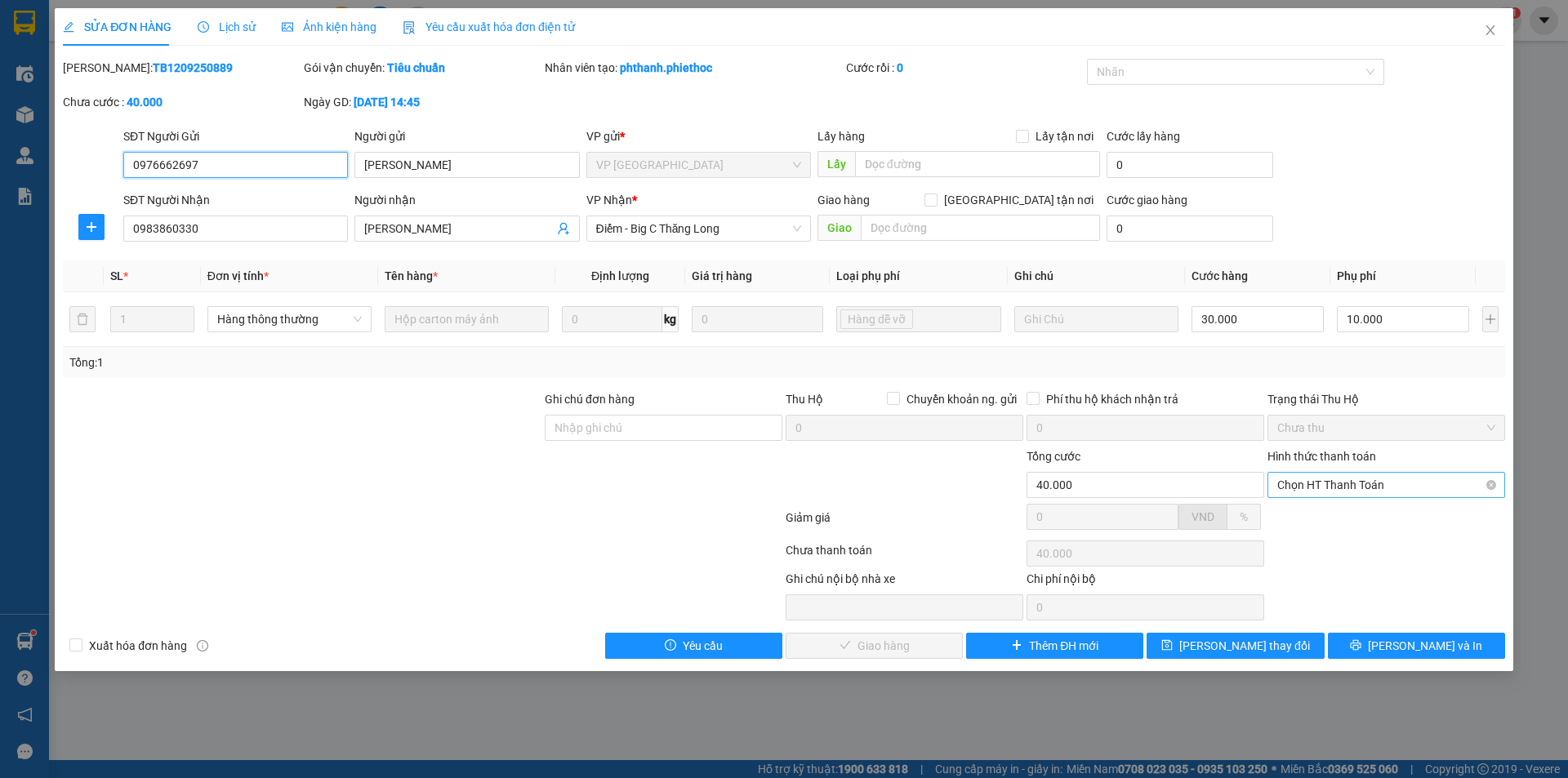
click at [1307, 479] on span "Chọn HT Thanh Toán" at bounding box center [1386, 485] width 218 height 24
click at [1318, 509] on div "Tại văn phòng" at bounding box center [1386, 518] width 218 height 18
type input "0"
click at [851, 646] on span "[PERSON_NAME] và Giao hàng" at bounding box center [895, 646] width 157 height 18
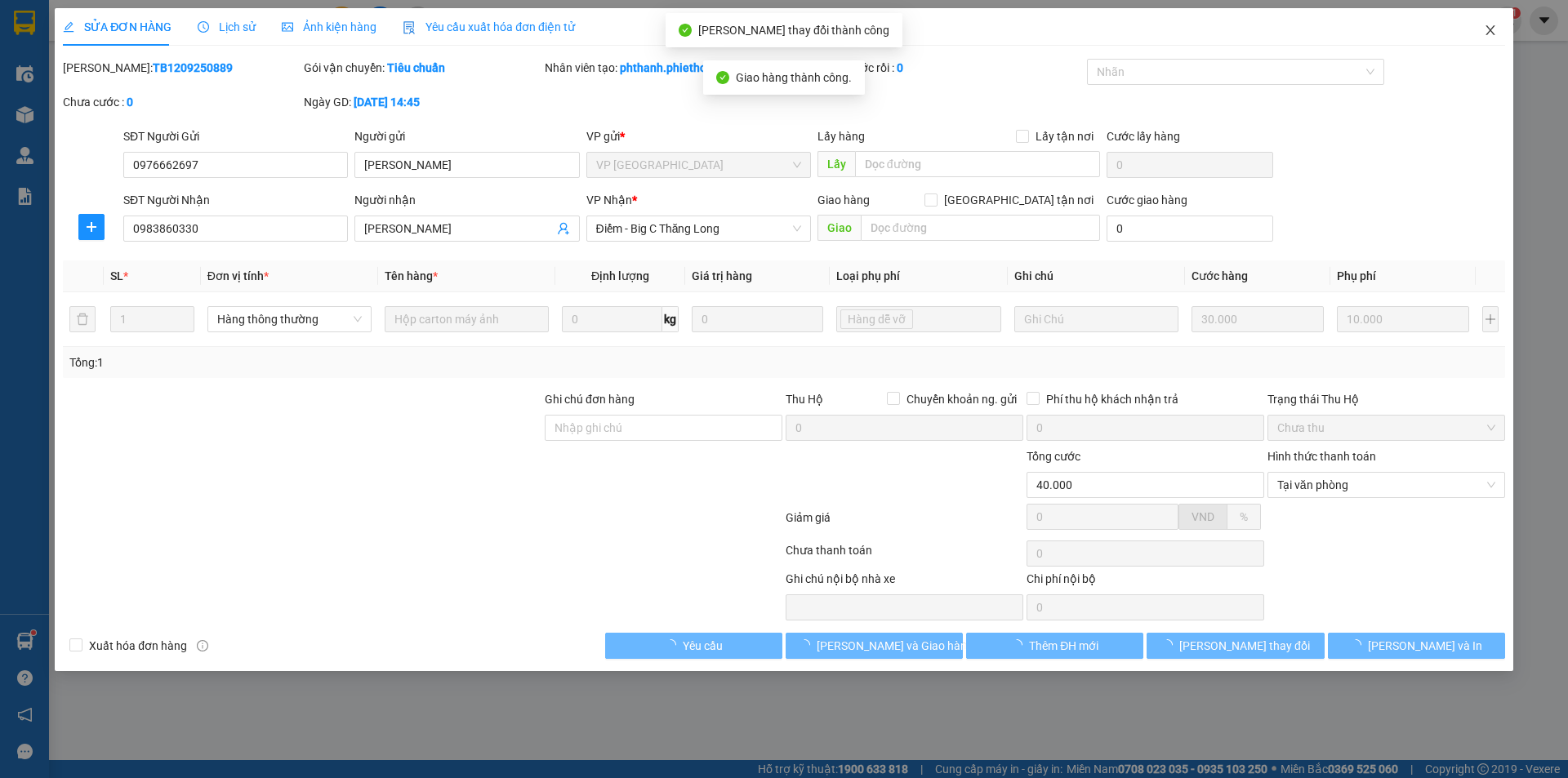
click at [1491, 31] on icon "close" at bounding box center [1490, 30] width 13 height 13
